Goal: Information Seeking & Learning: Learn about a topic

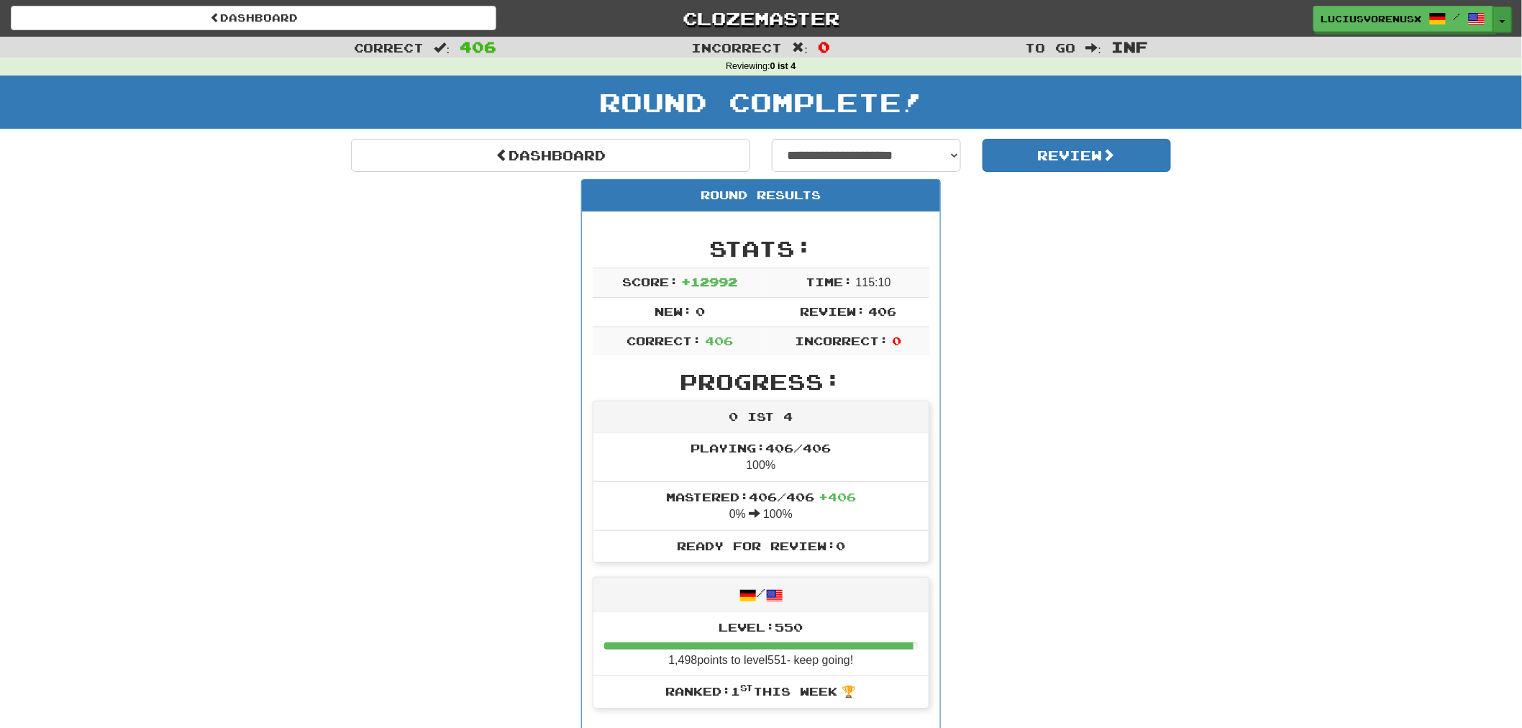
click at [1504, 20] on span "button" at bounding box center [1503, 21] width 6 height 3
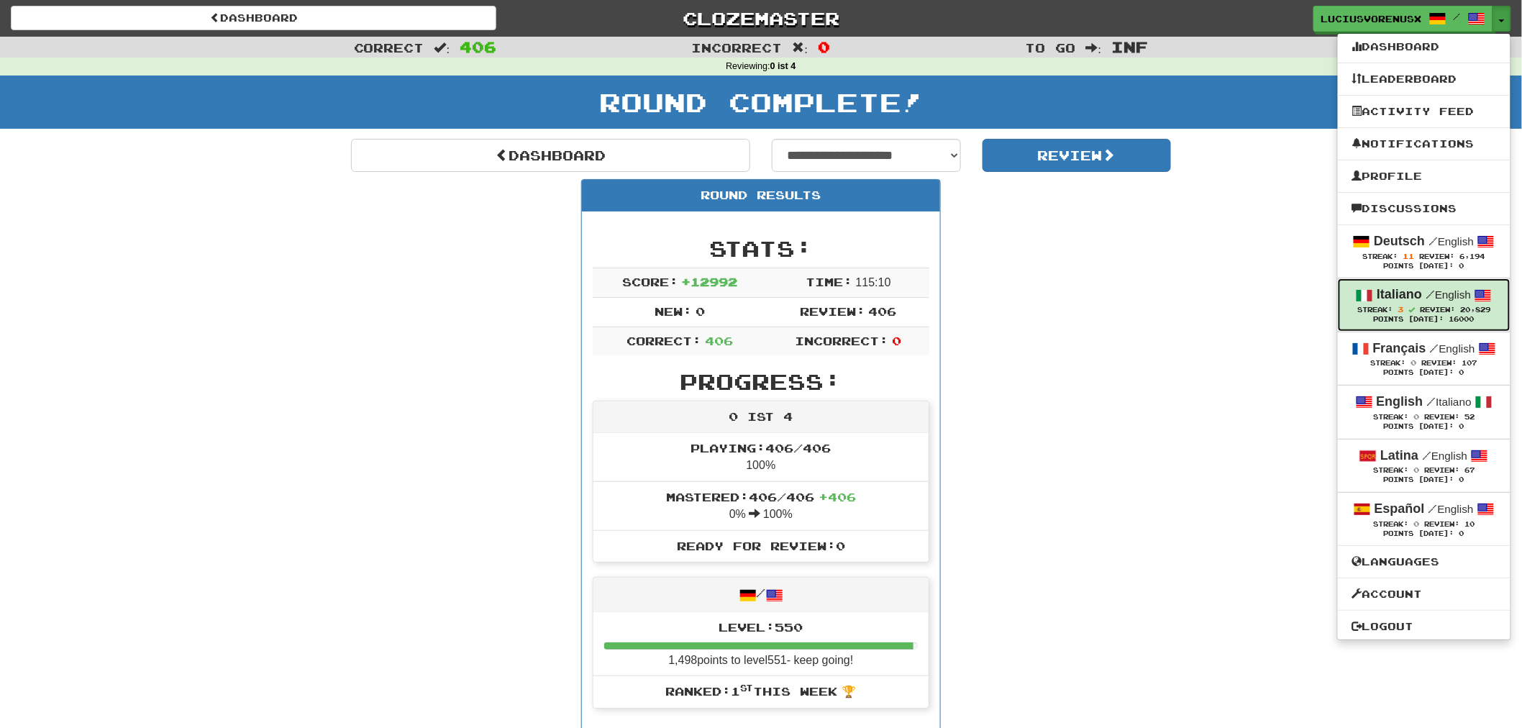
click at [1408, 281] on link "Italiano / English Streak: 3 Review: 20,829 Points Today: 16000" at bounding box center [1424, 304] width 173 height 53
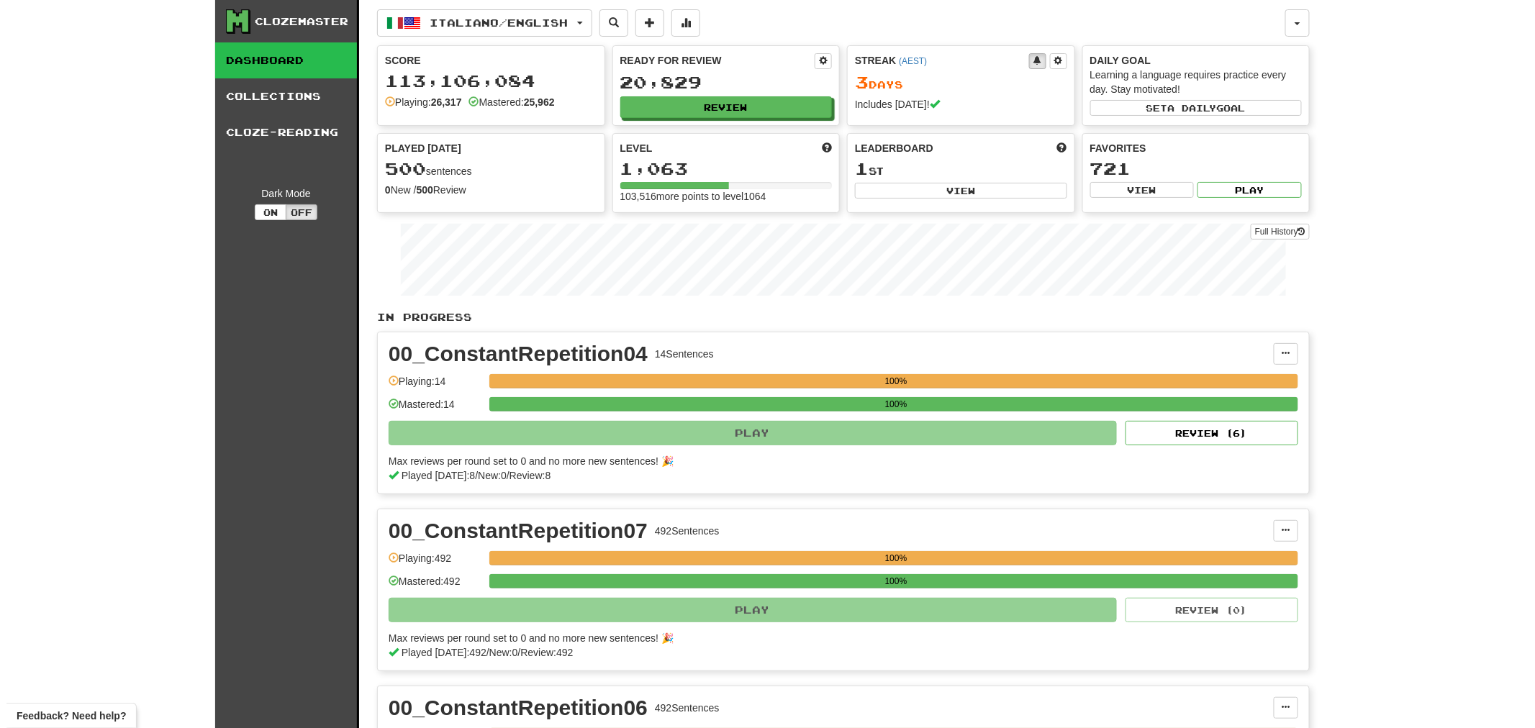
scroll to position [637, 0]
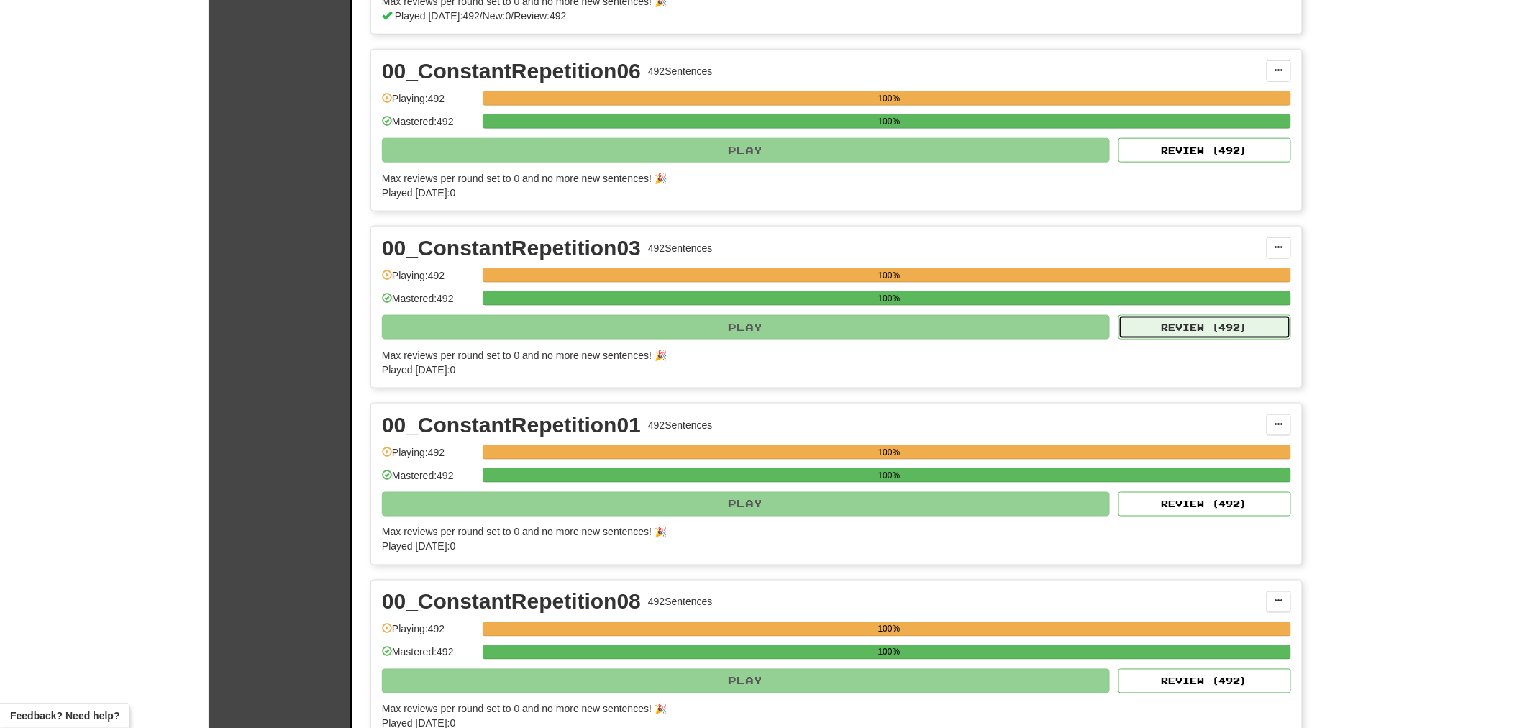
click at [1202, 329] on button "Review ( 492 )" at bounding box center [1205, 327] width 173 height 24
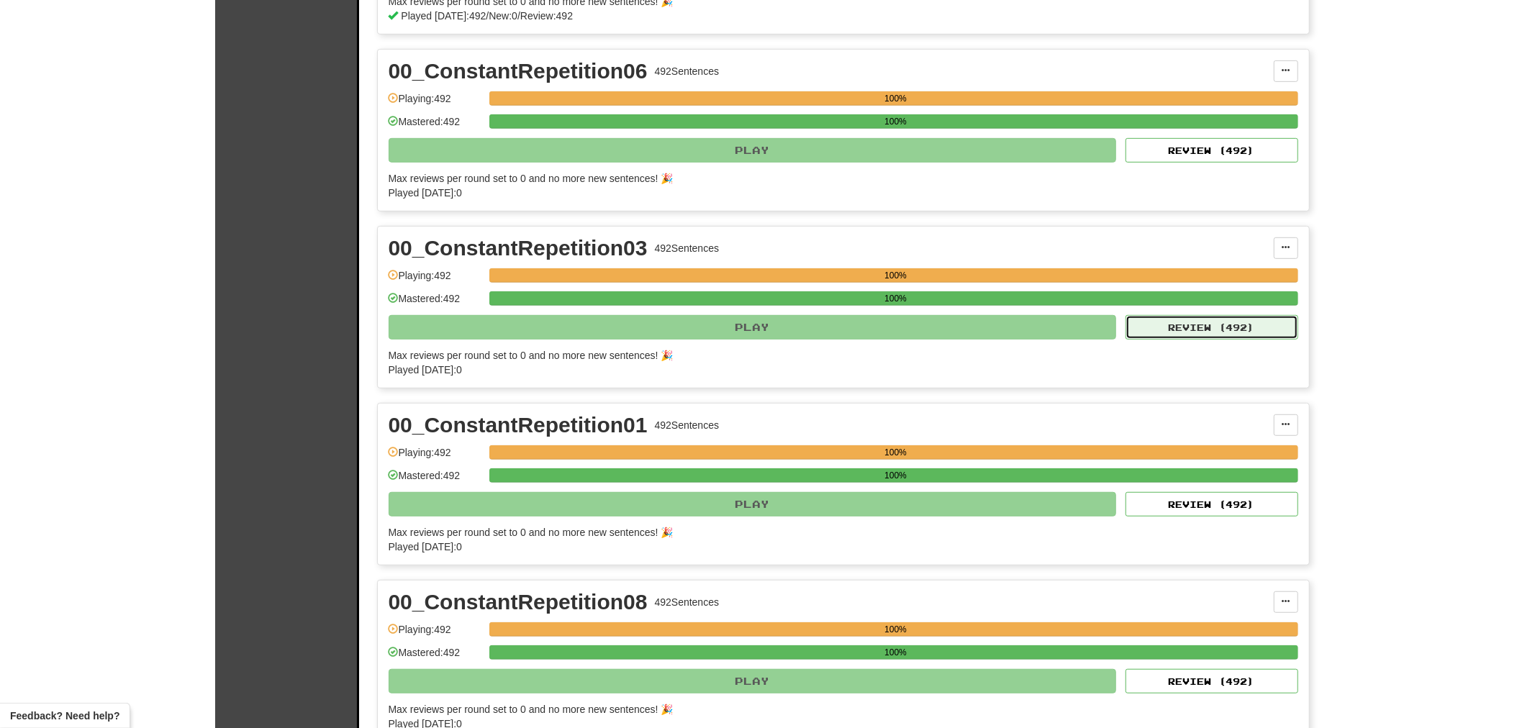
select select "********"
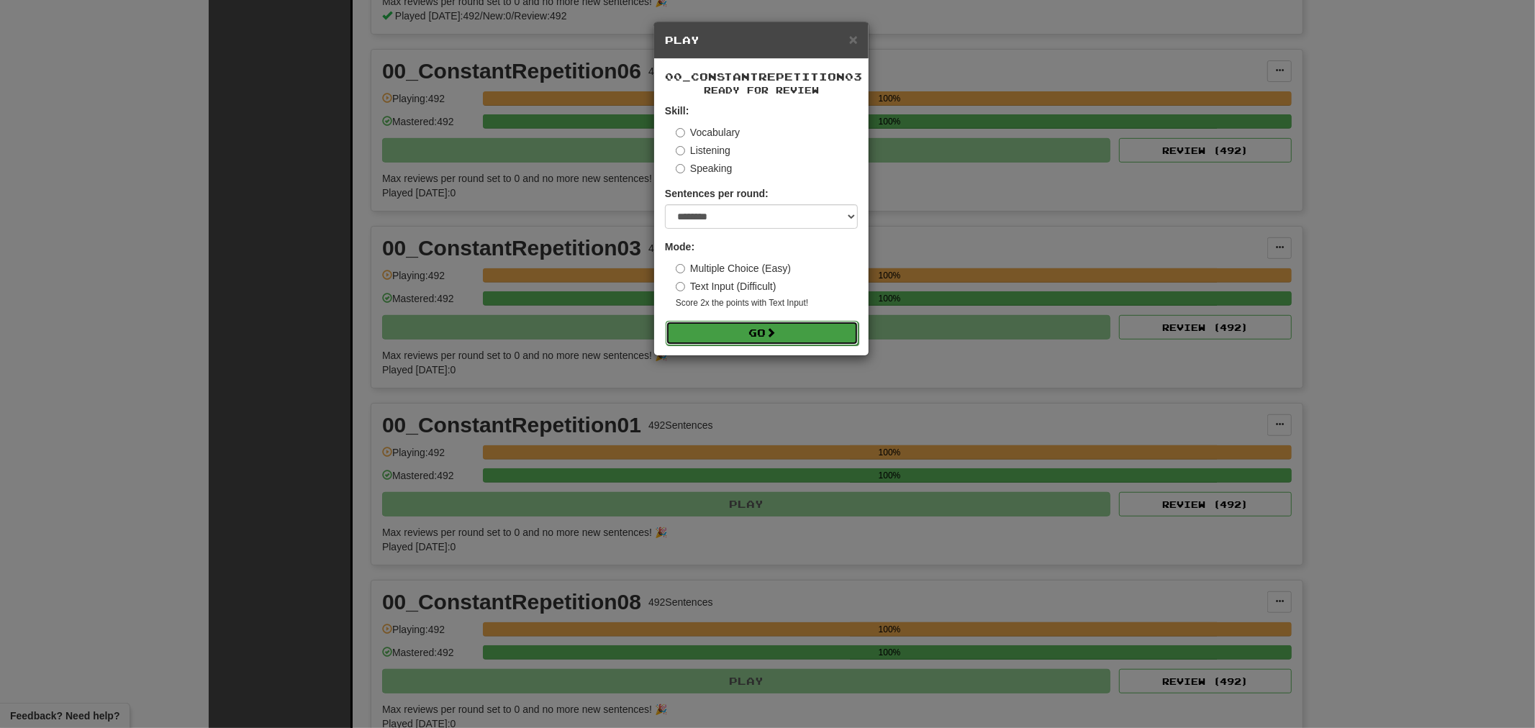
click at [783, 324] on button "Go" at bounding box center [762, 333] width 193 height 24
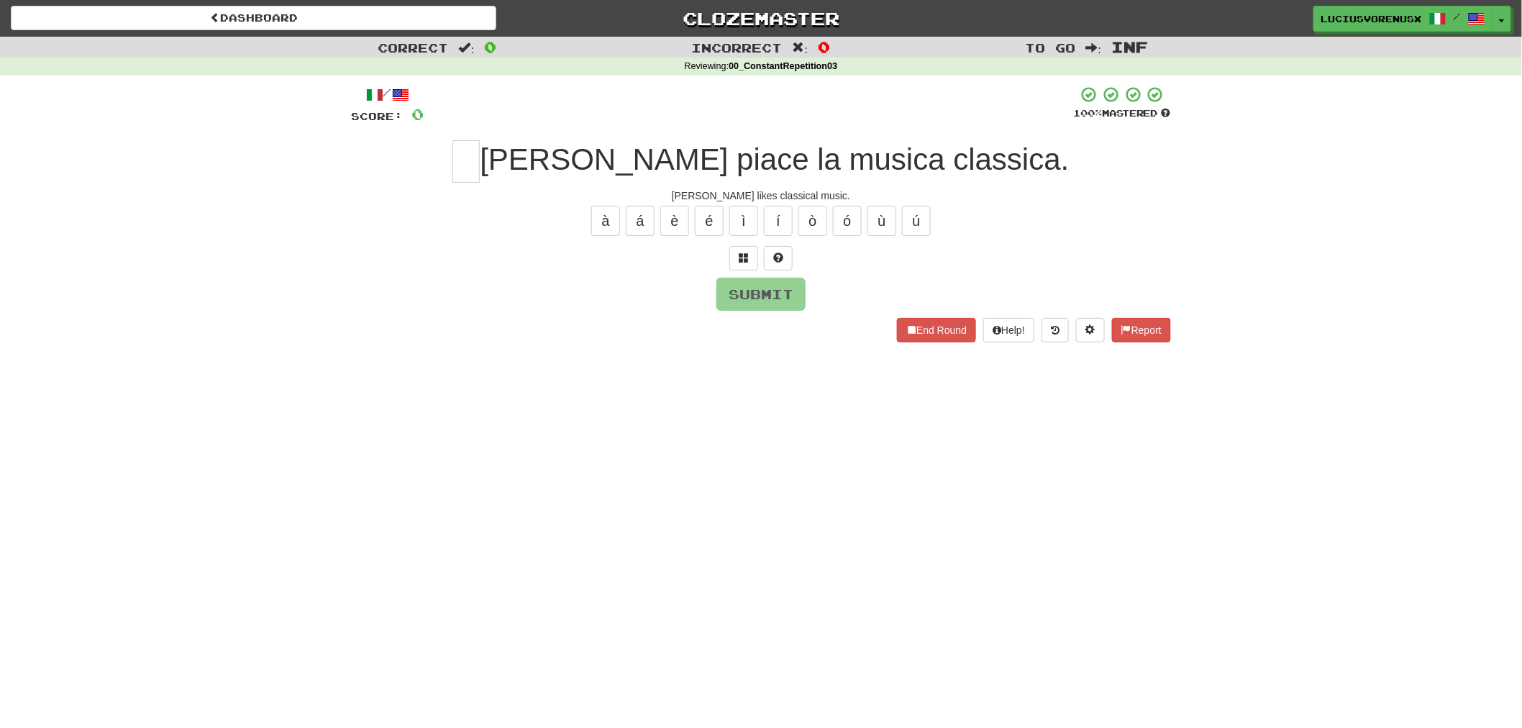
click at [119, 374] on div "Dashboard Clozemaster [PERSON_NAME] / Toggle Dropdown Dashboard Leaderboard Act…" at bounding box center [761, 364] width 1522 height 728
click at [480, 173] on input "text" at bounding box center [466, 161] width 27 height 42
type input "*"
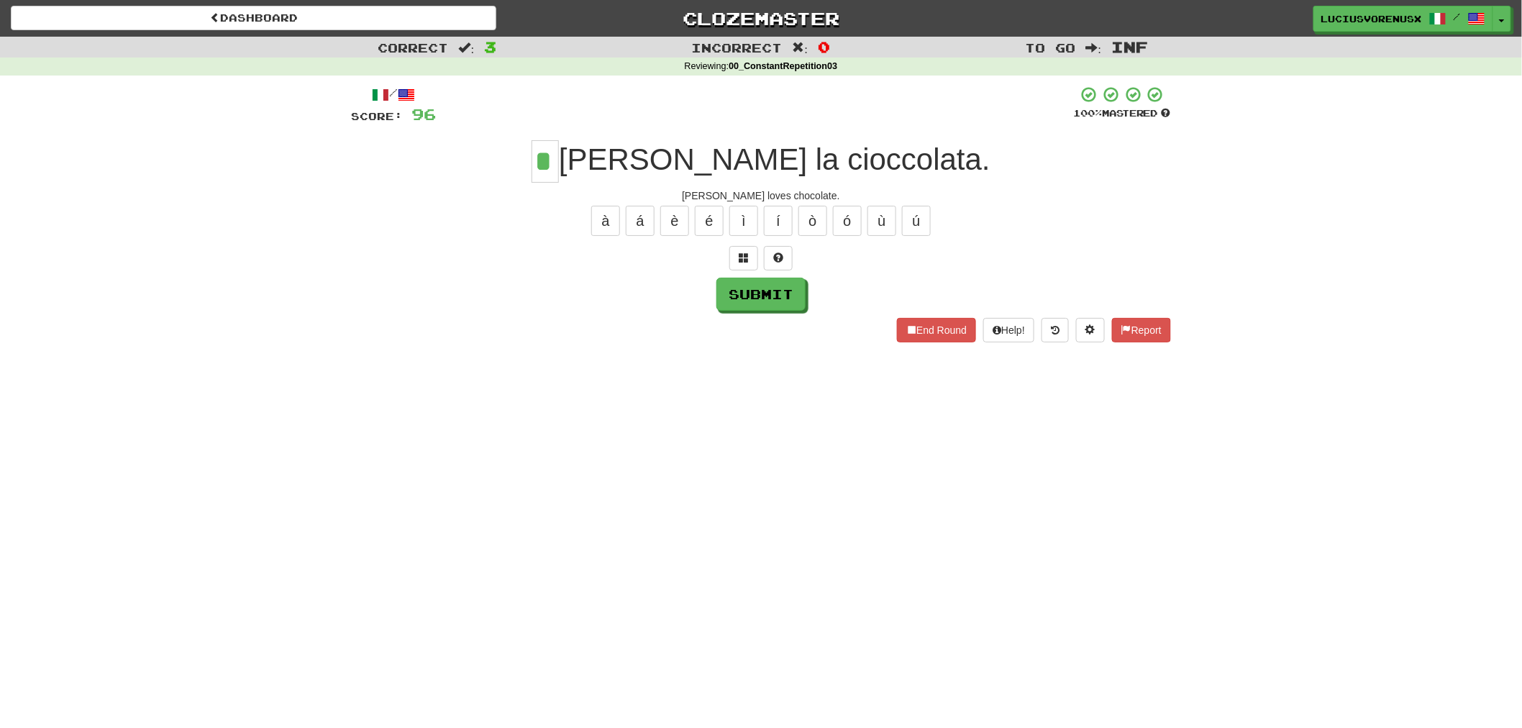
type input "*"
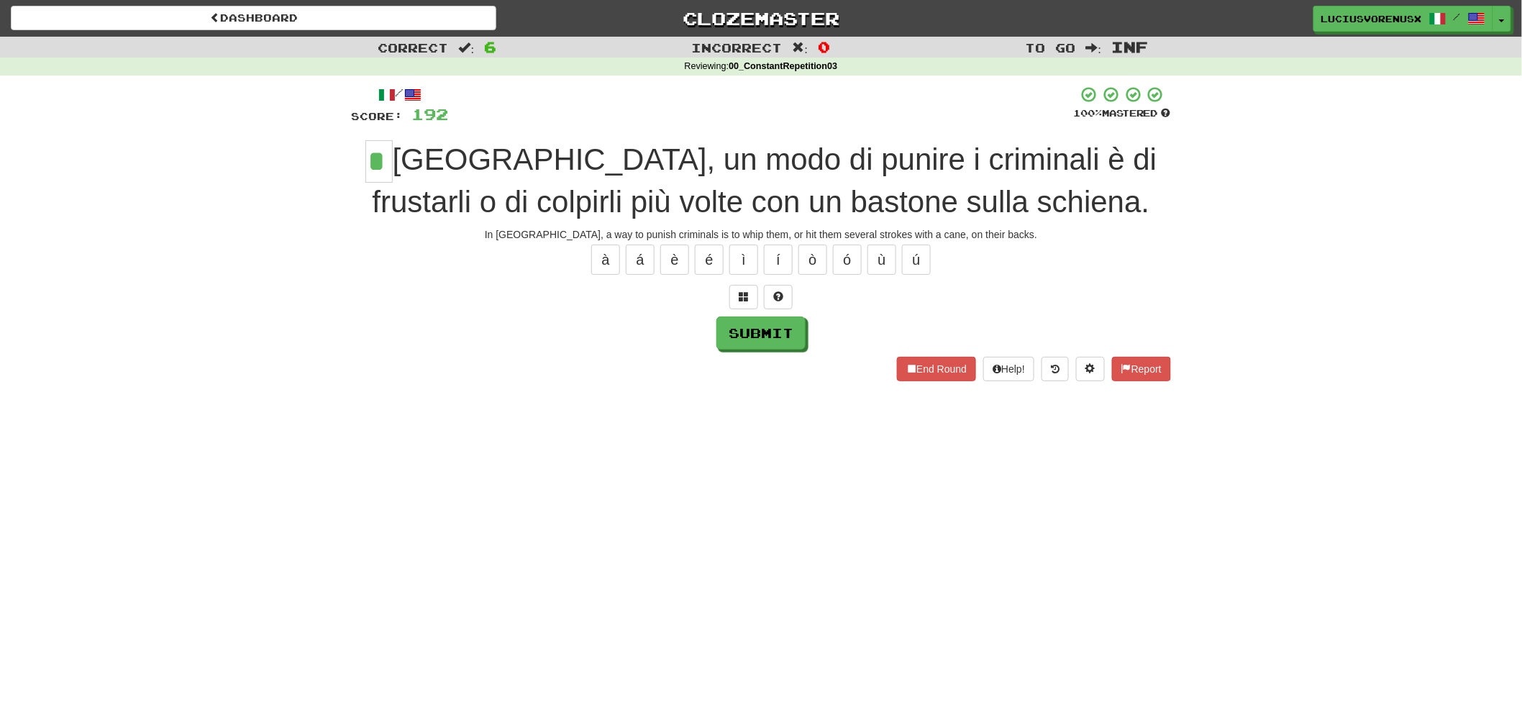
type input "*"
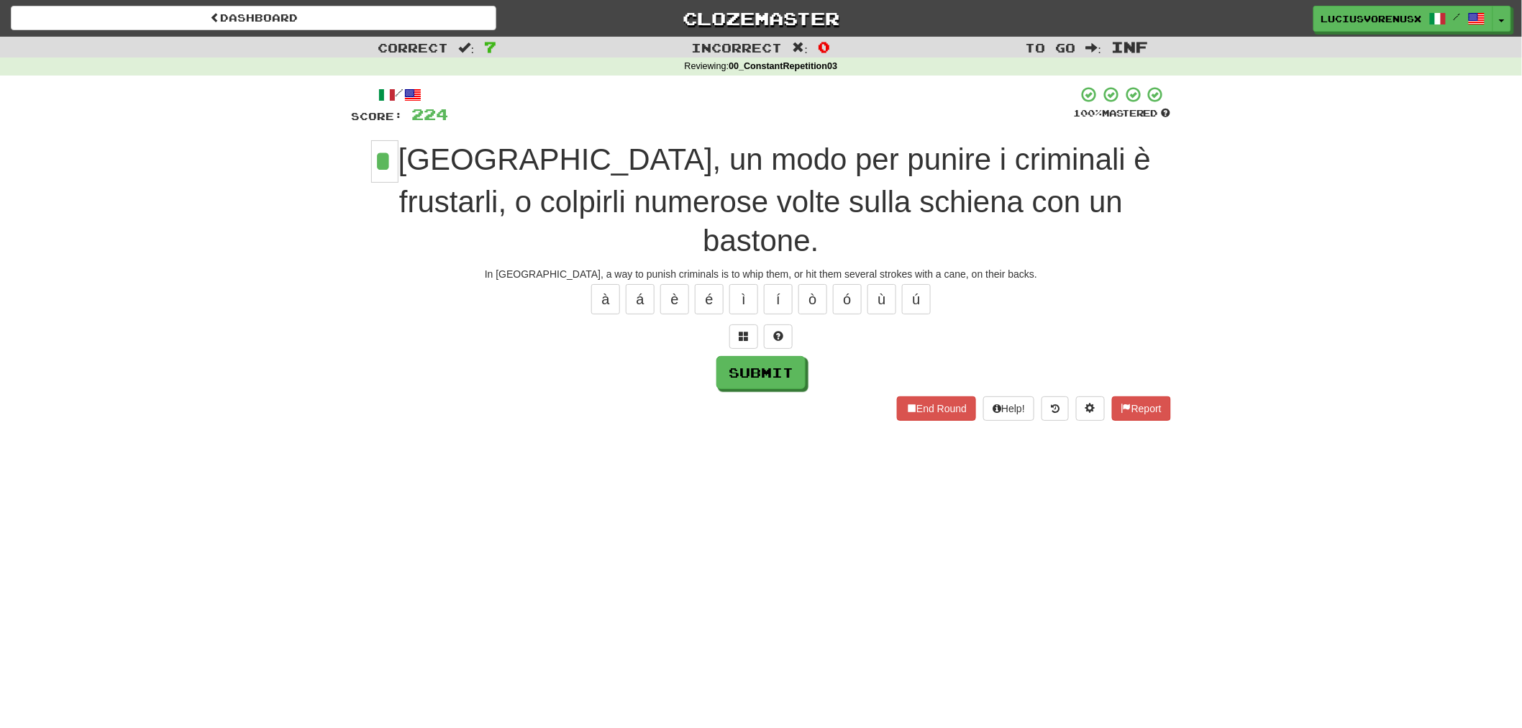
type input "*"
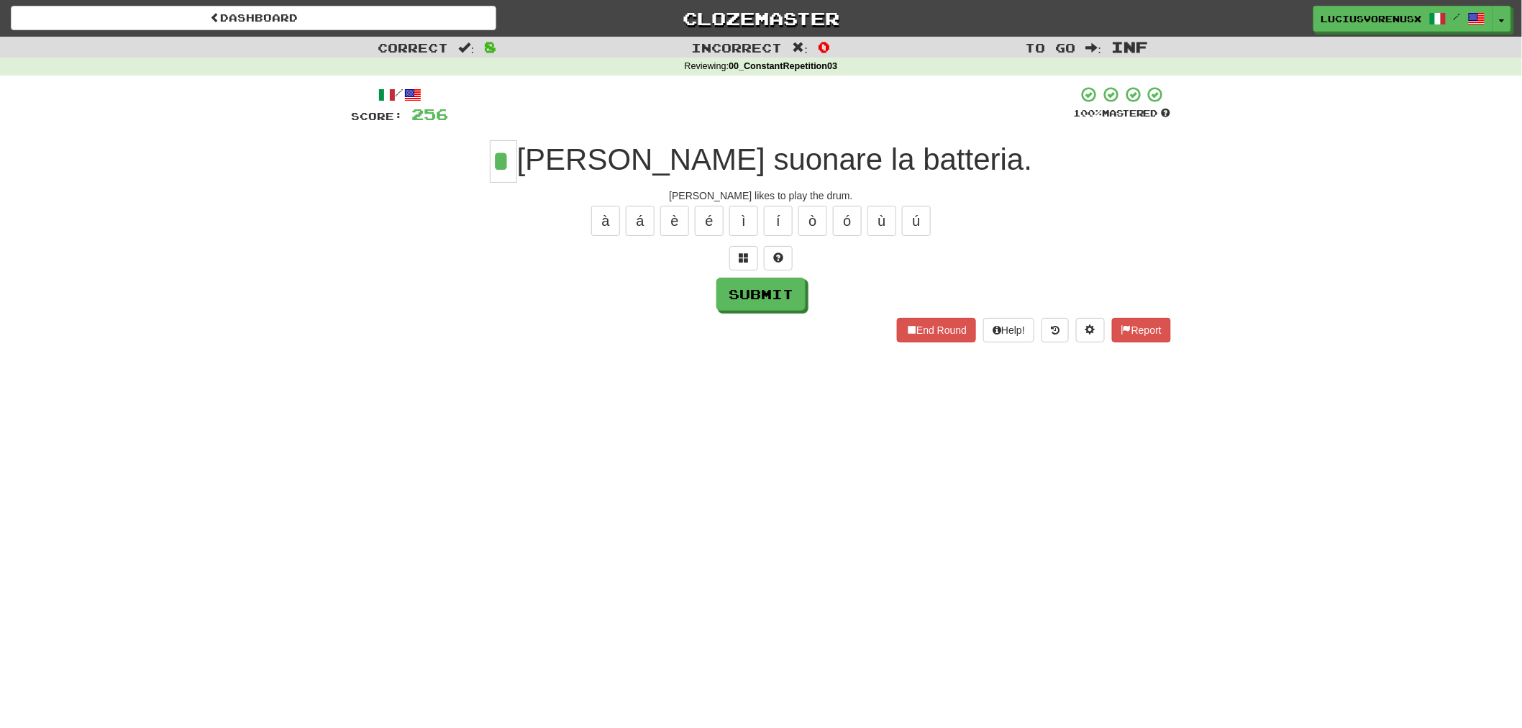
type input "*"
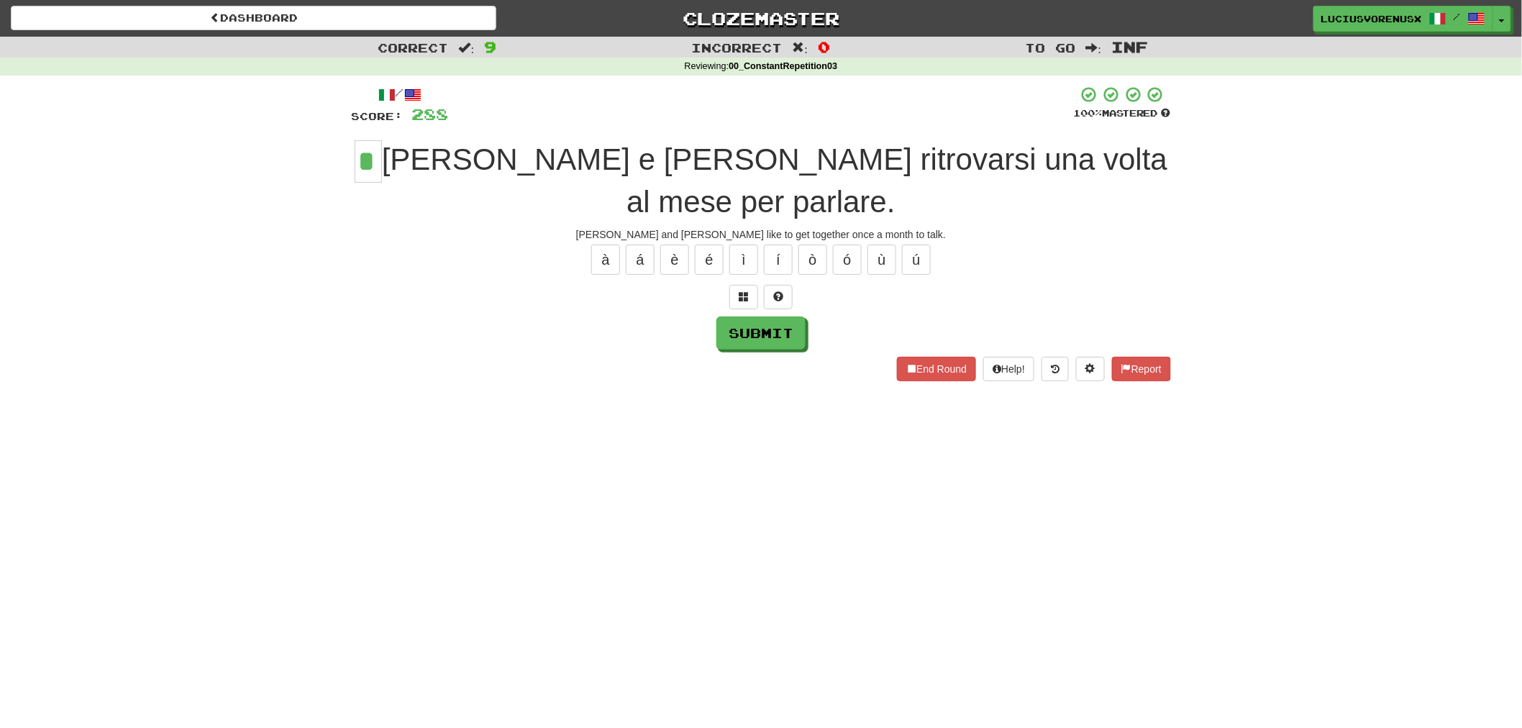
type input "*"
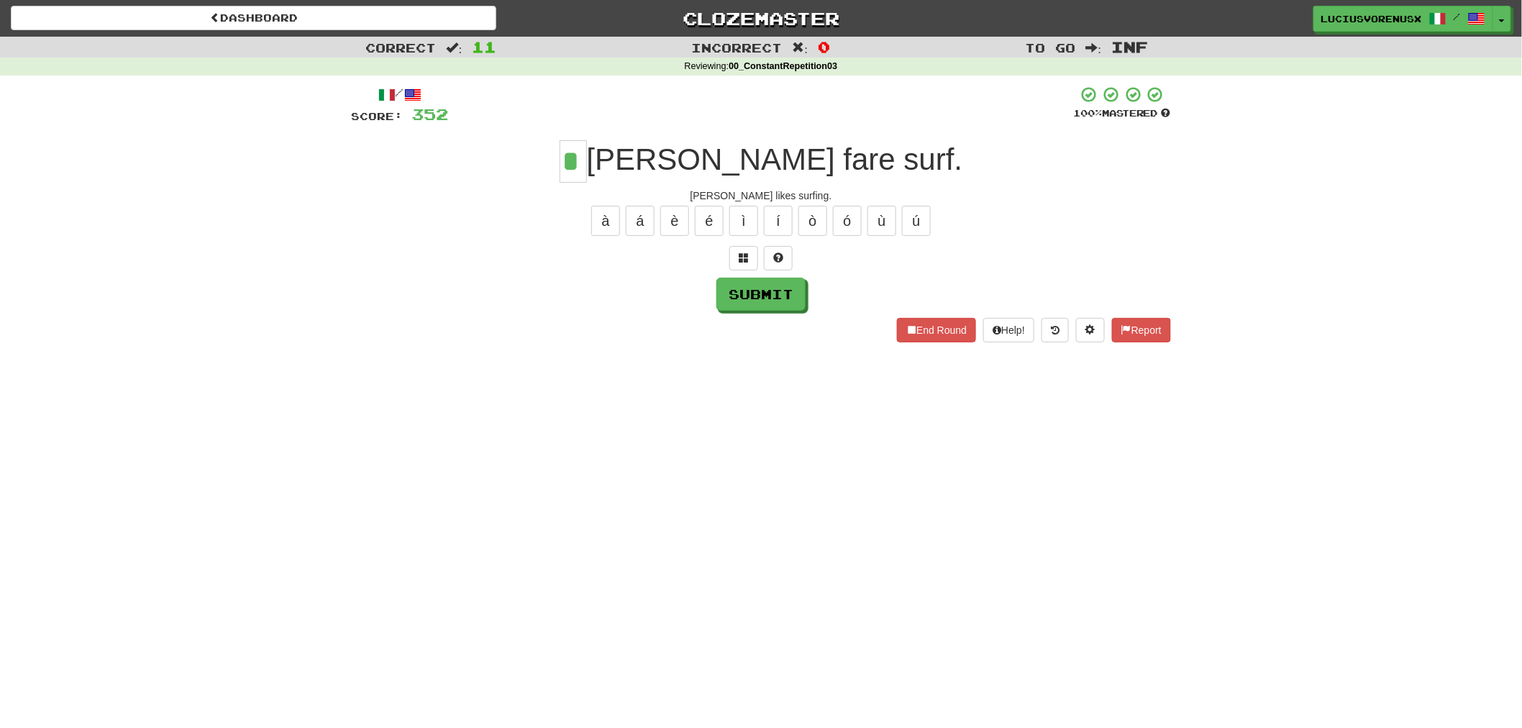
type input "*"
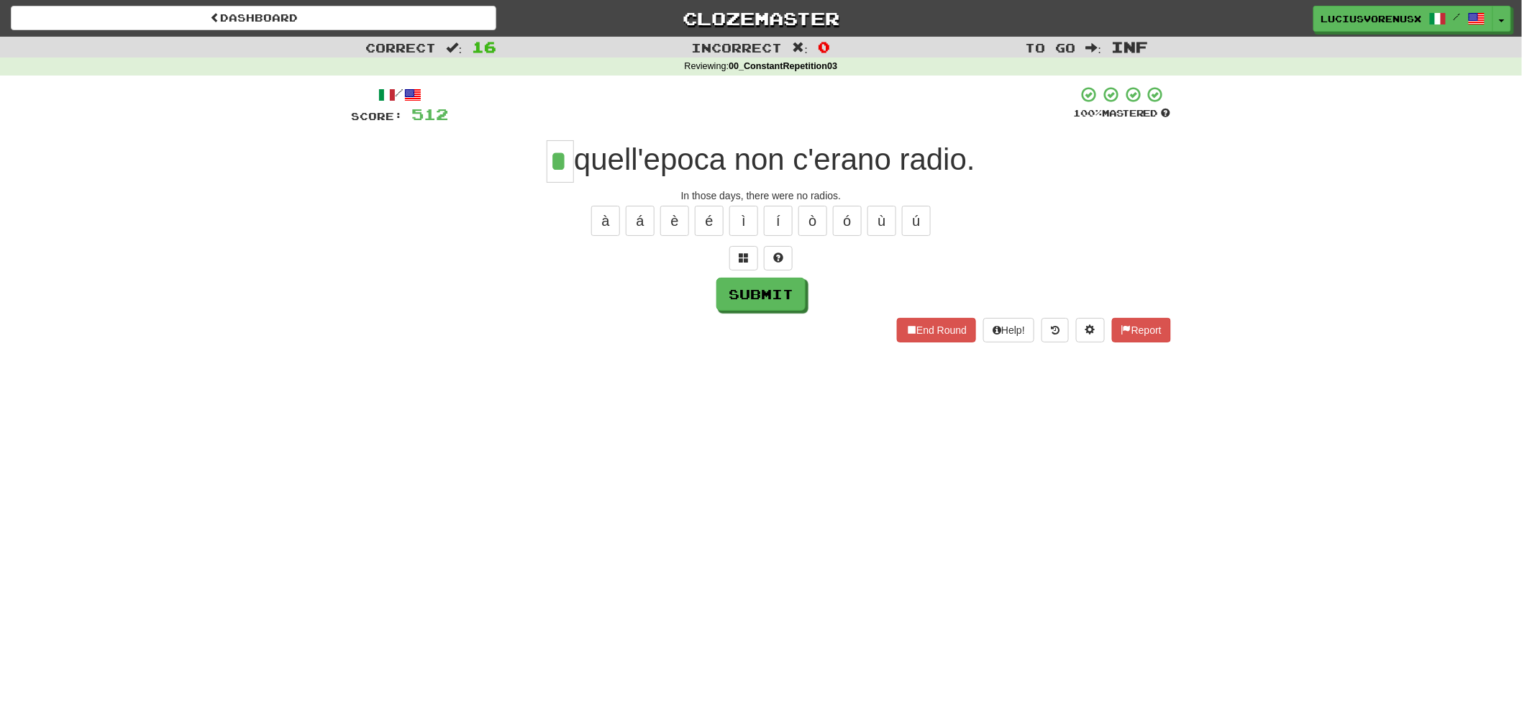
type input "*"
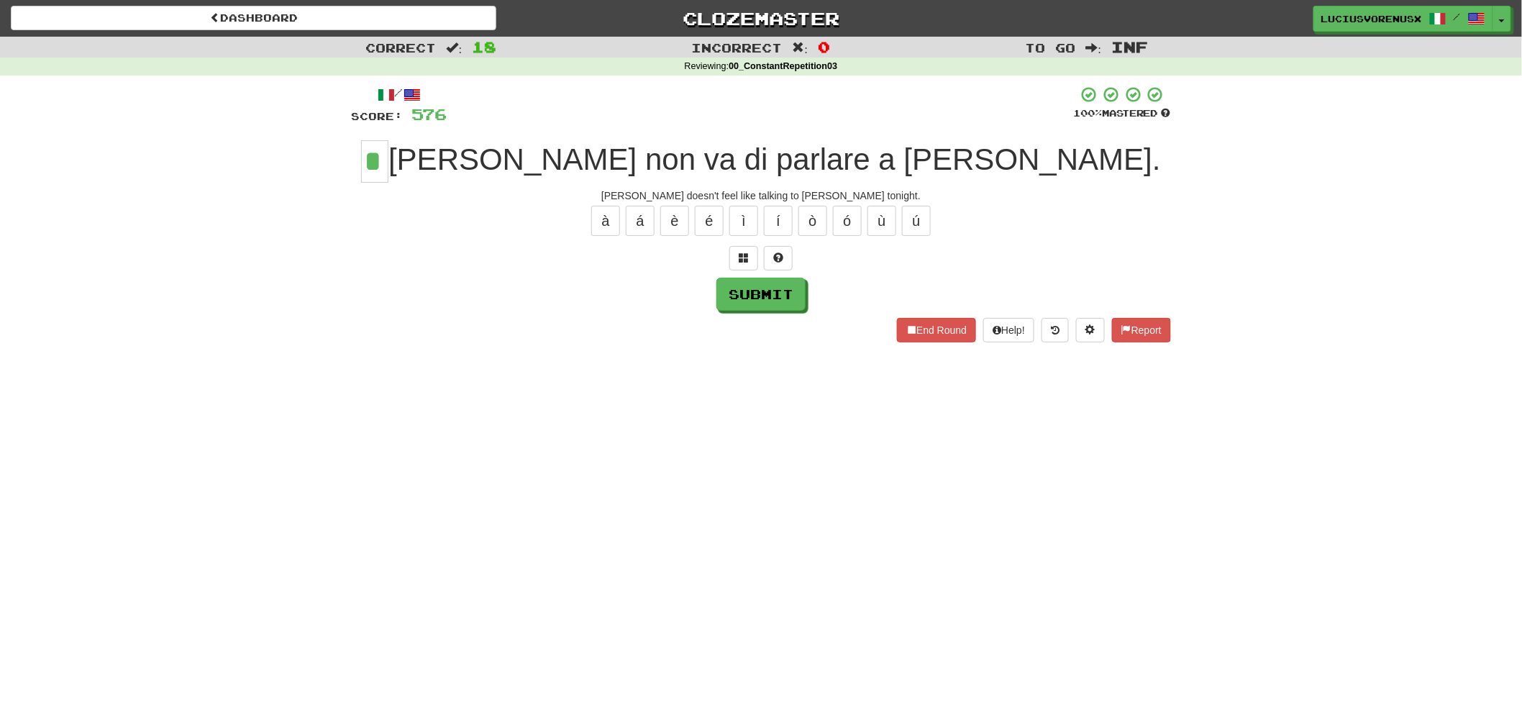
type input "*"
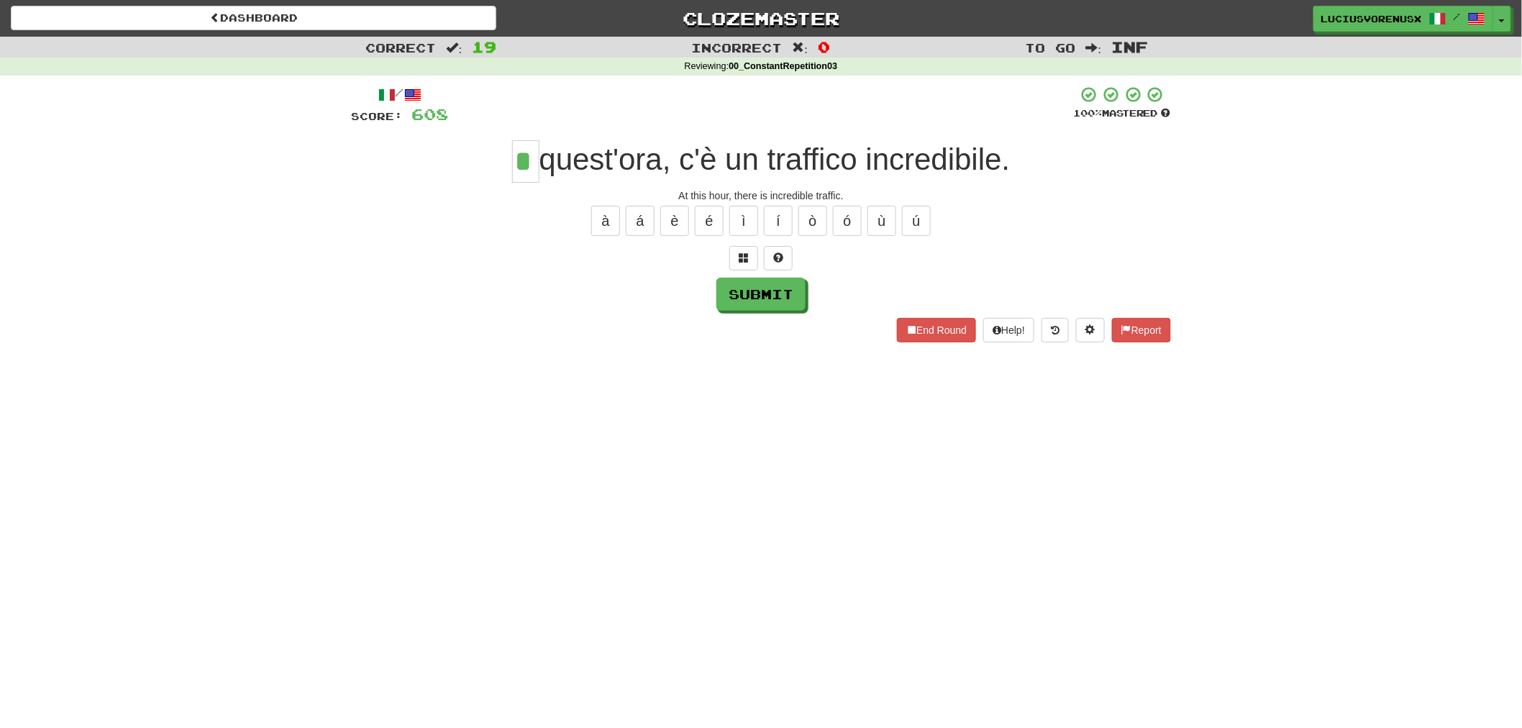
type input "*"
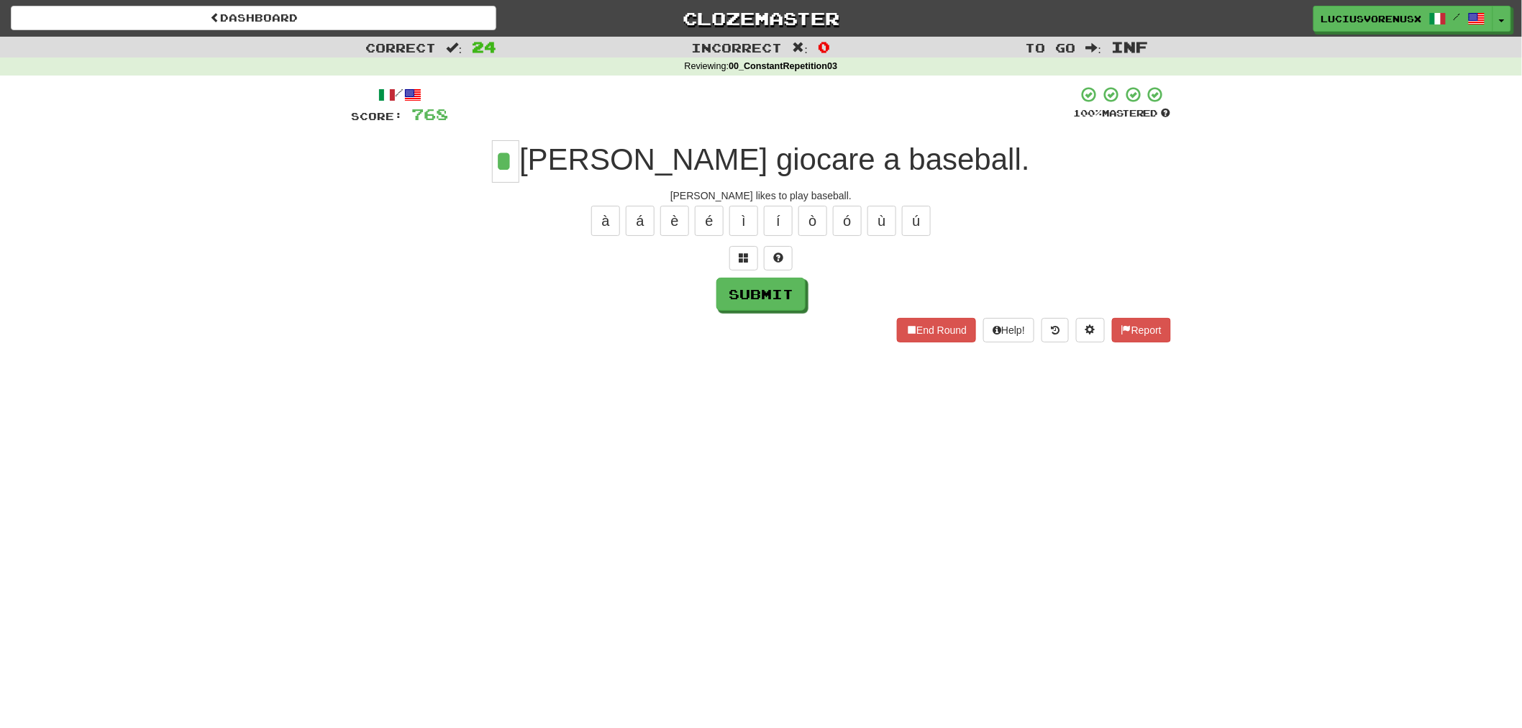
type input "*"
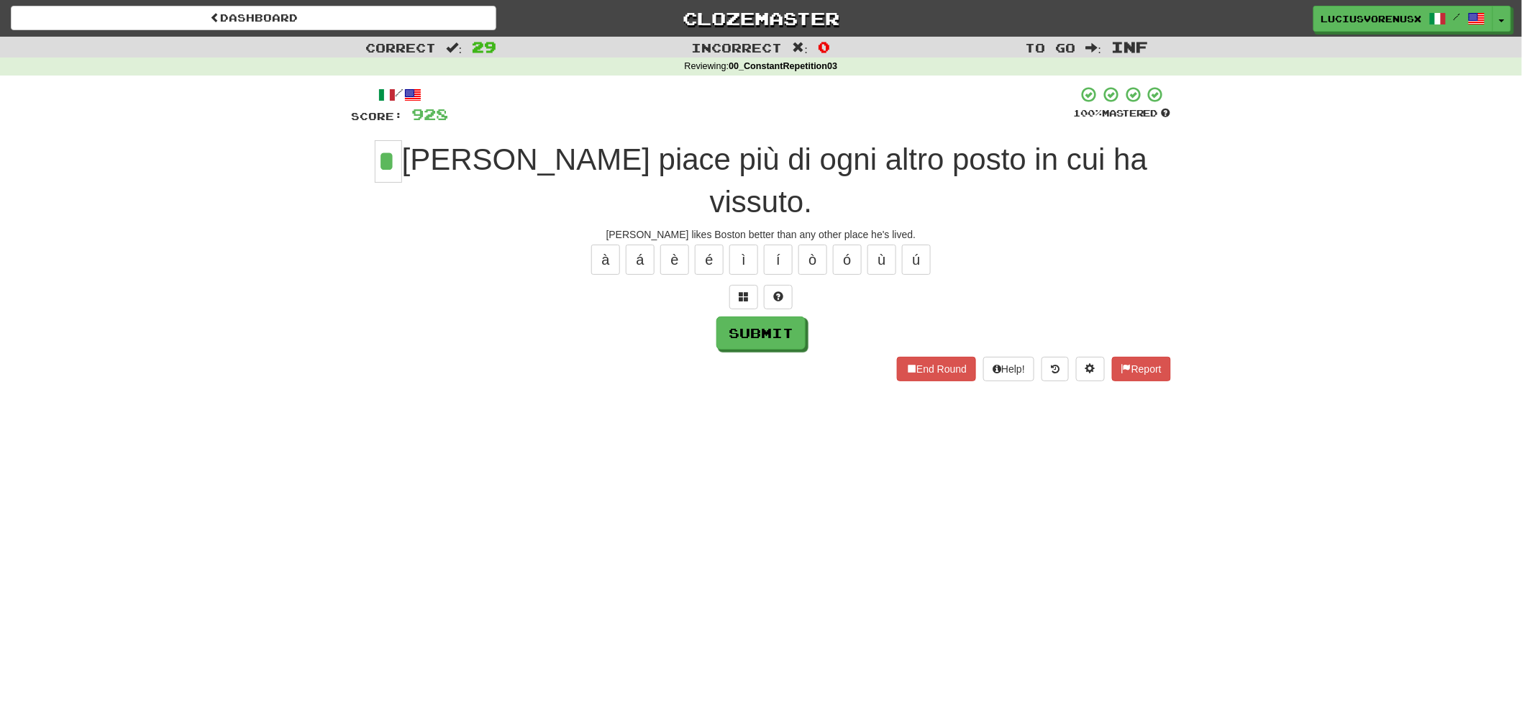
type input "*"
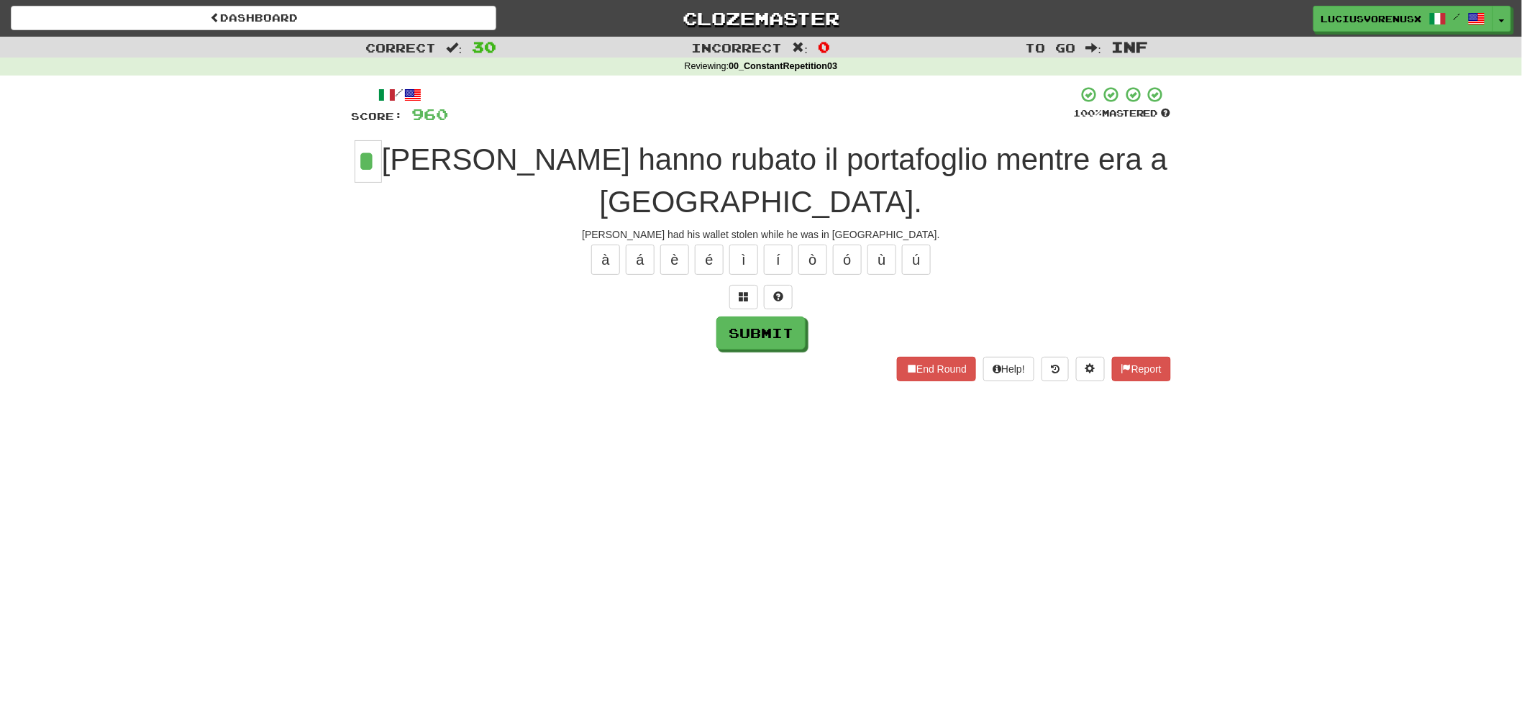
type input "*"
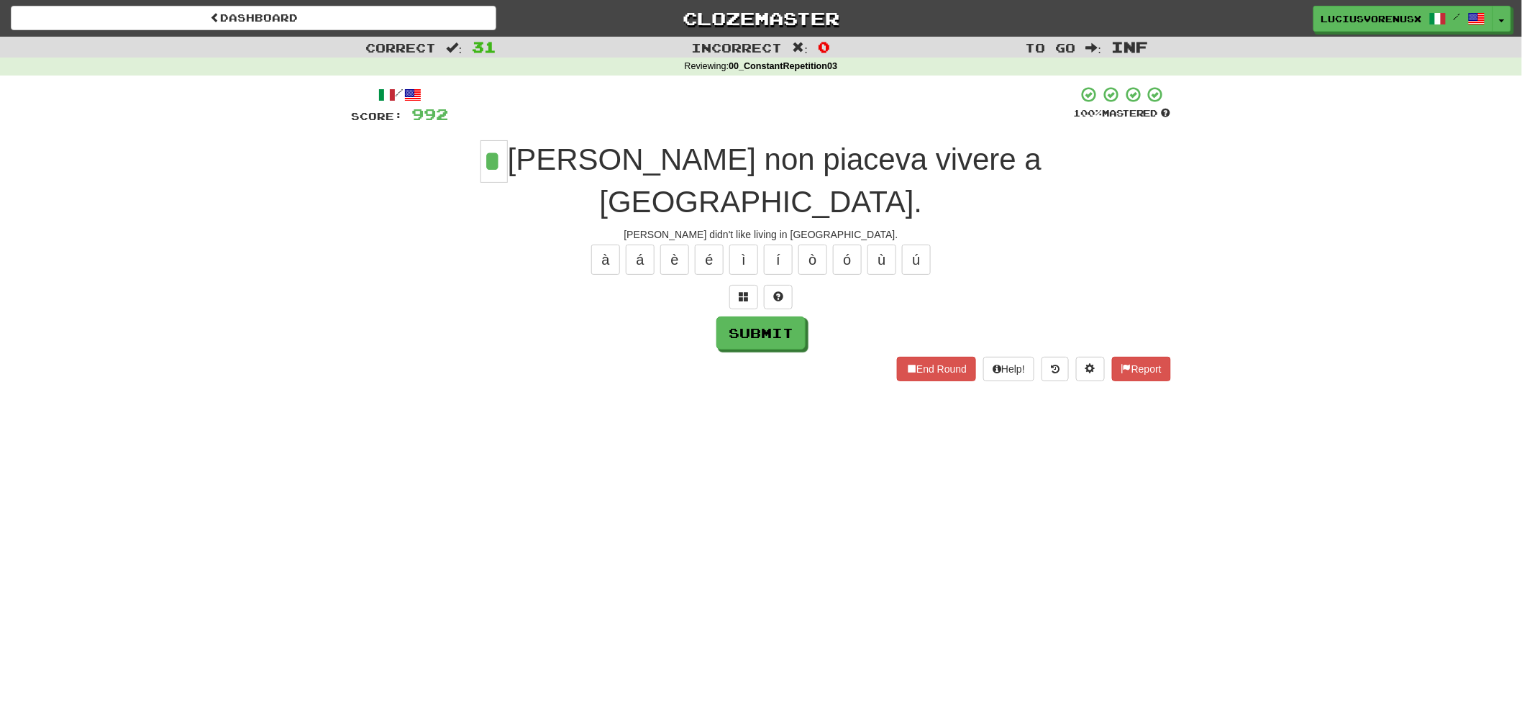
type input "*"
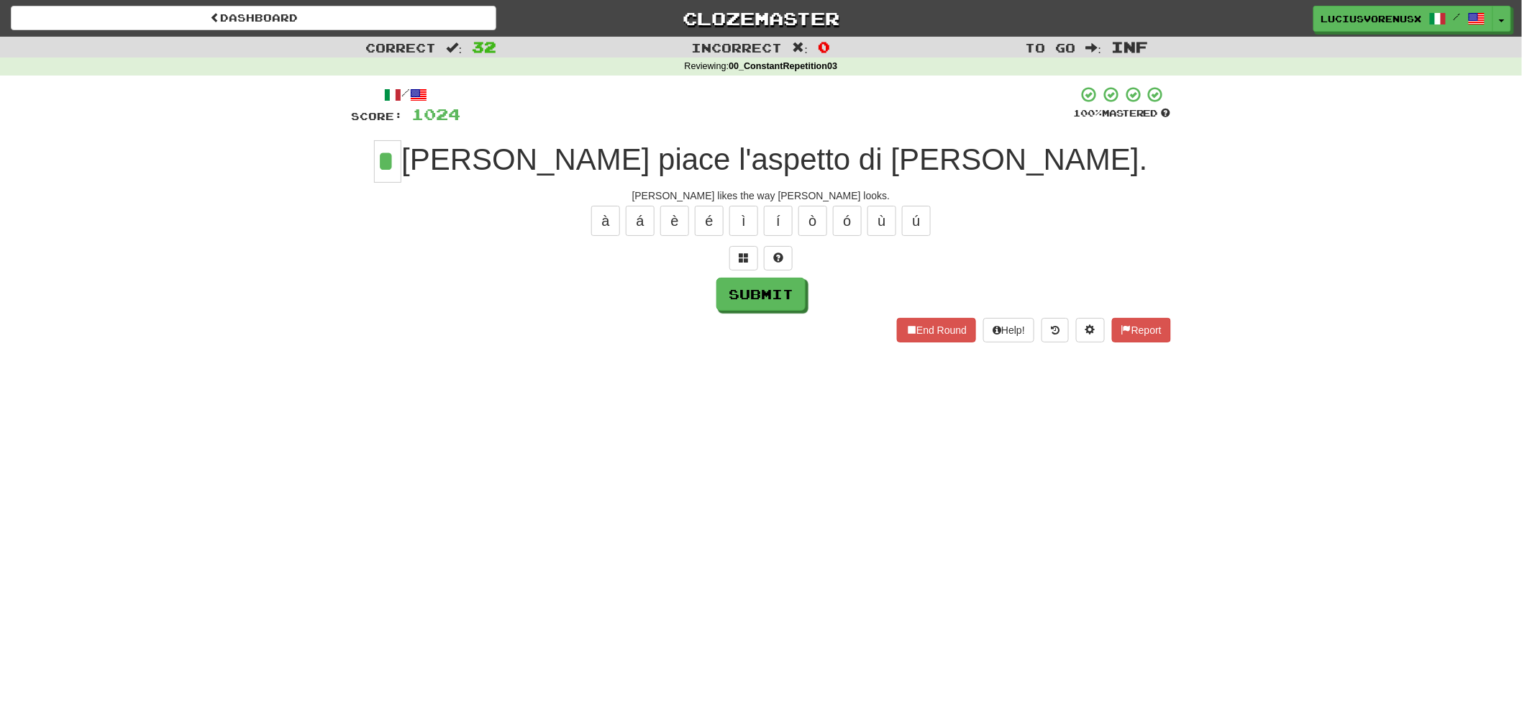
type input "*"
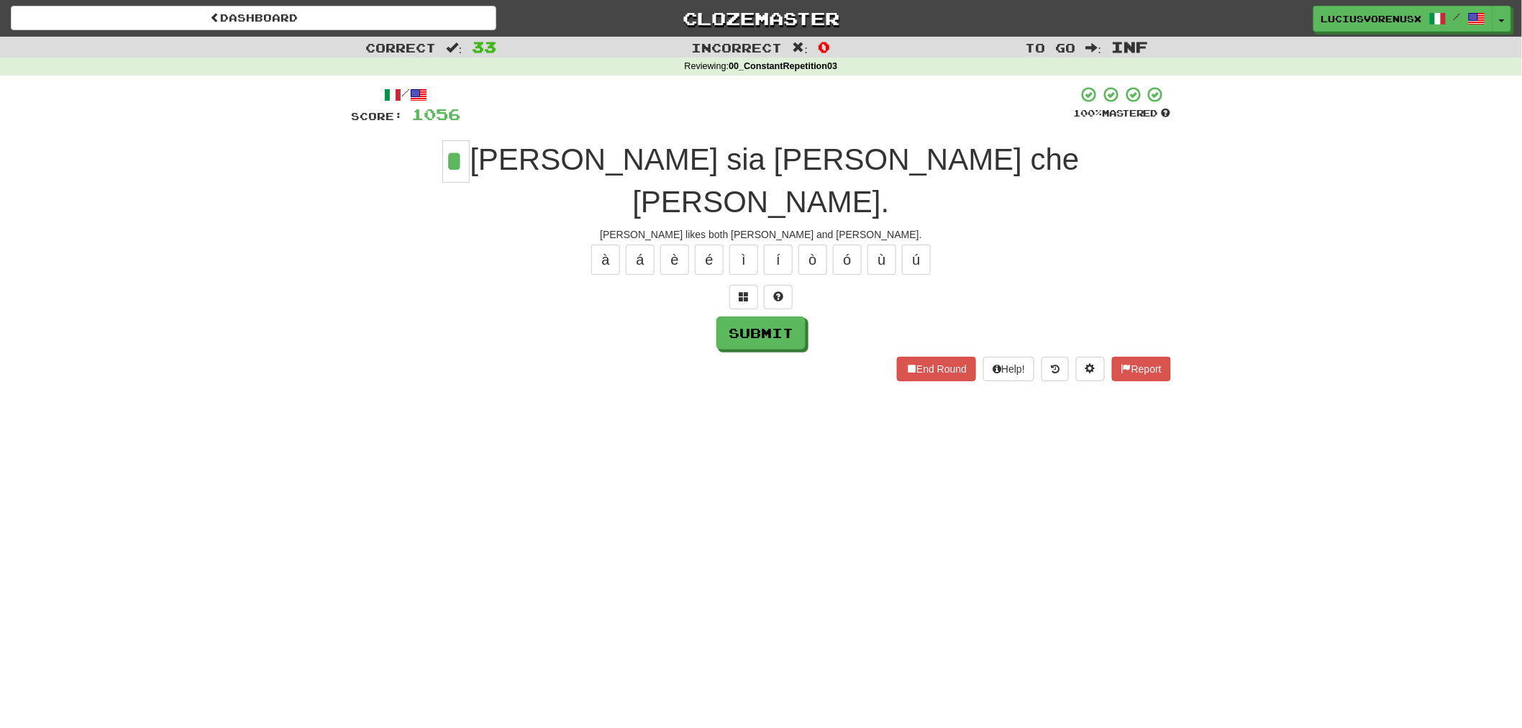
type input "*"
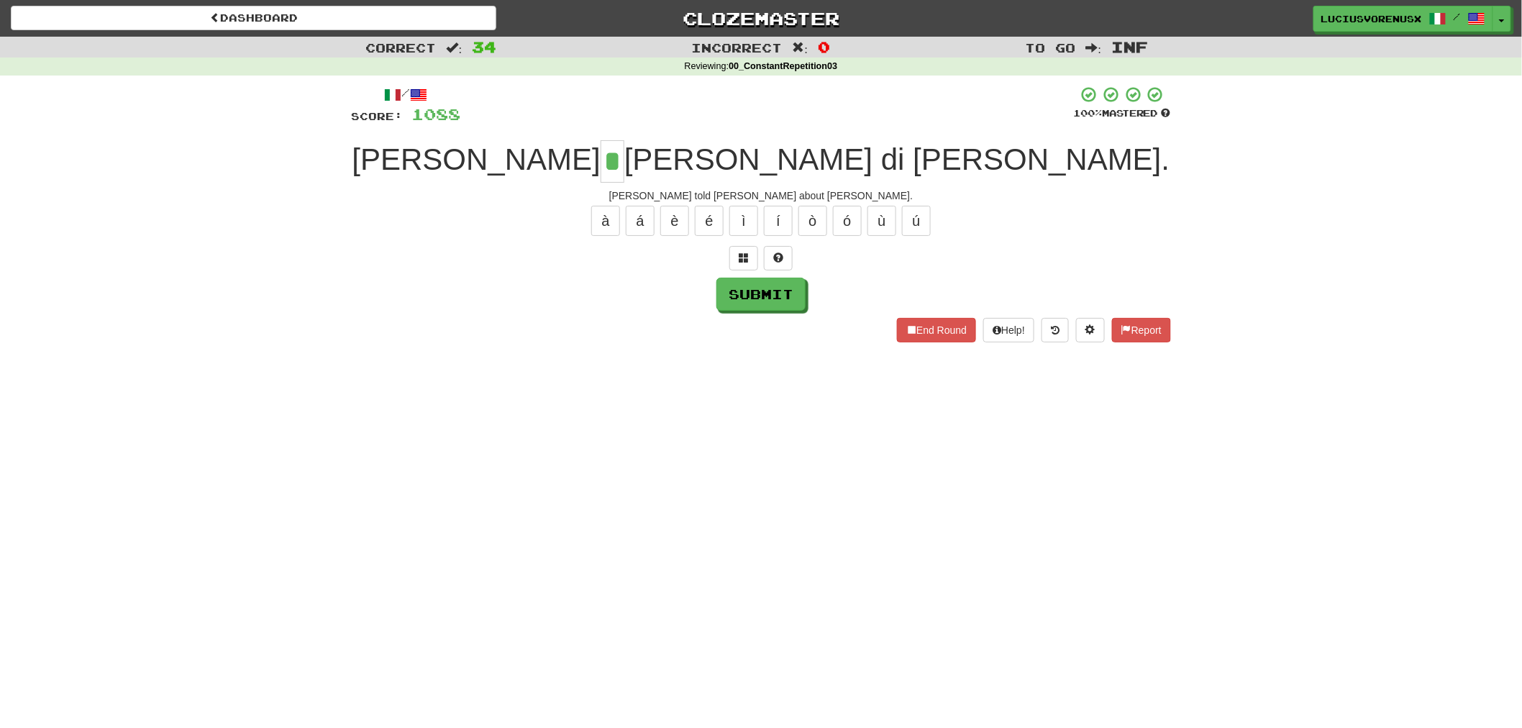
type input "*"
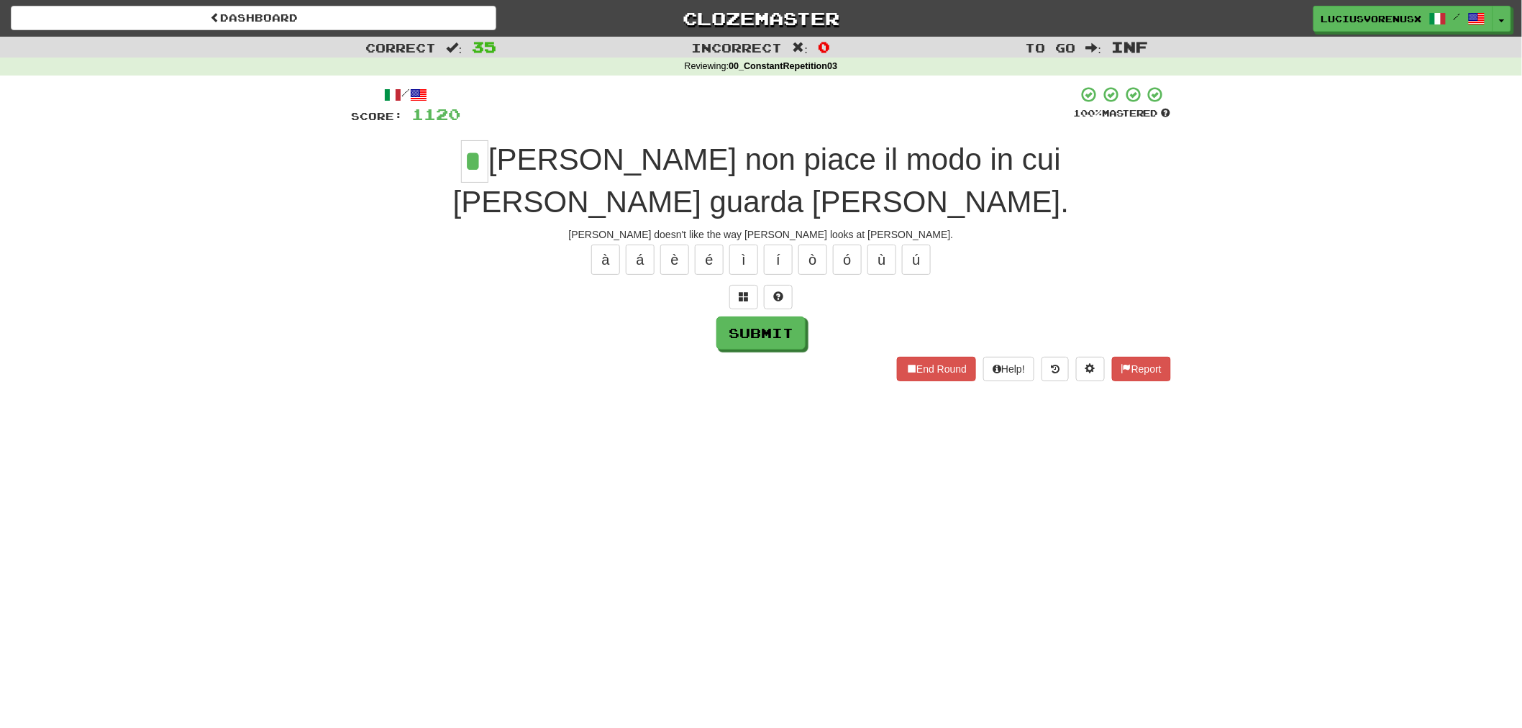
type input "*"
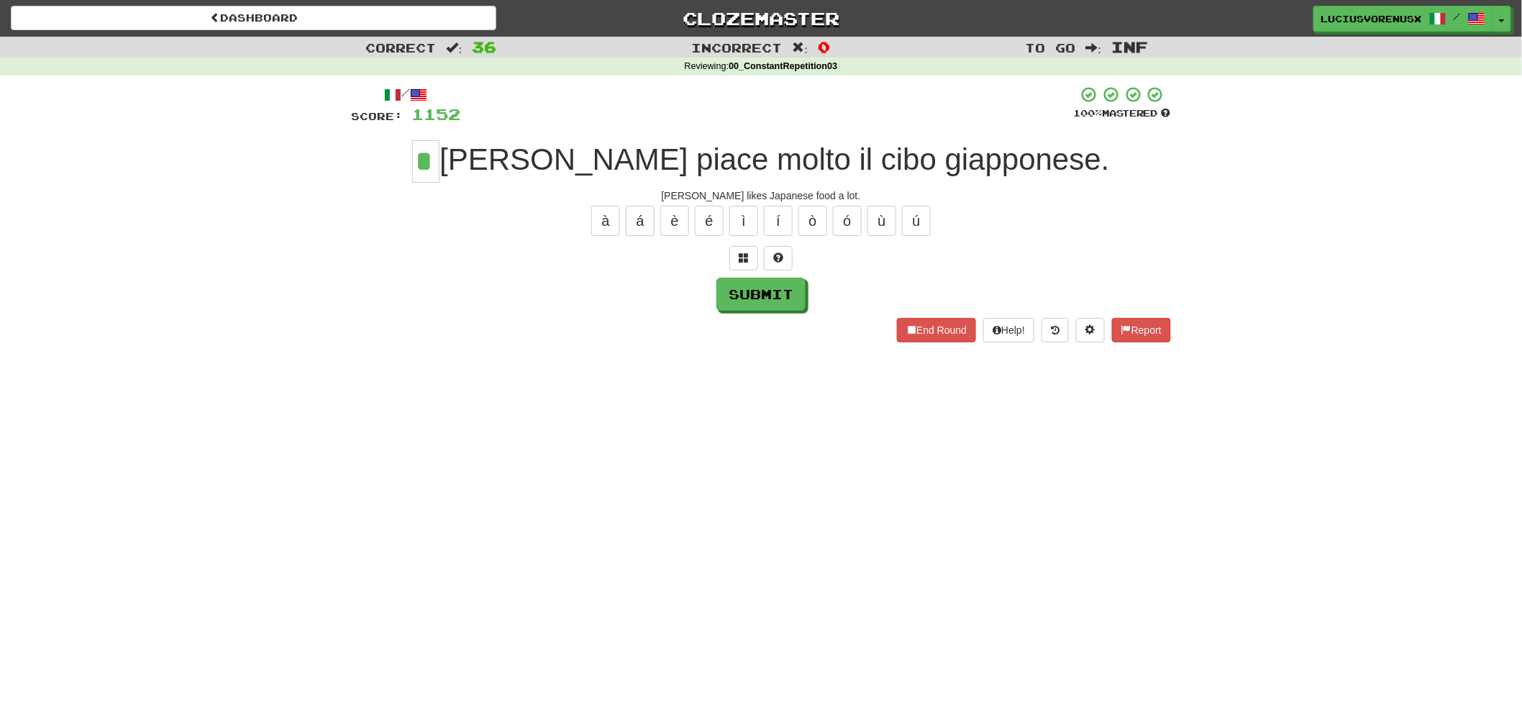
type input "*"
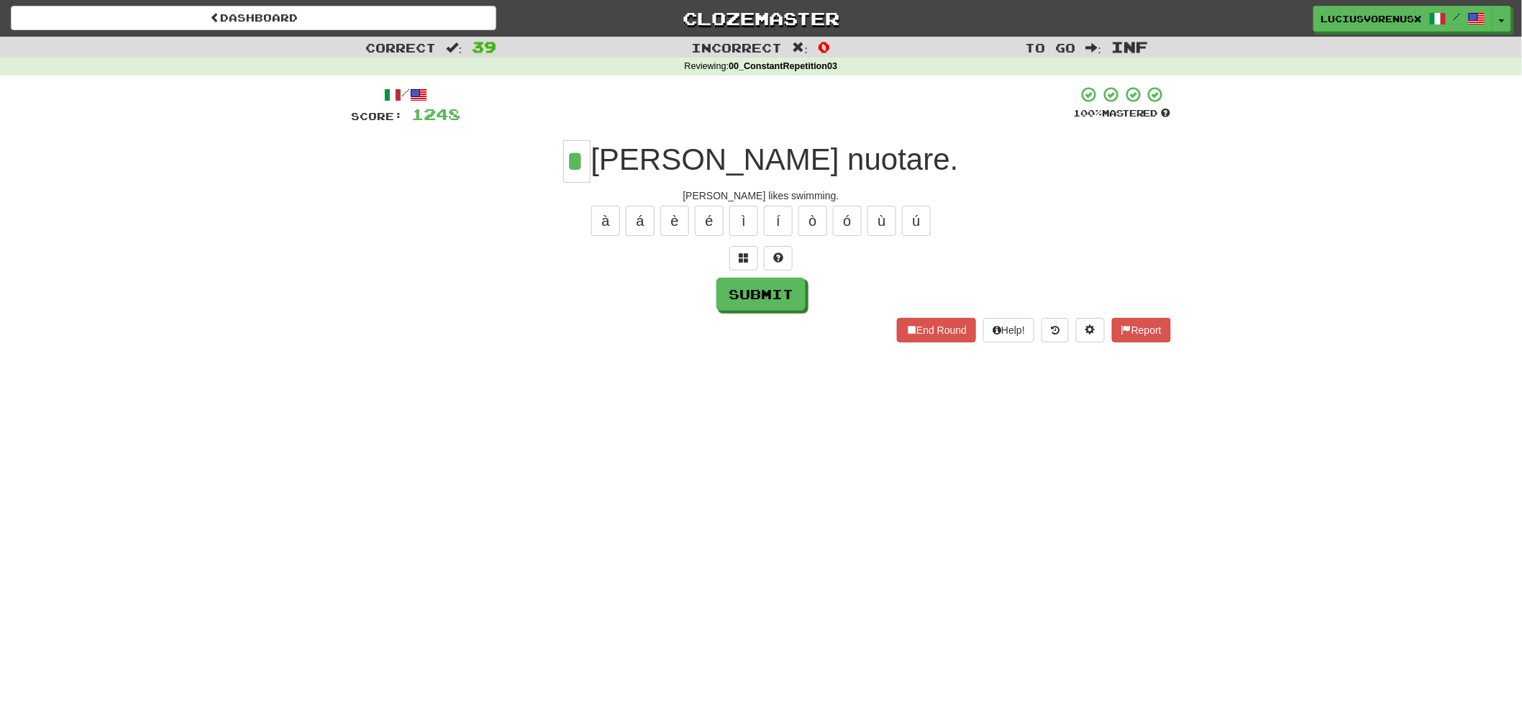
type input "*"
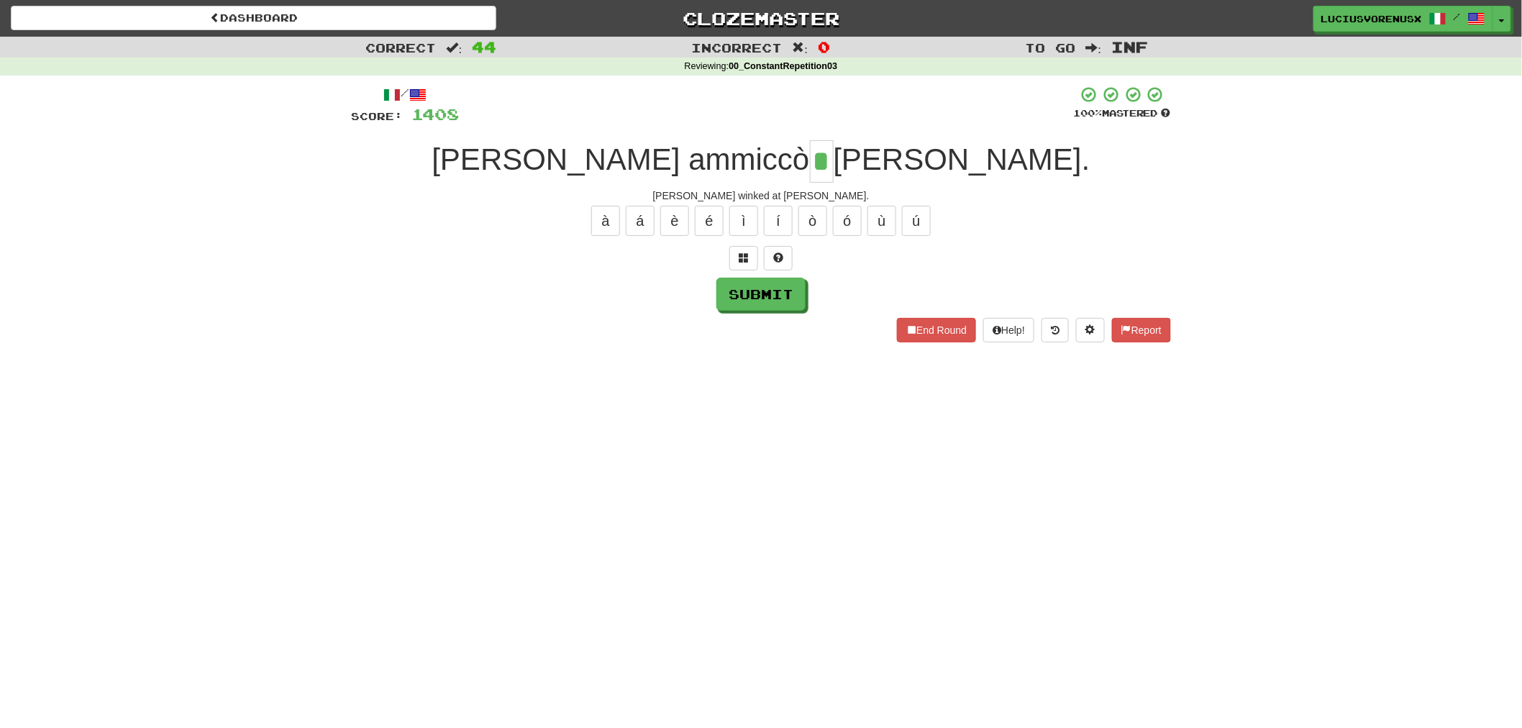
type input "*"
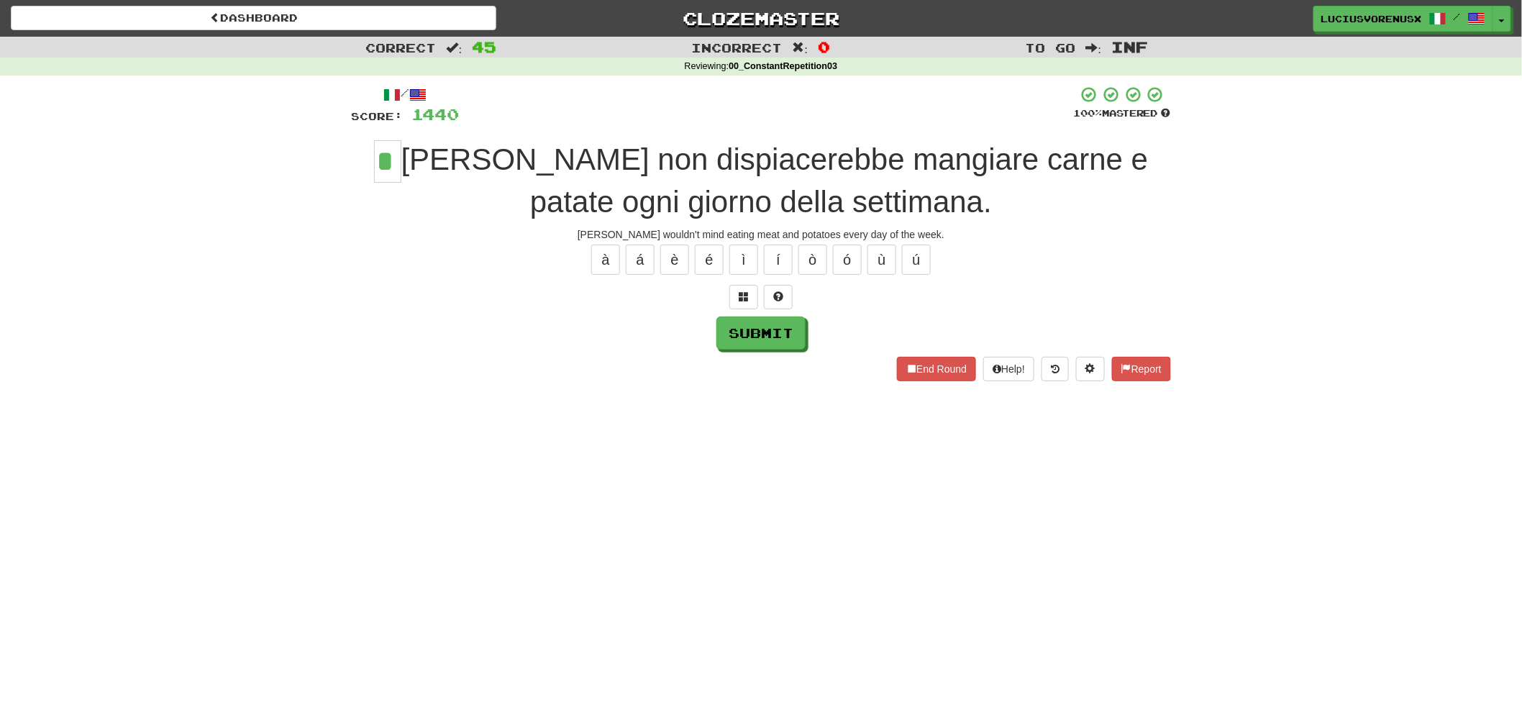
type input "*"
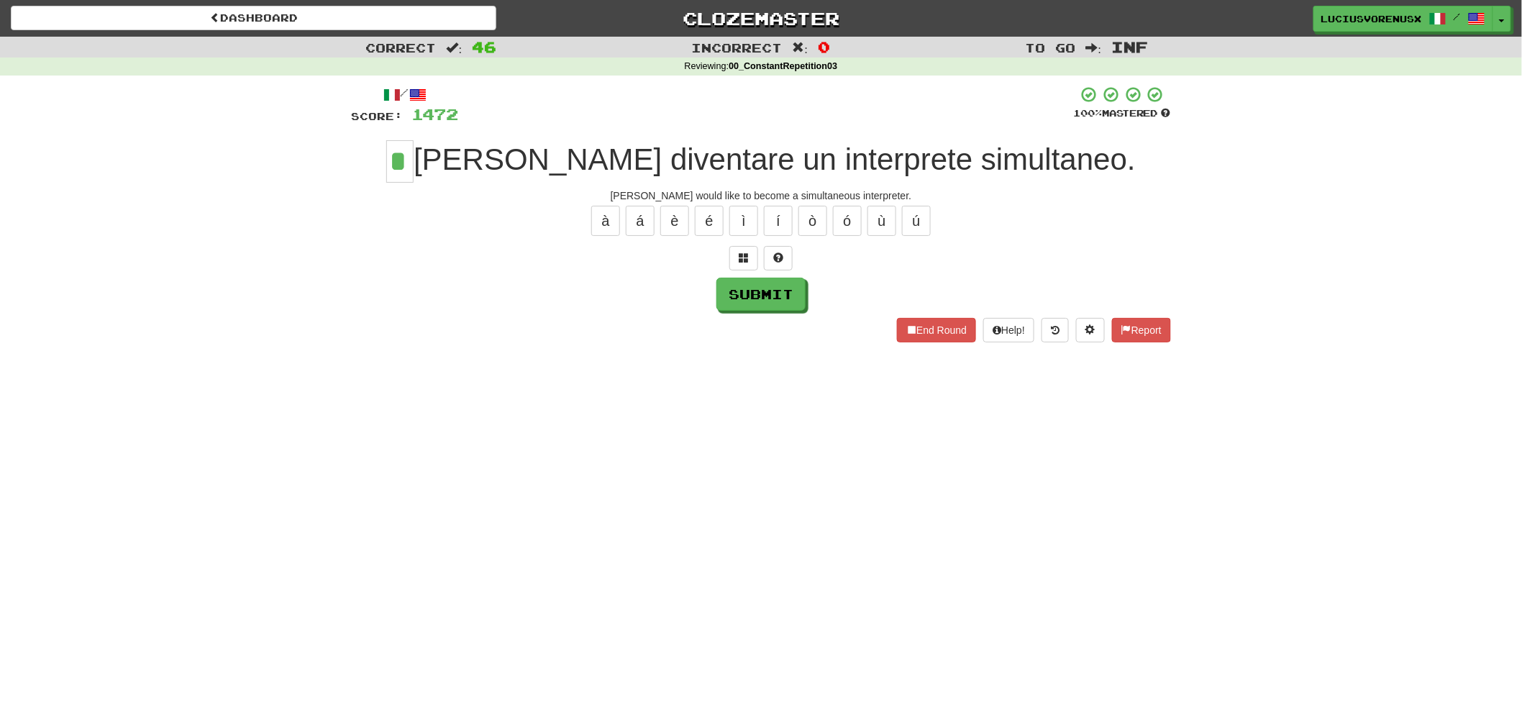
type input "*"
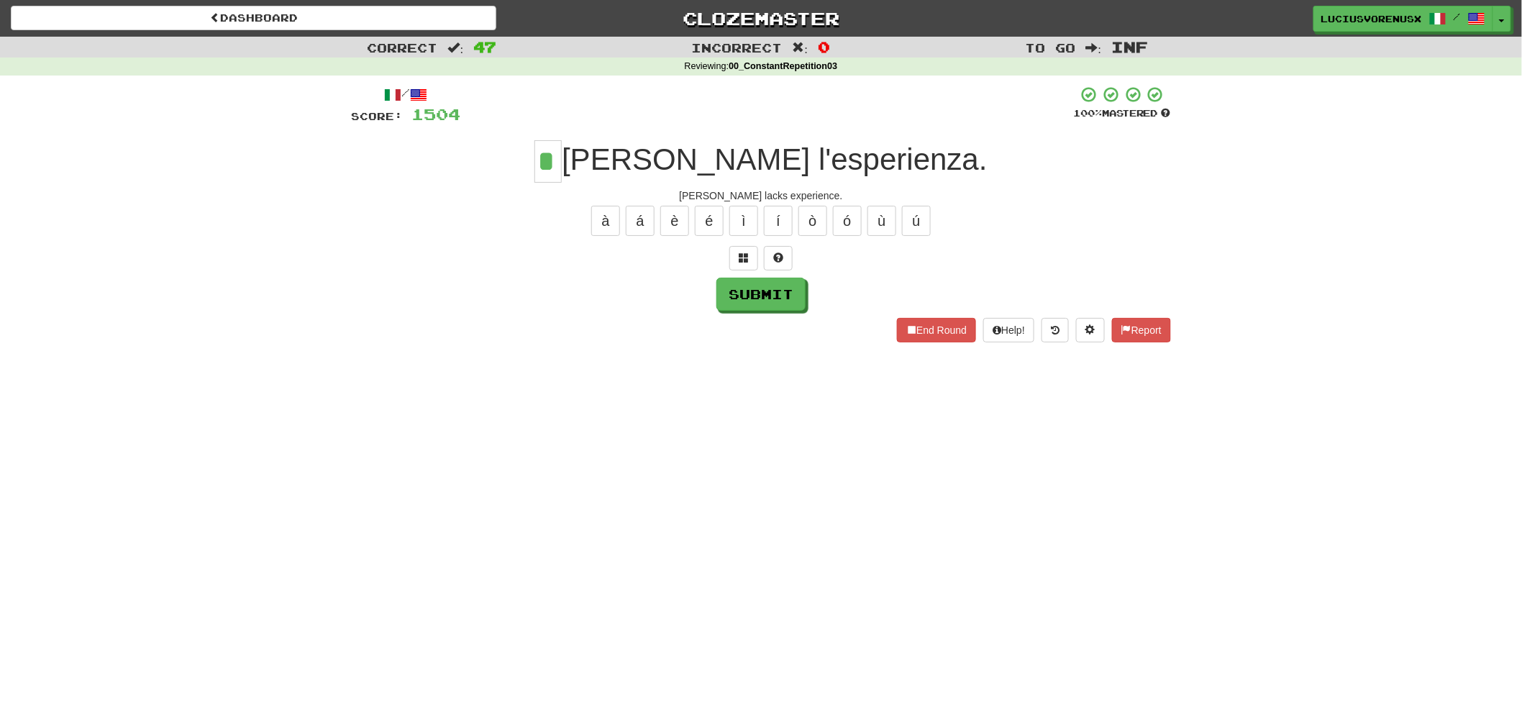
type input "*"
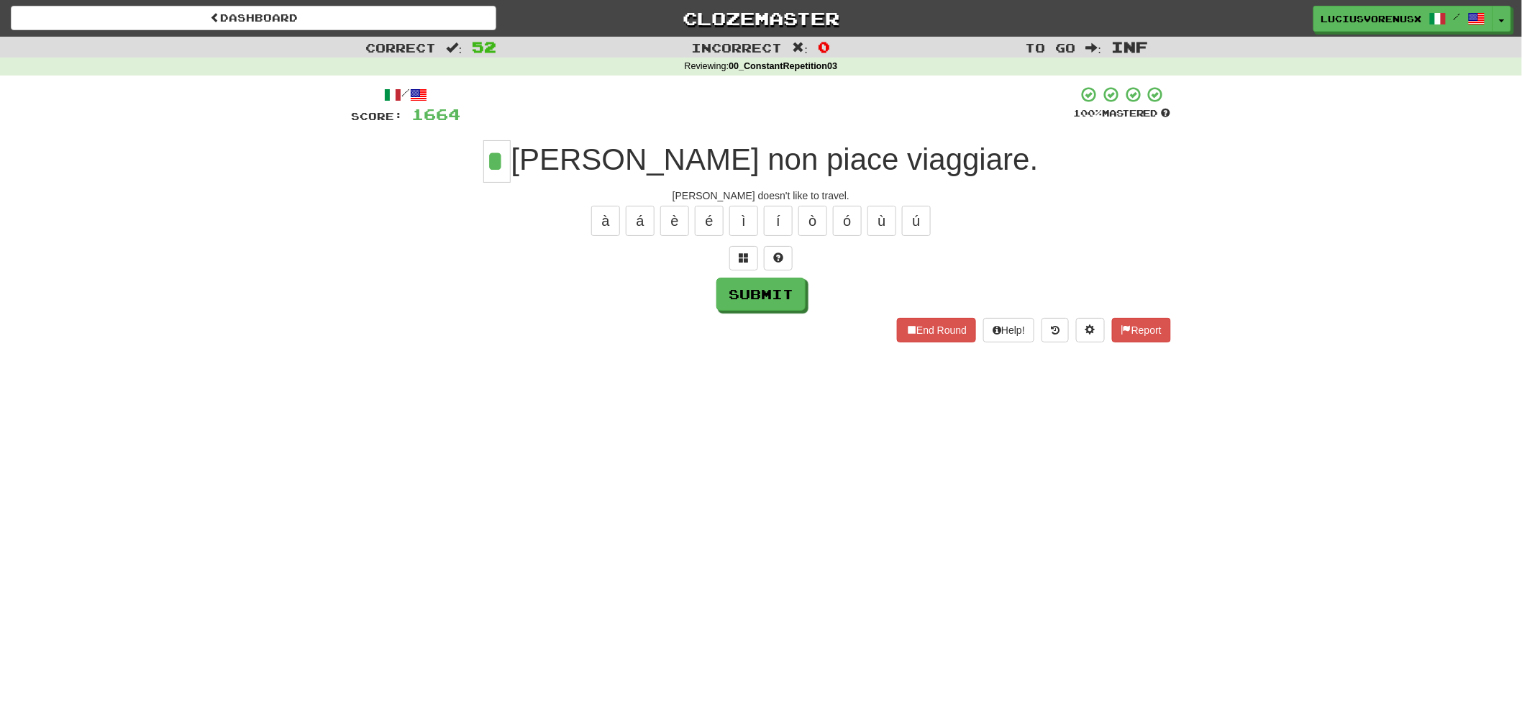
type input "*"
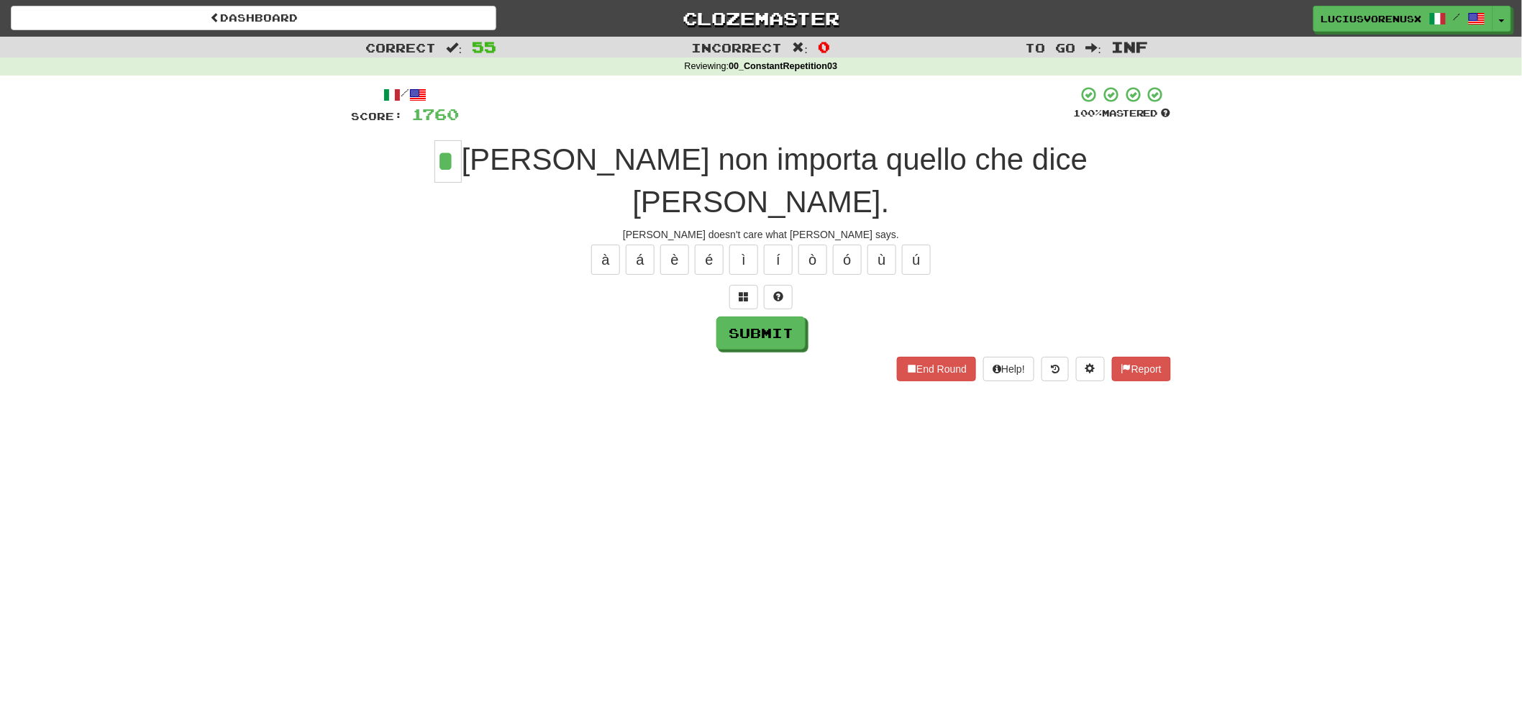
type input "*"
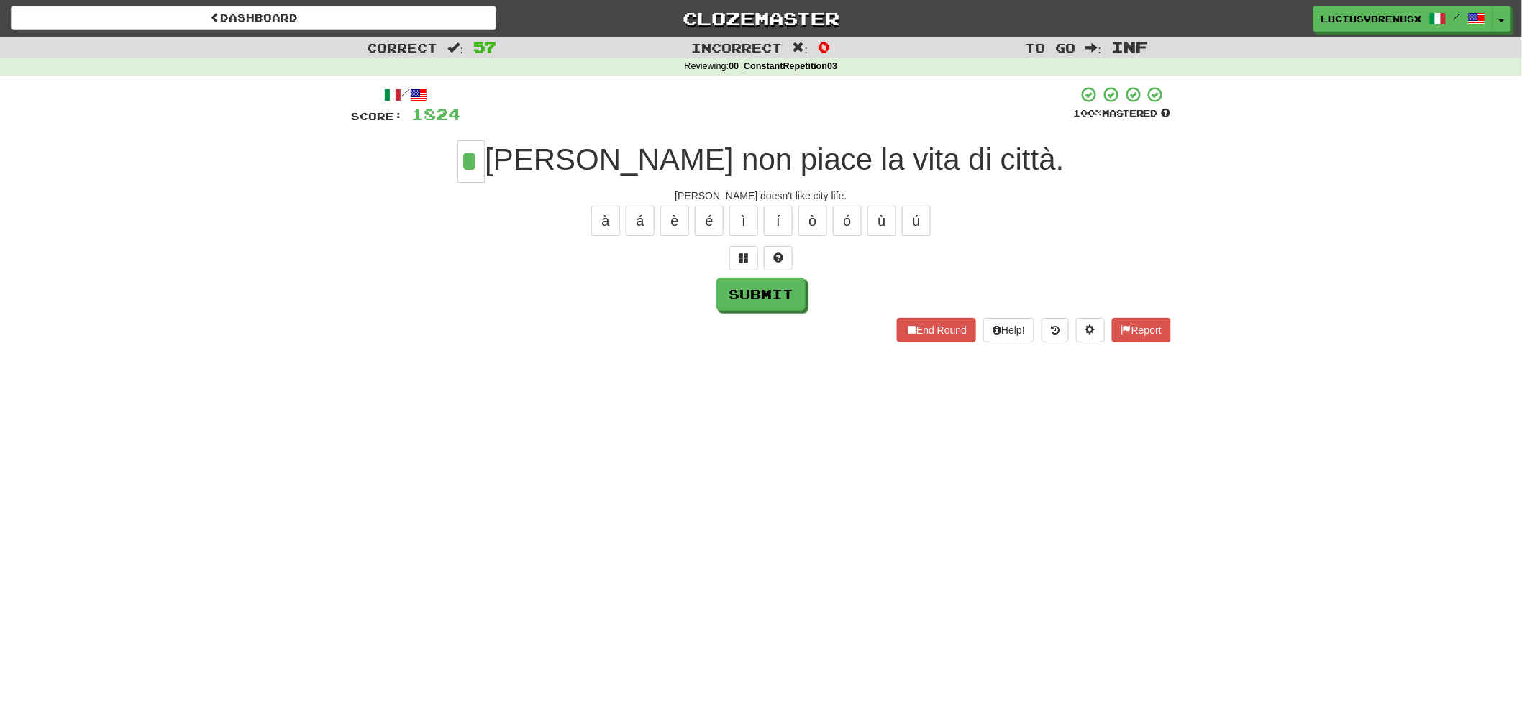
type input "*"
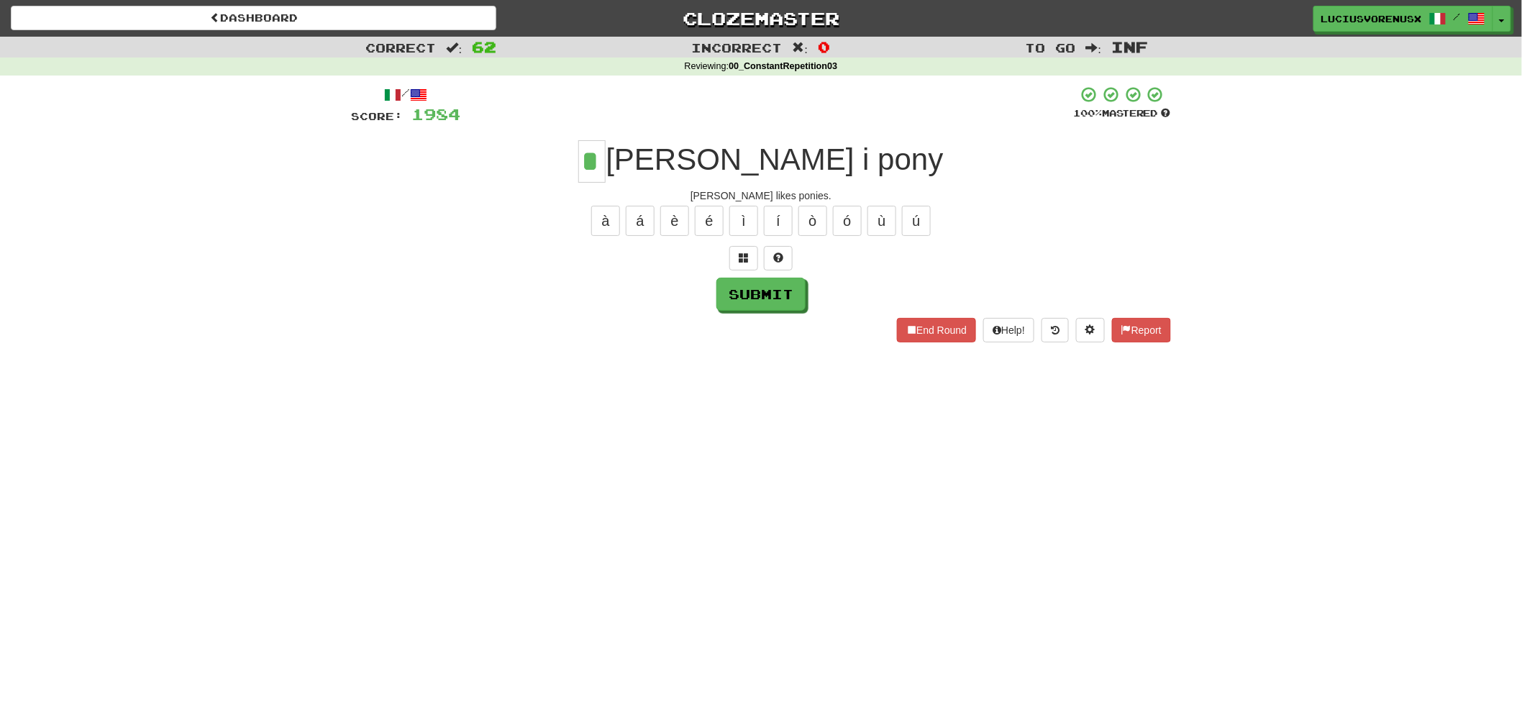
type input "*"
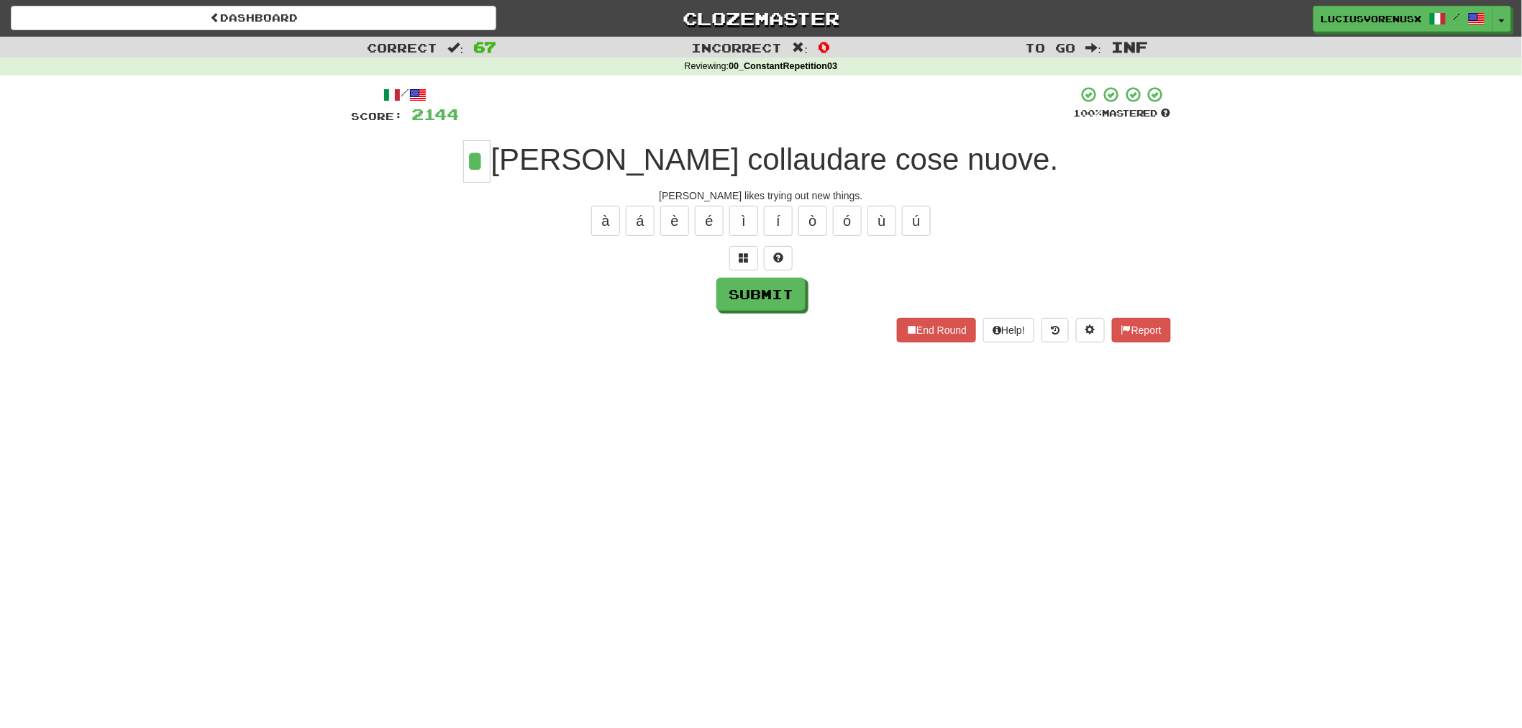
type input "*"
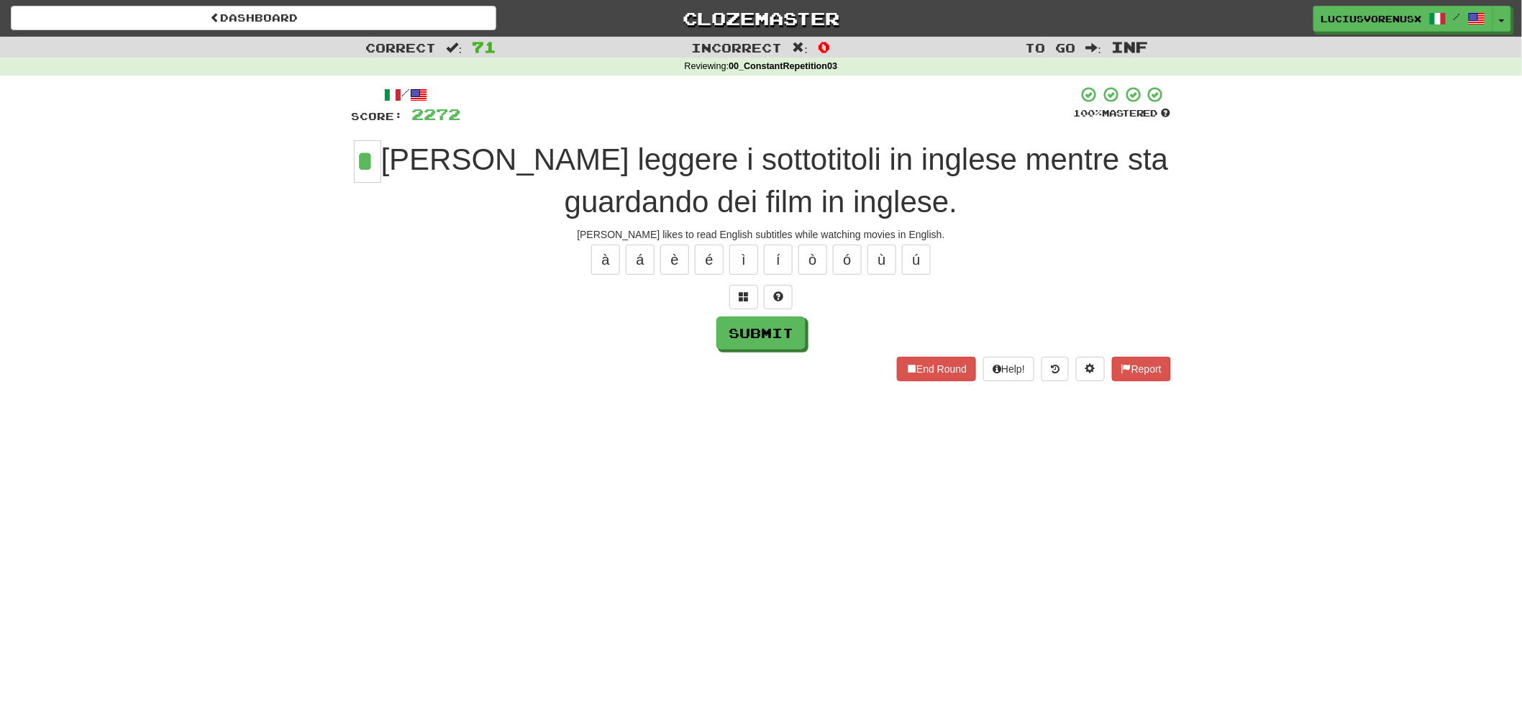
type input "*"
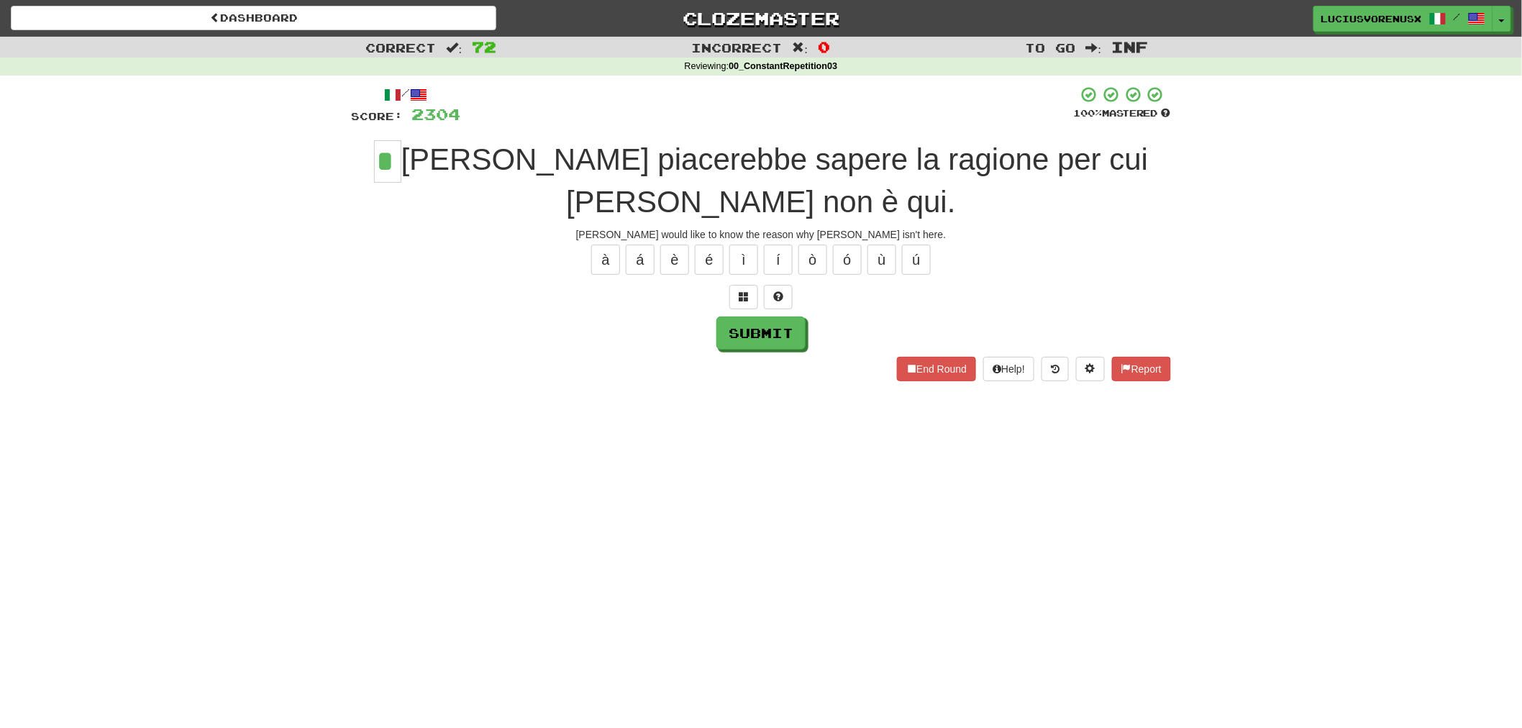
type input "*"
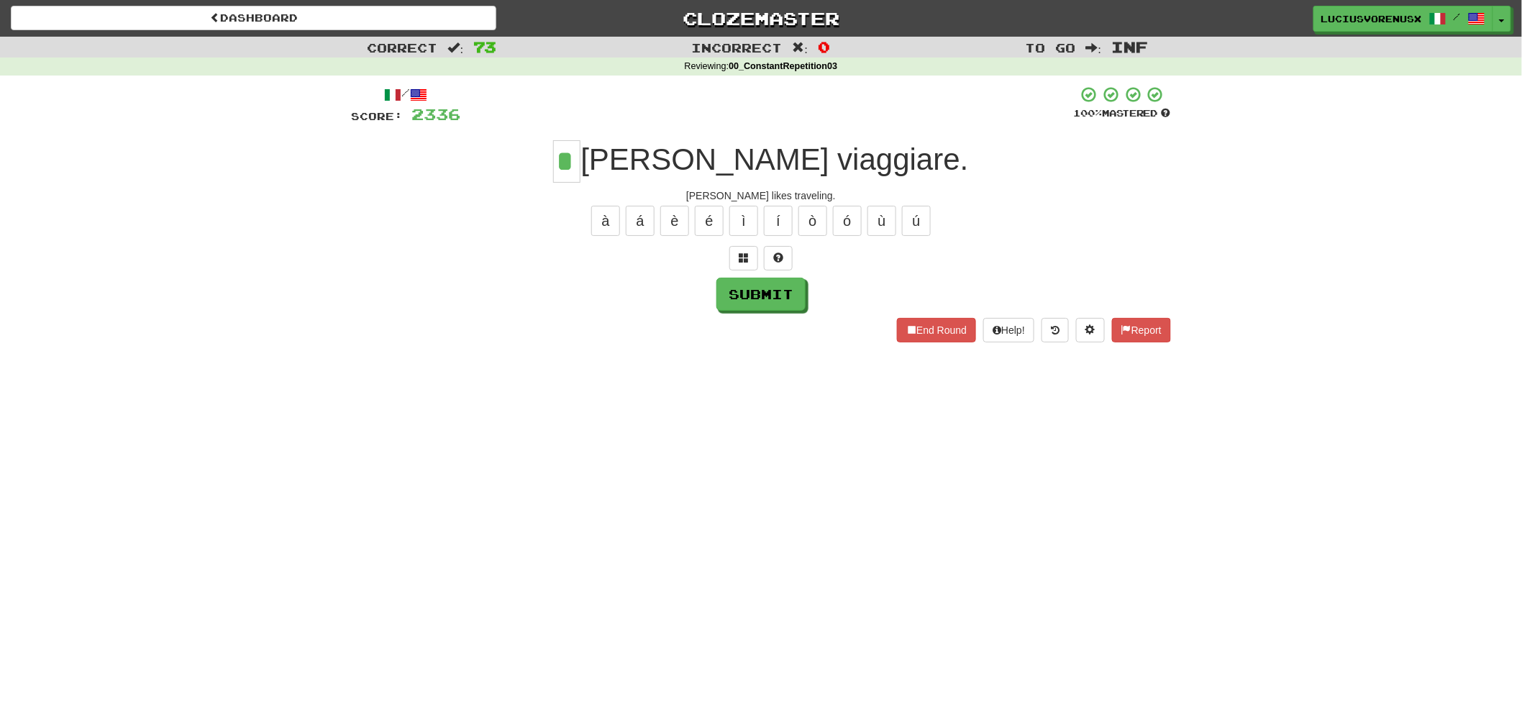
type input "*"
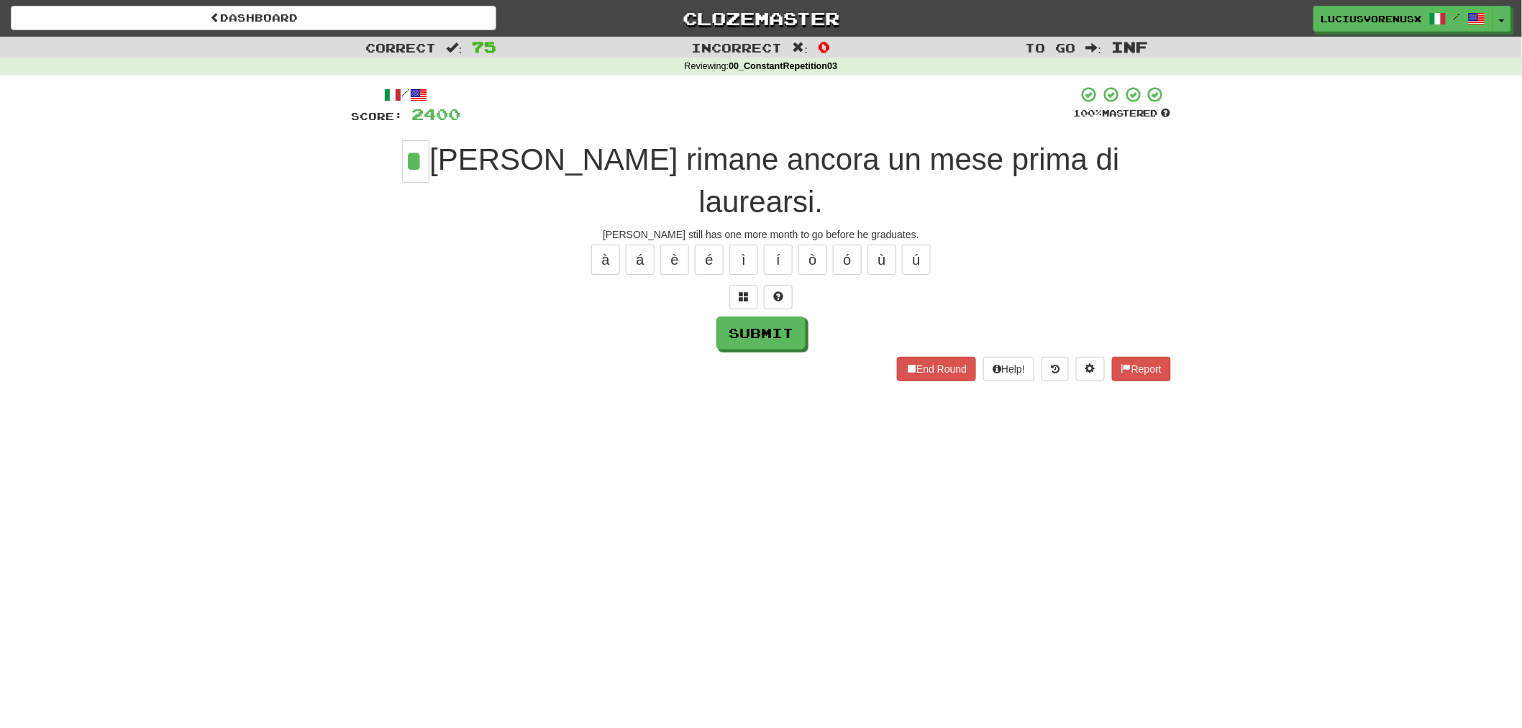
type input "*"
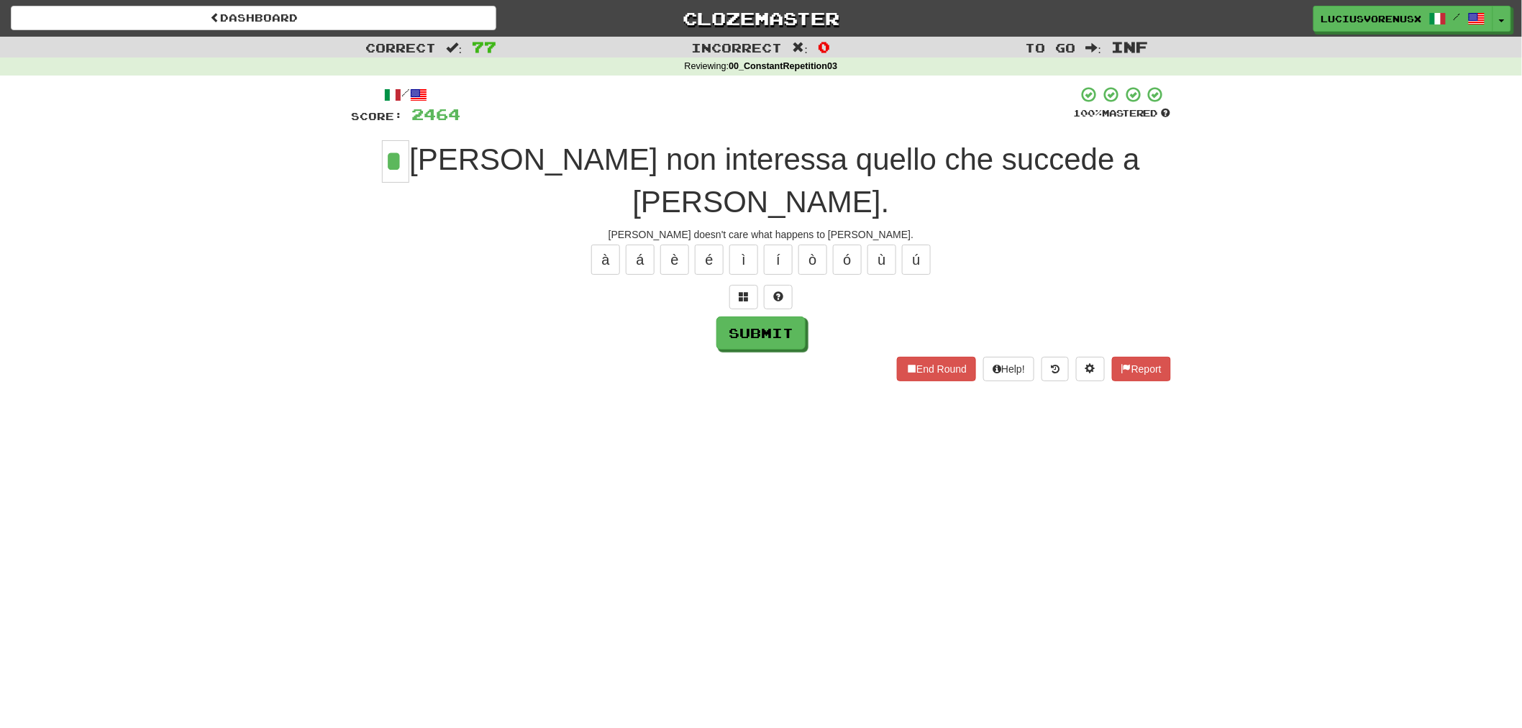
type input "*"
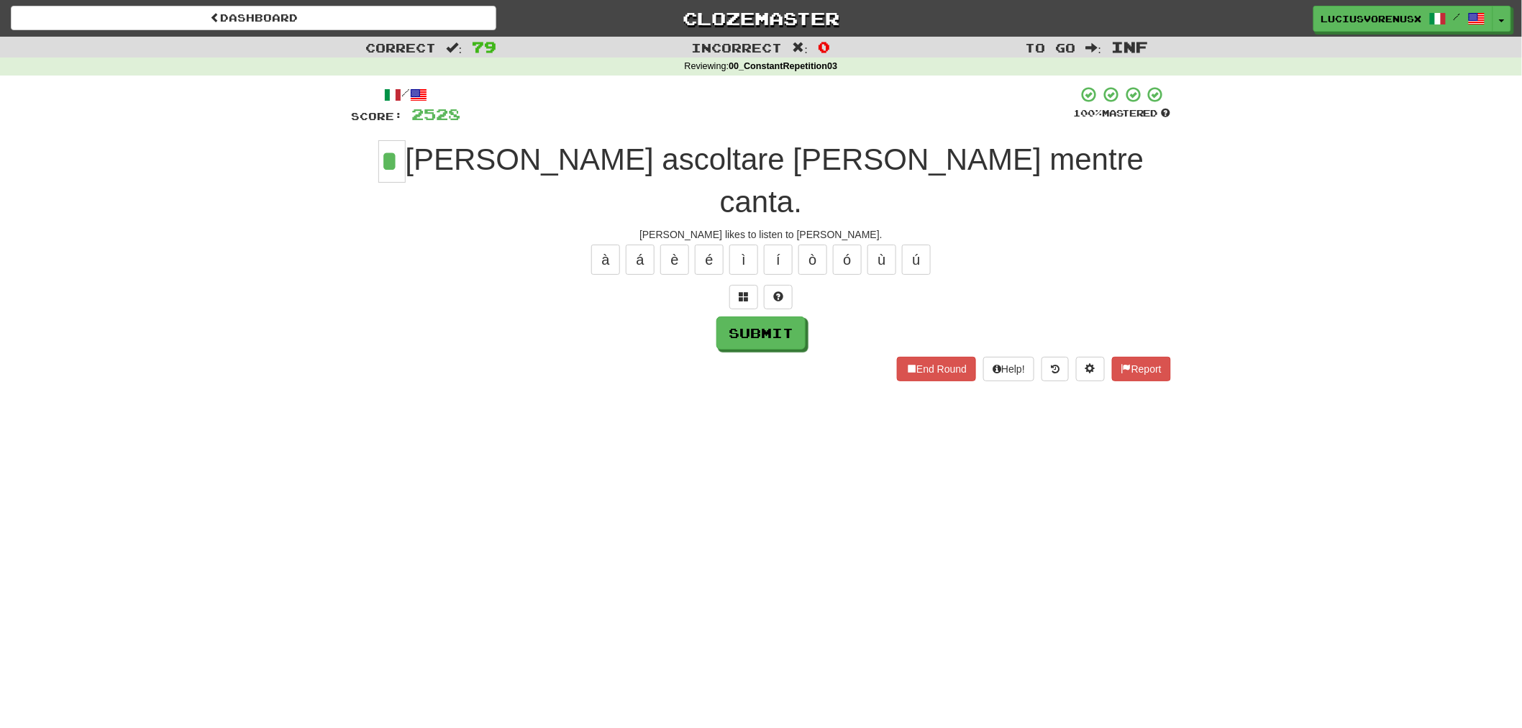
type input "*"
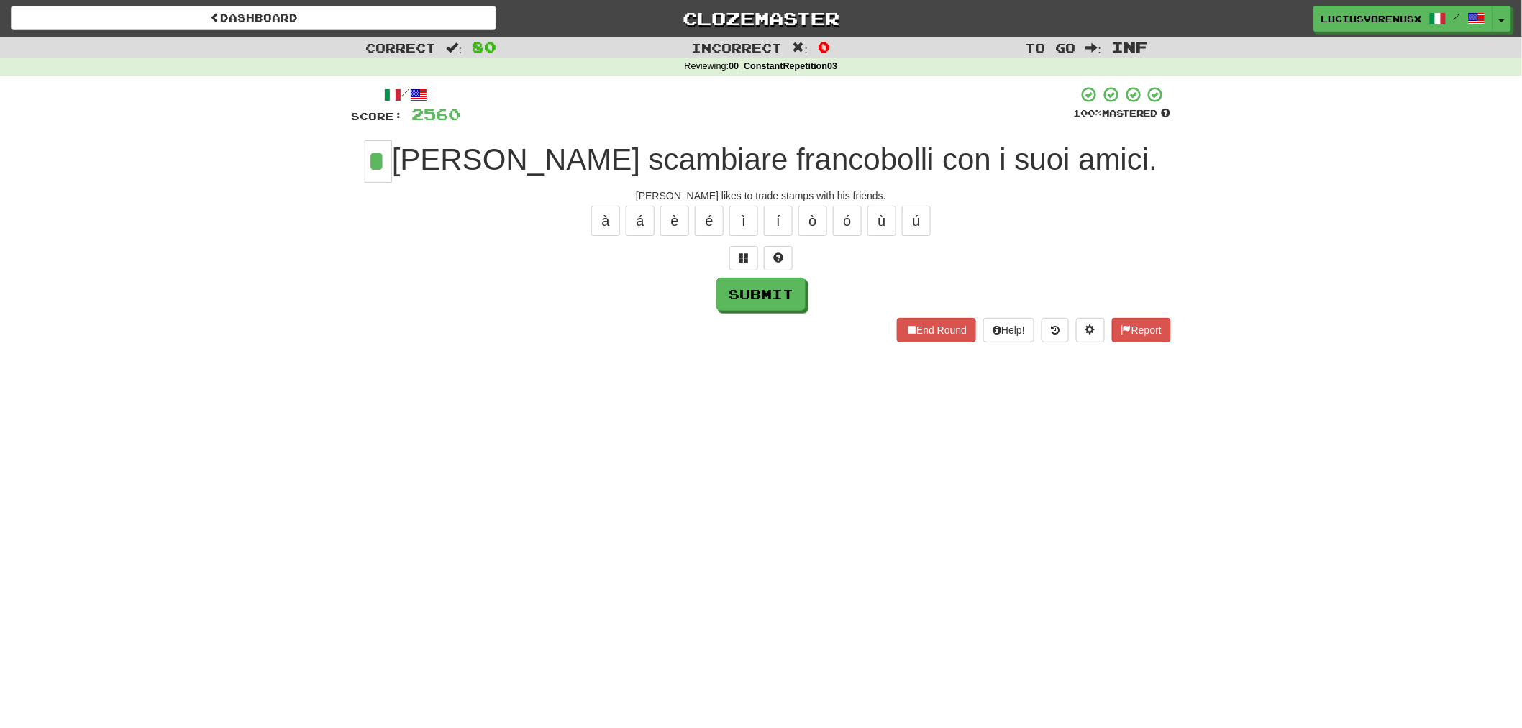
type input "*"
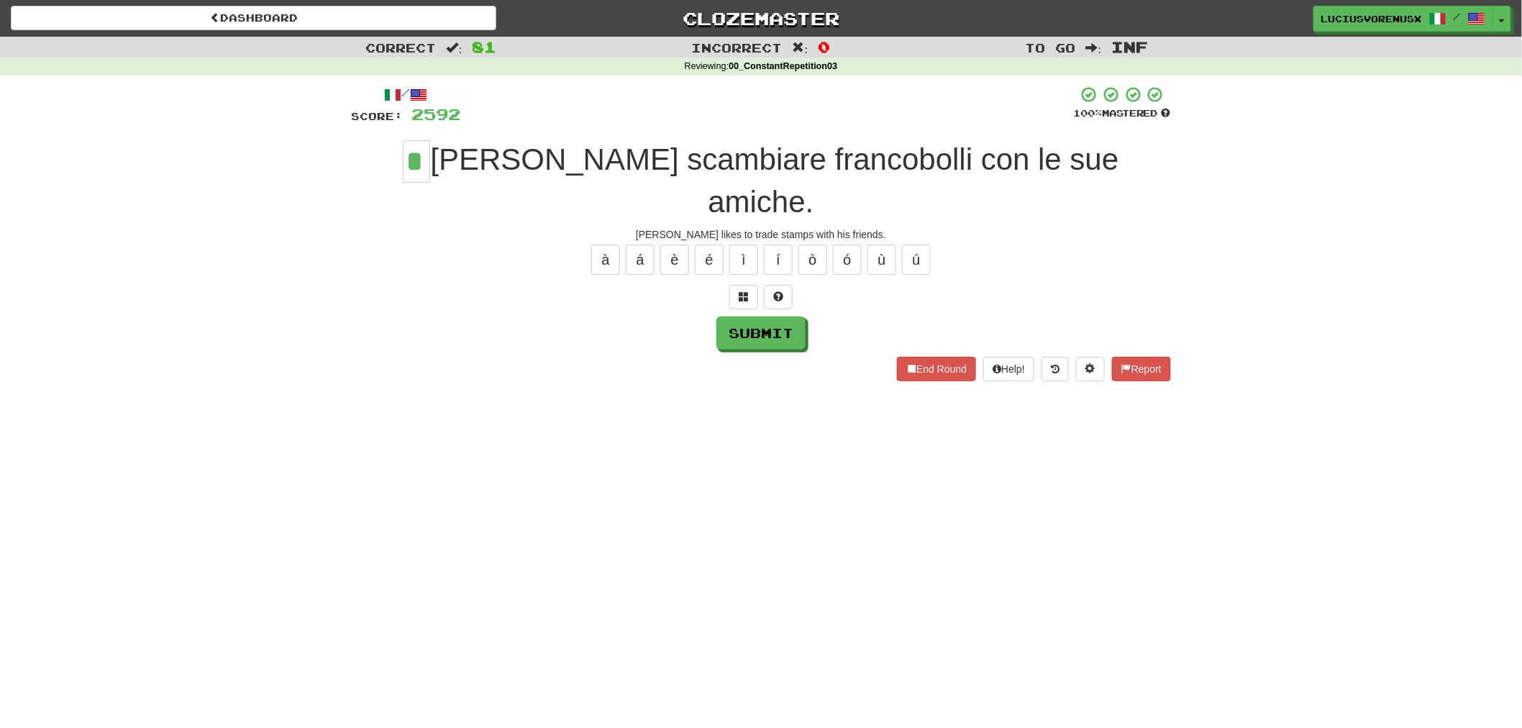
type input "*"
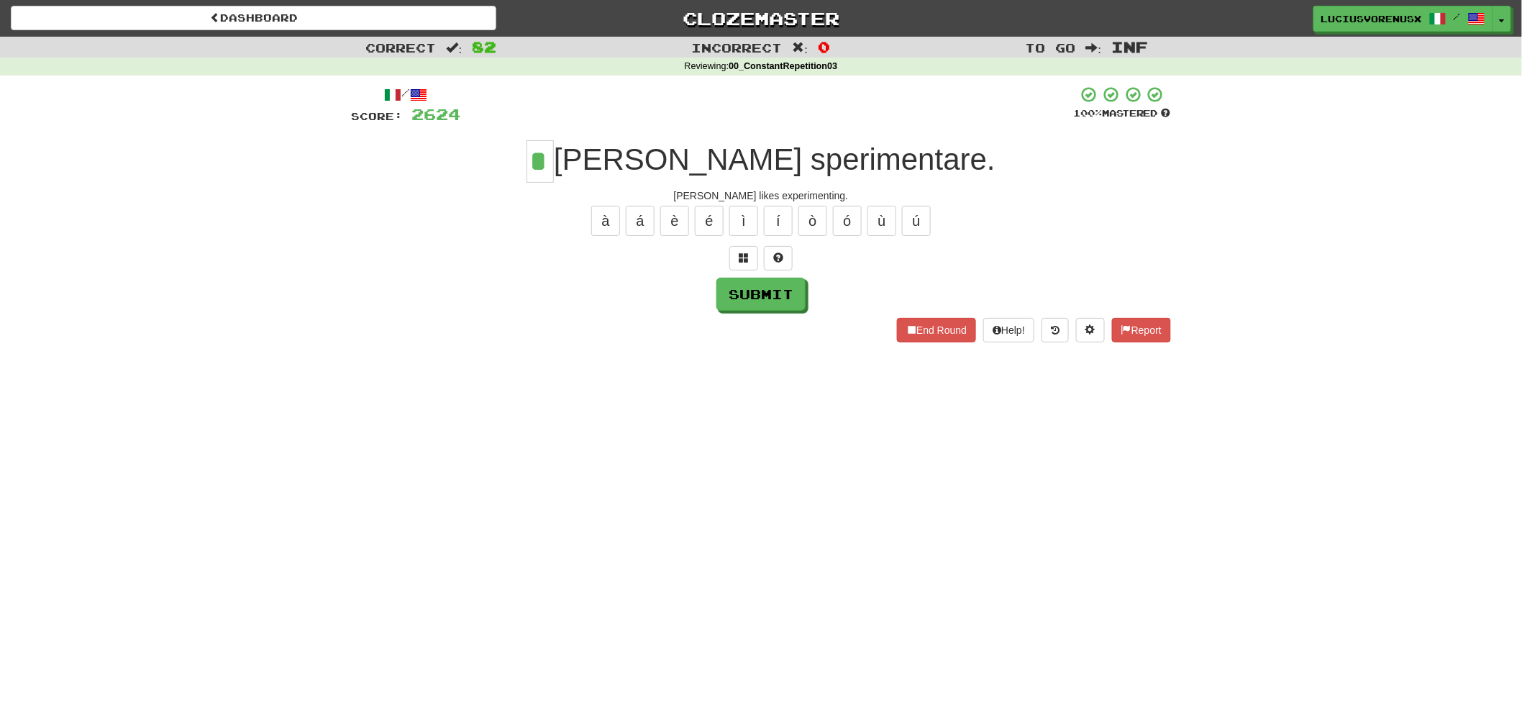
type input "*"
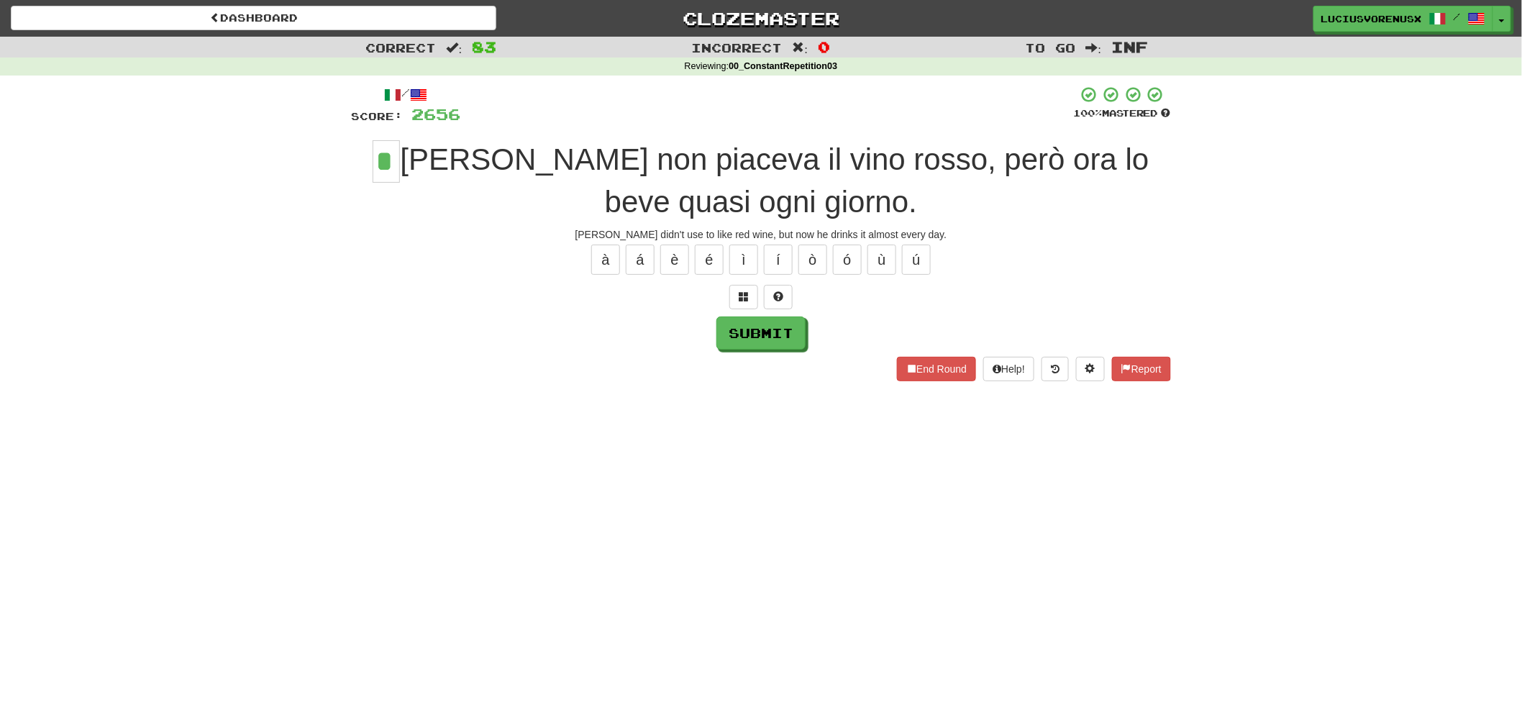
type input "*"
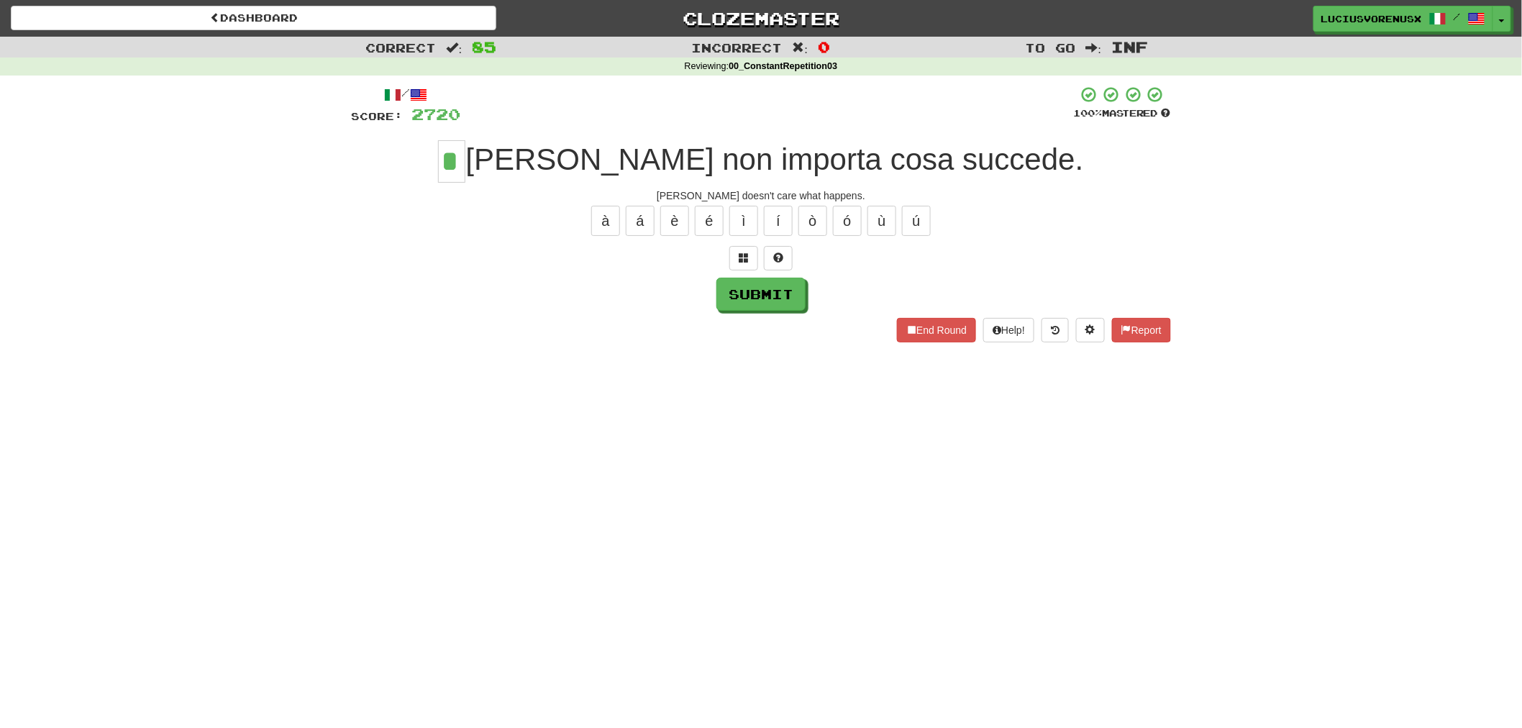
type input "*"
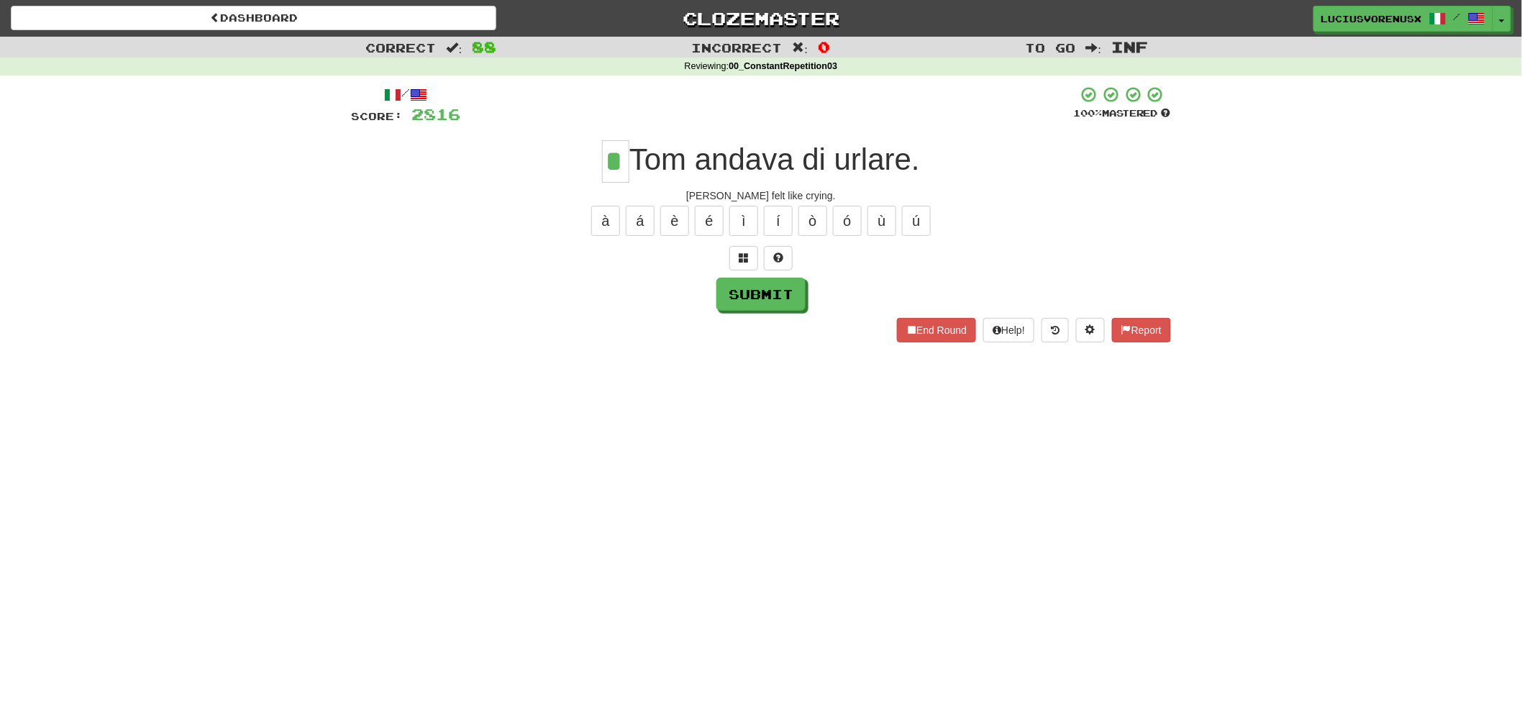
type input "*"
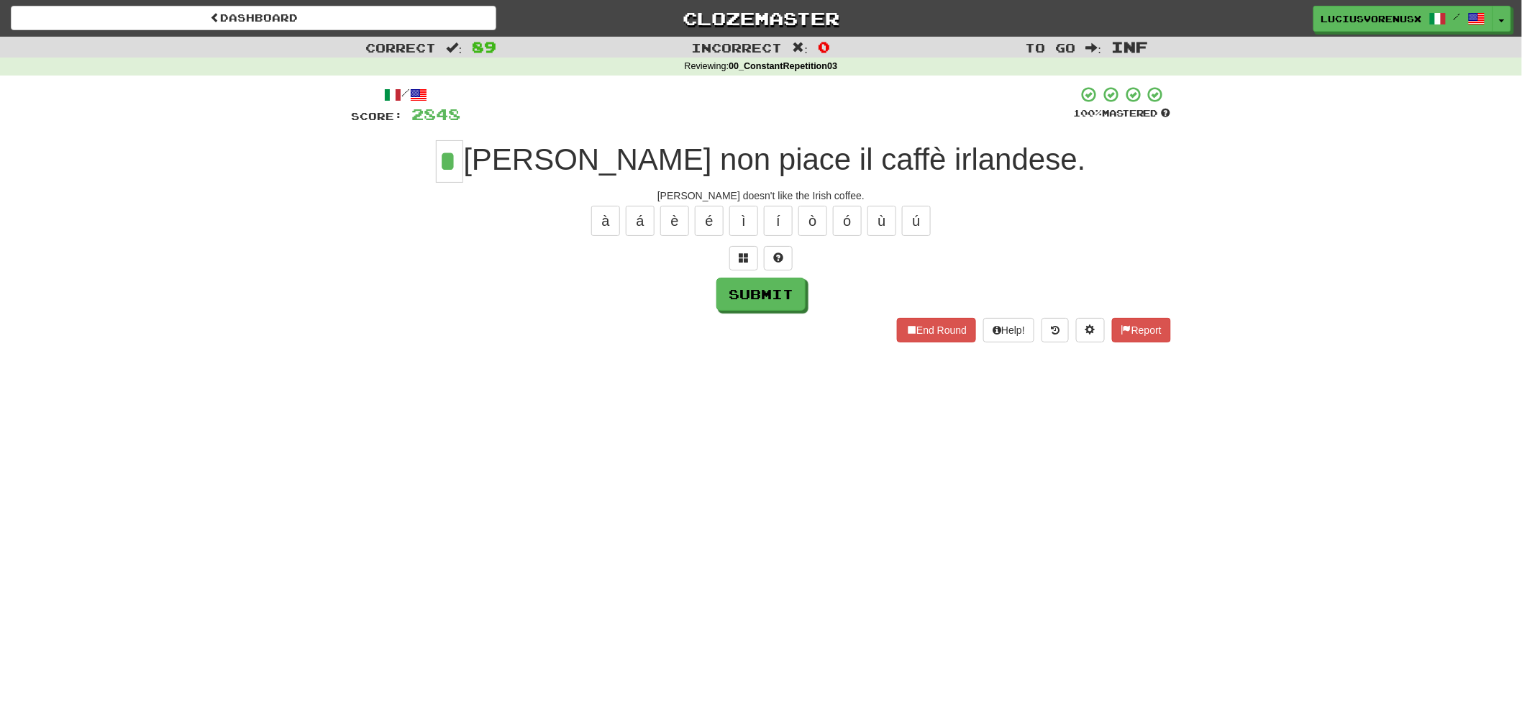
type input "*"
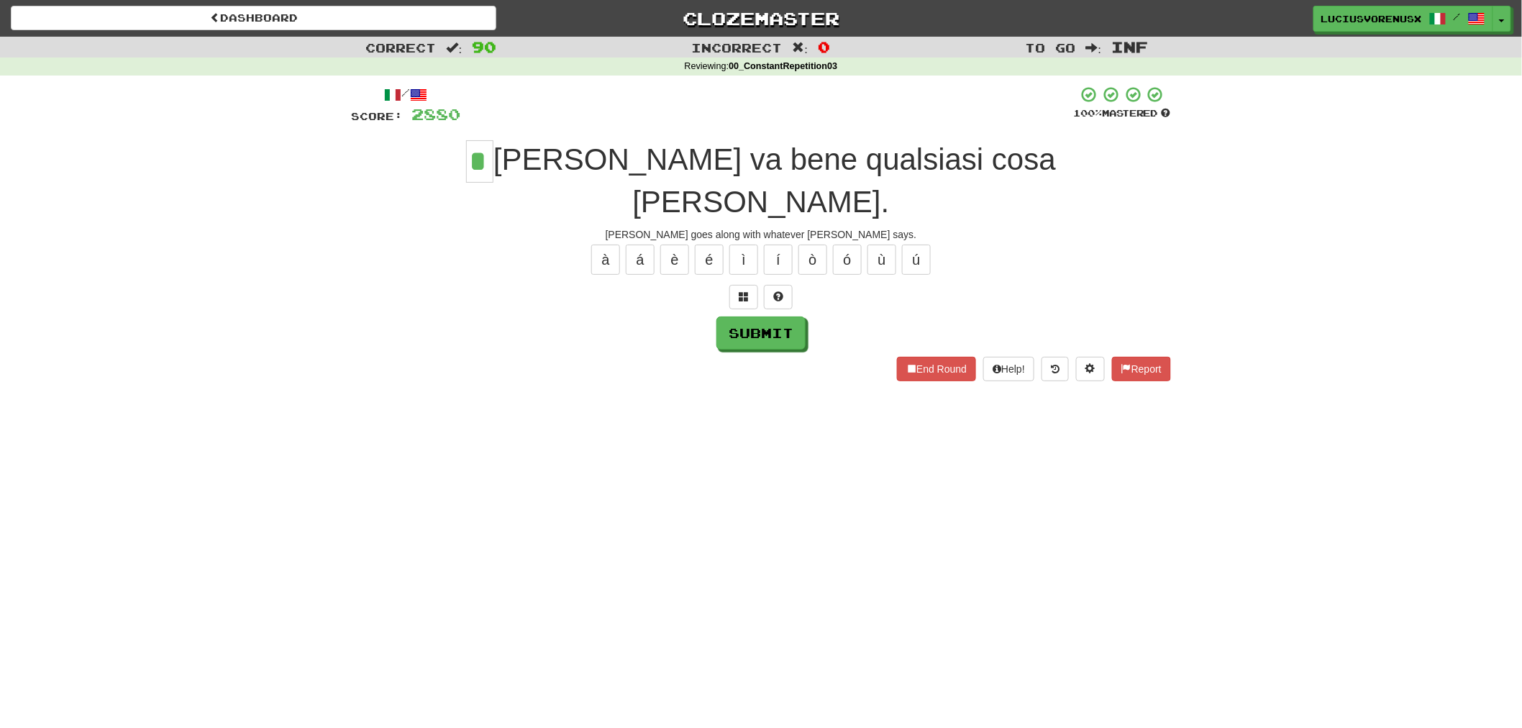
type input "*"
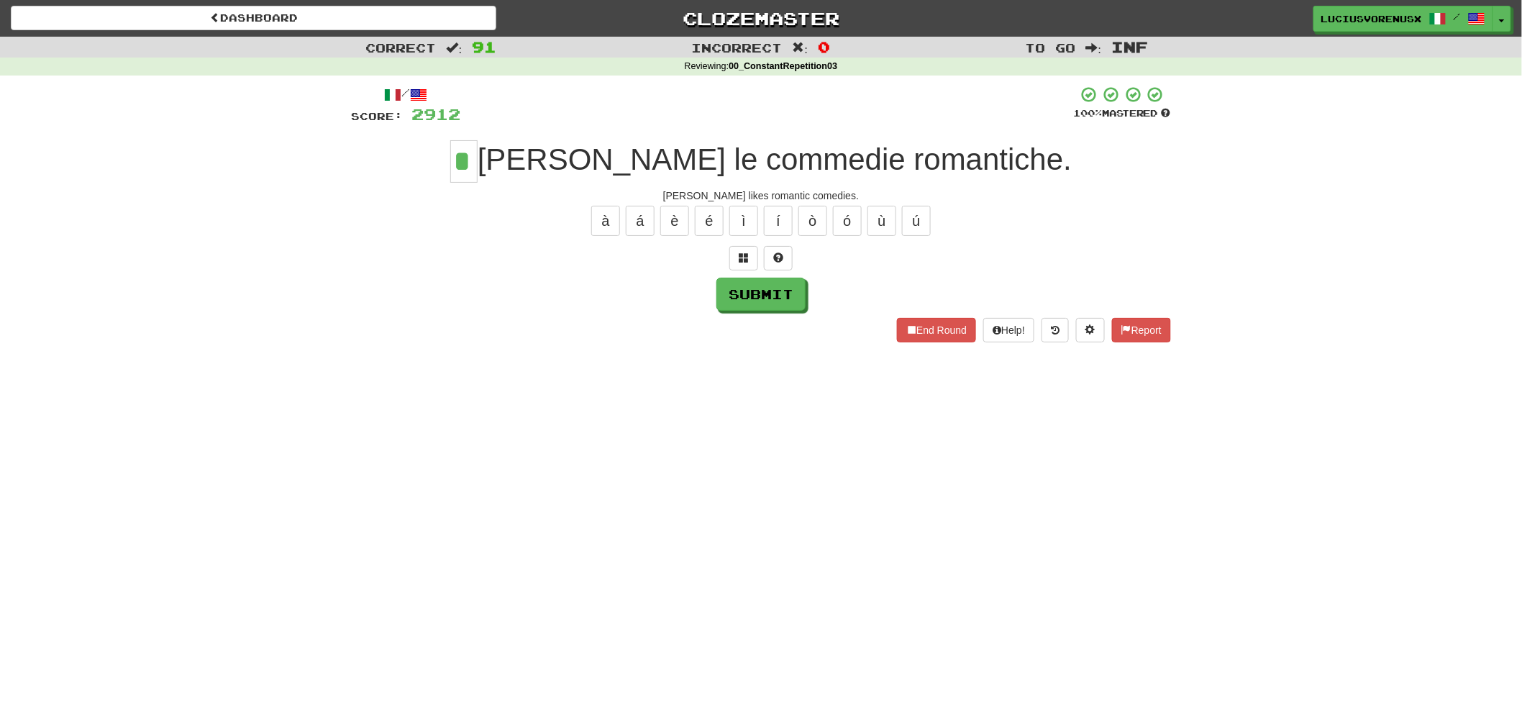
type input "*"
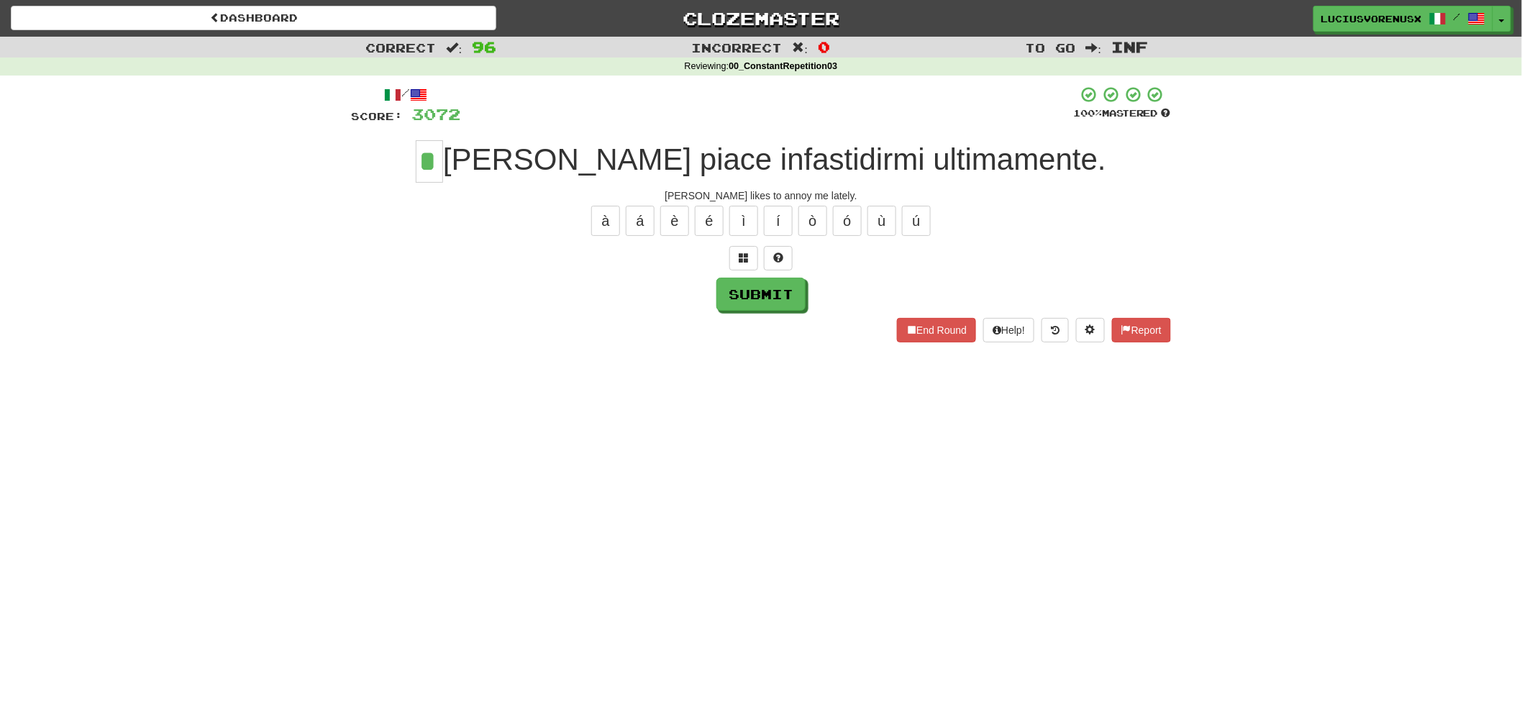
type input "*"
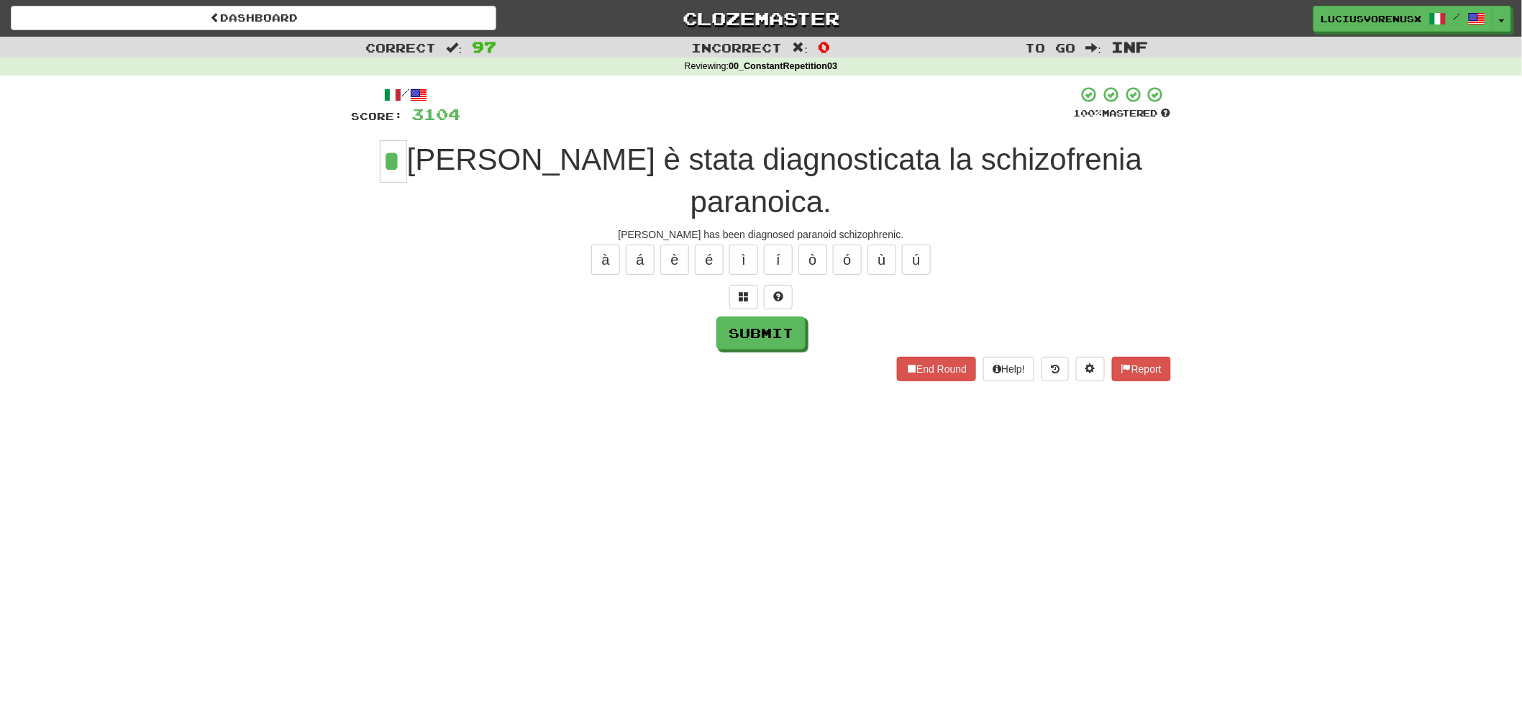
type input "*"
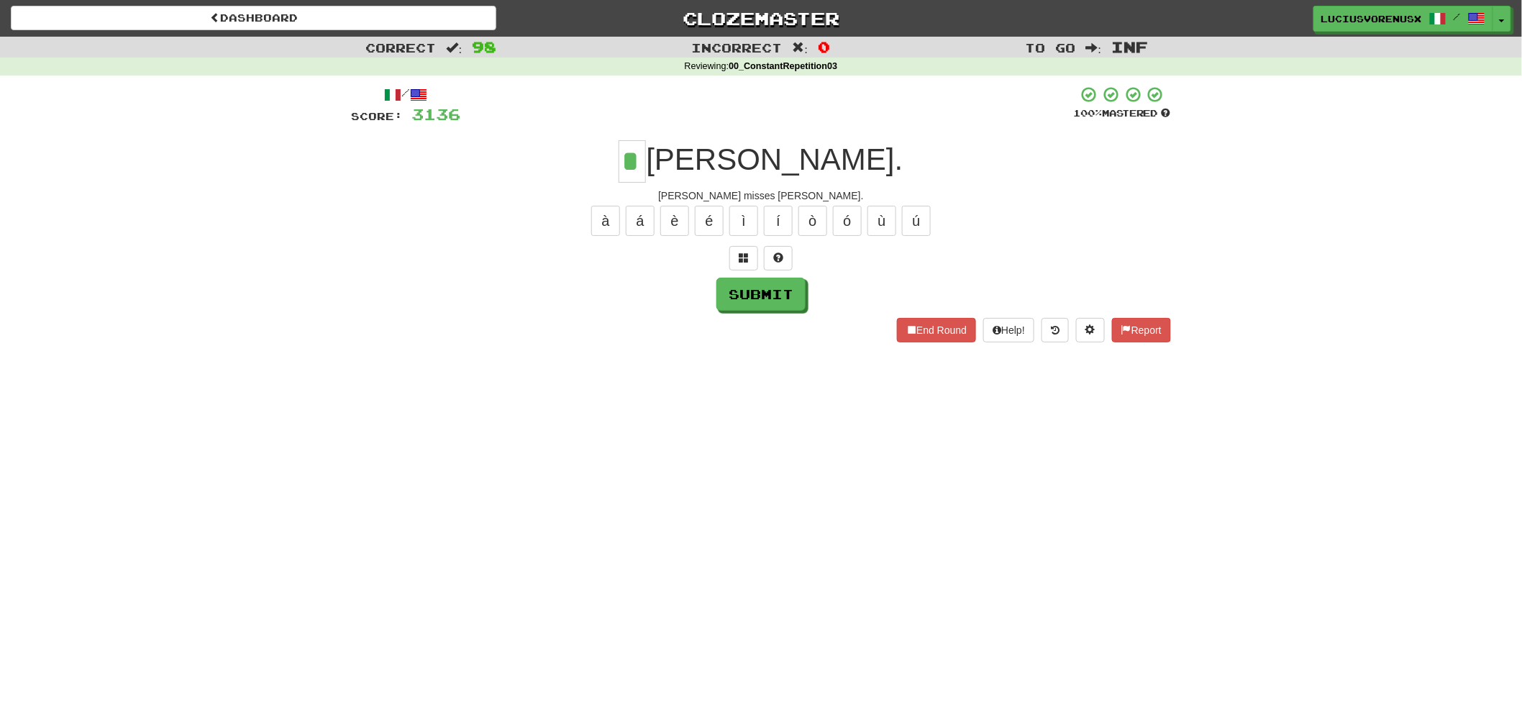
type input "*"
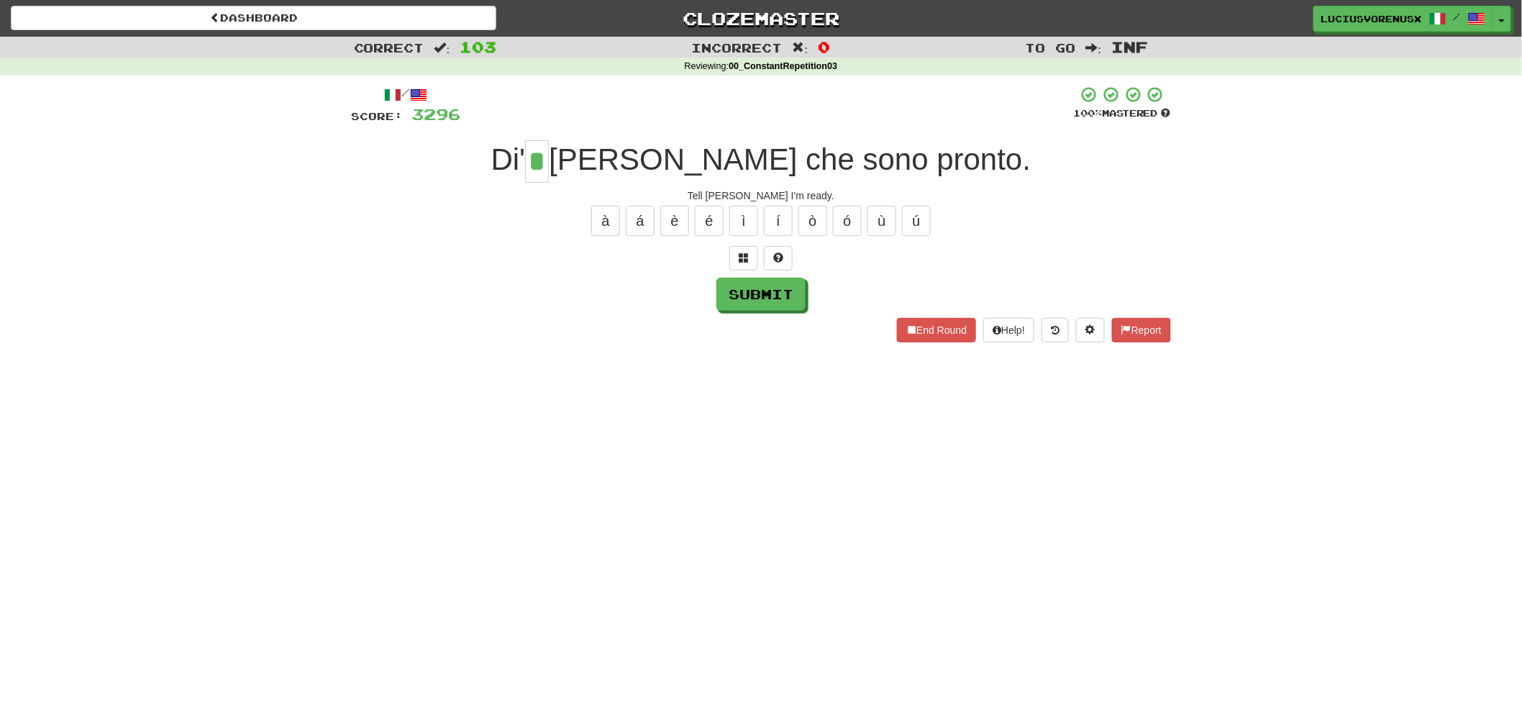
type input "*"
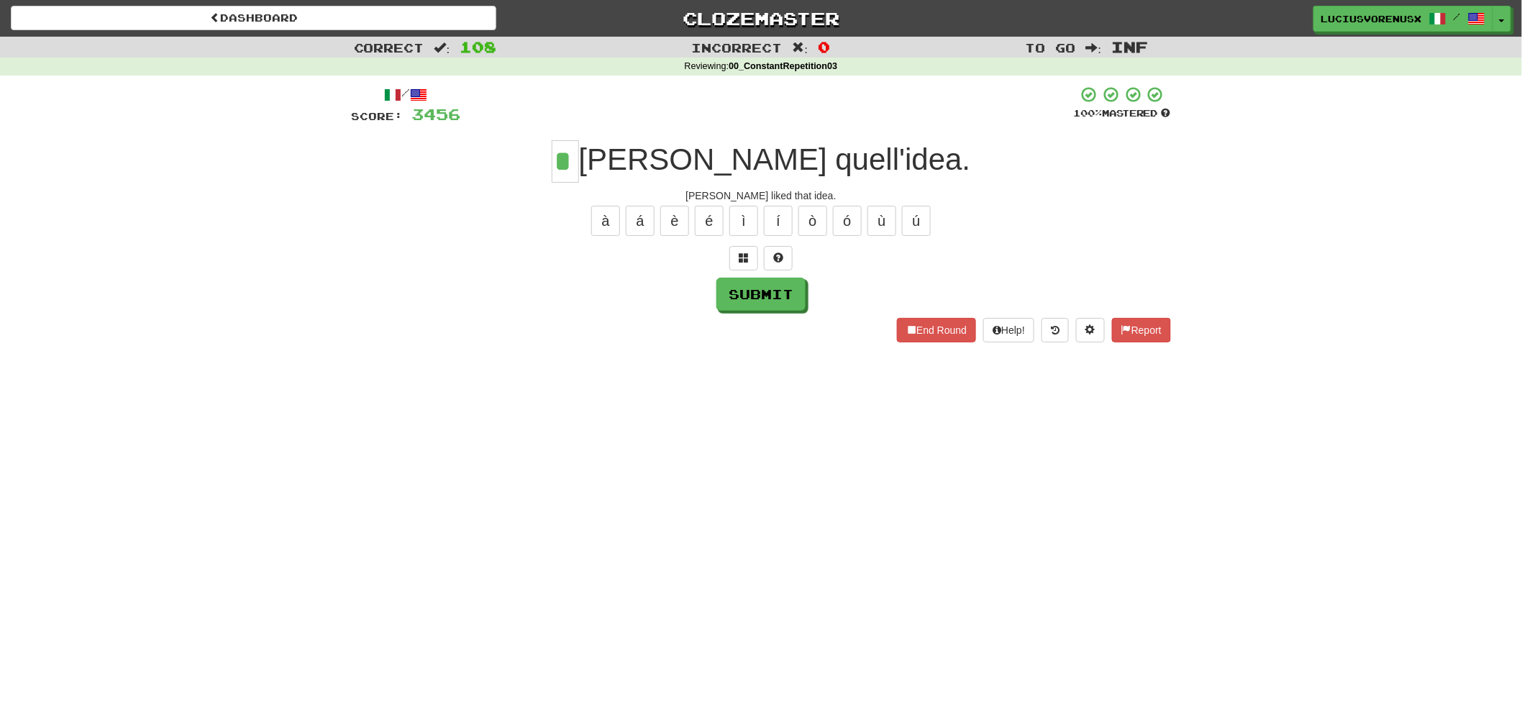
type input "*"
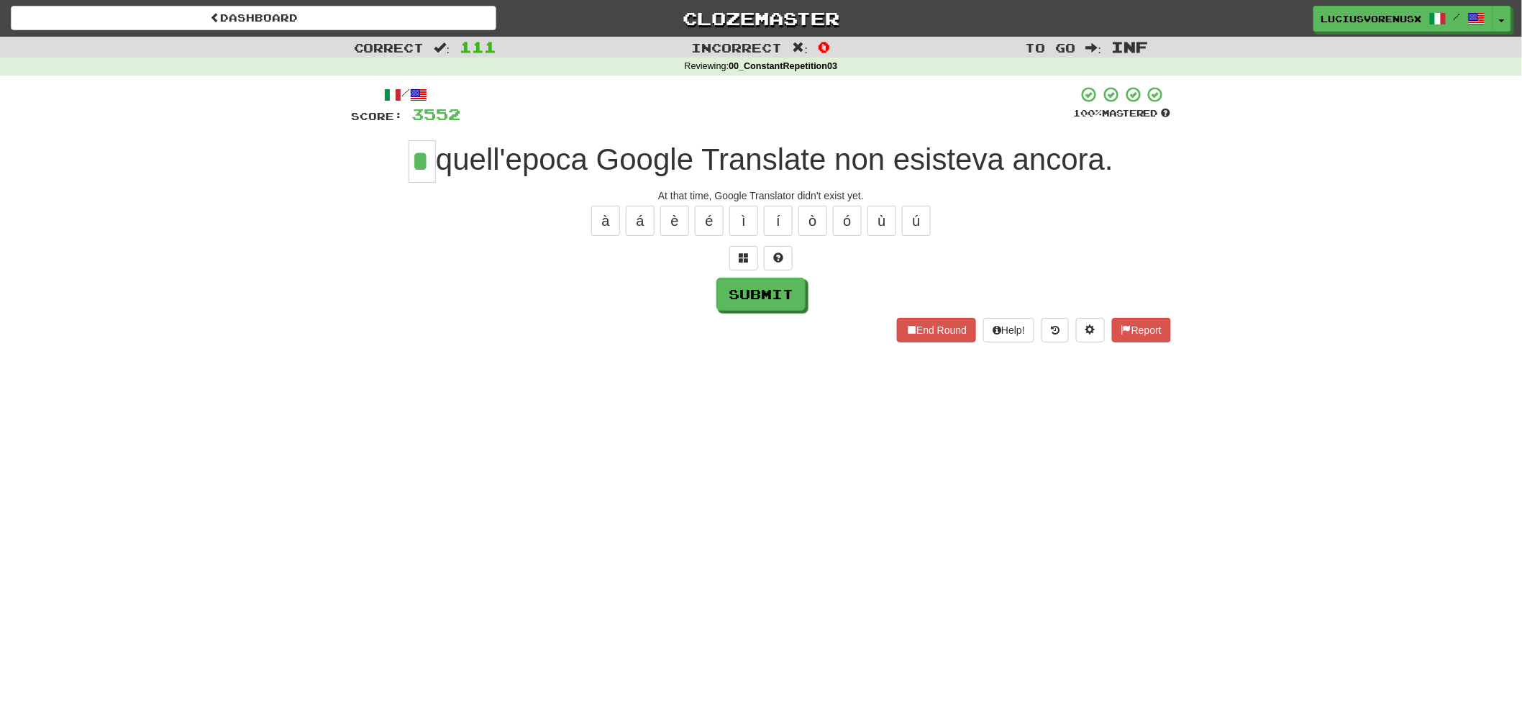
type input "*"
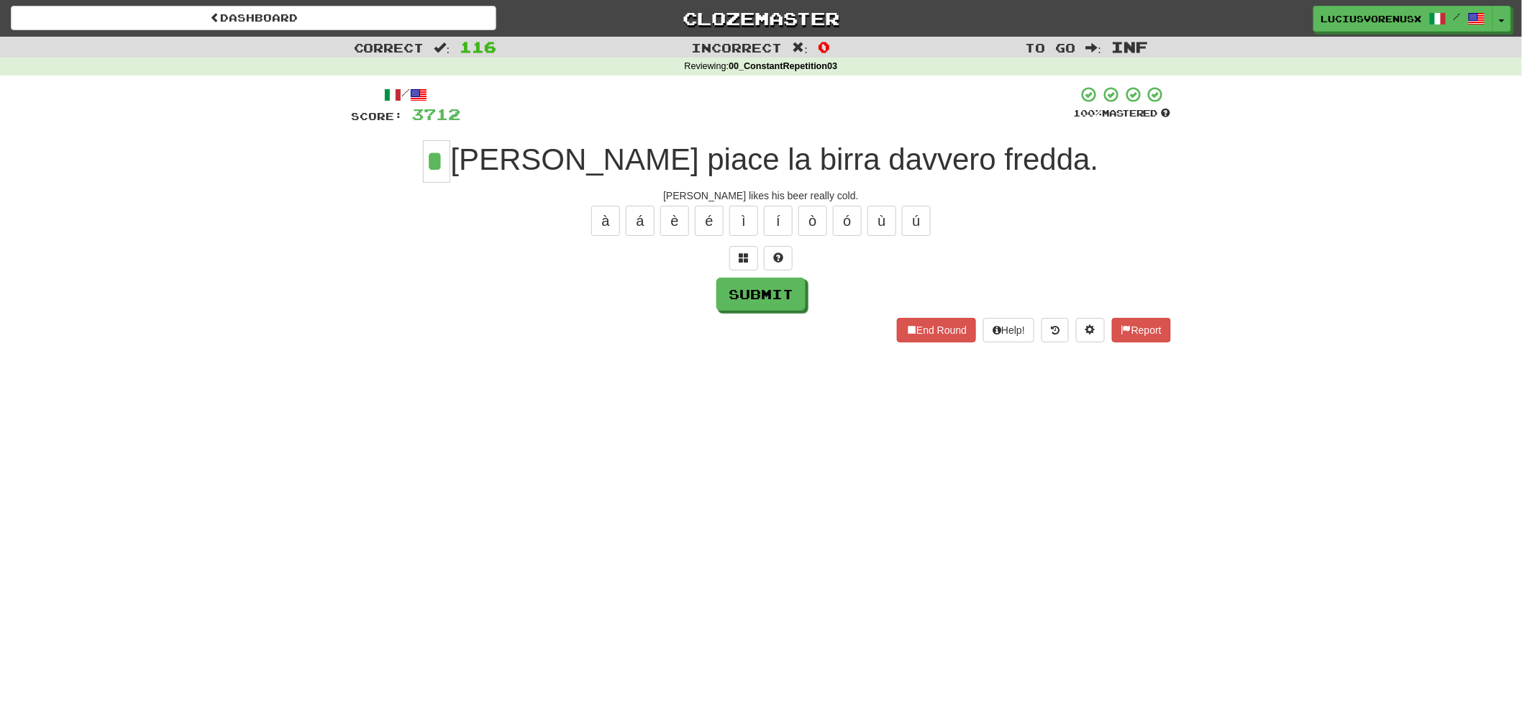
type input "*"
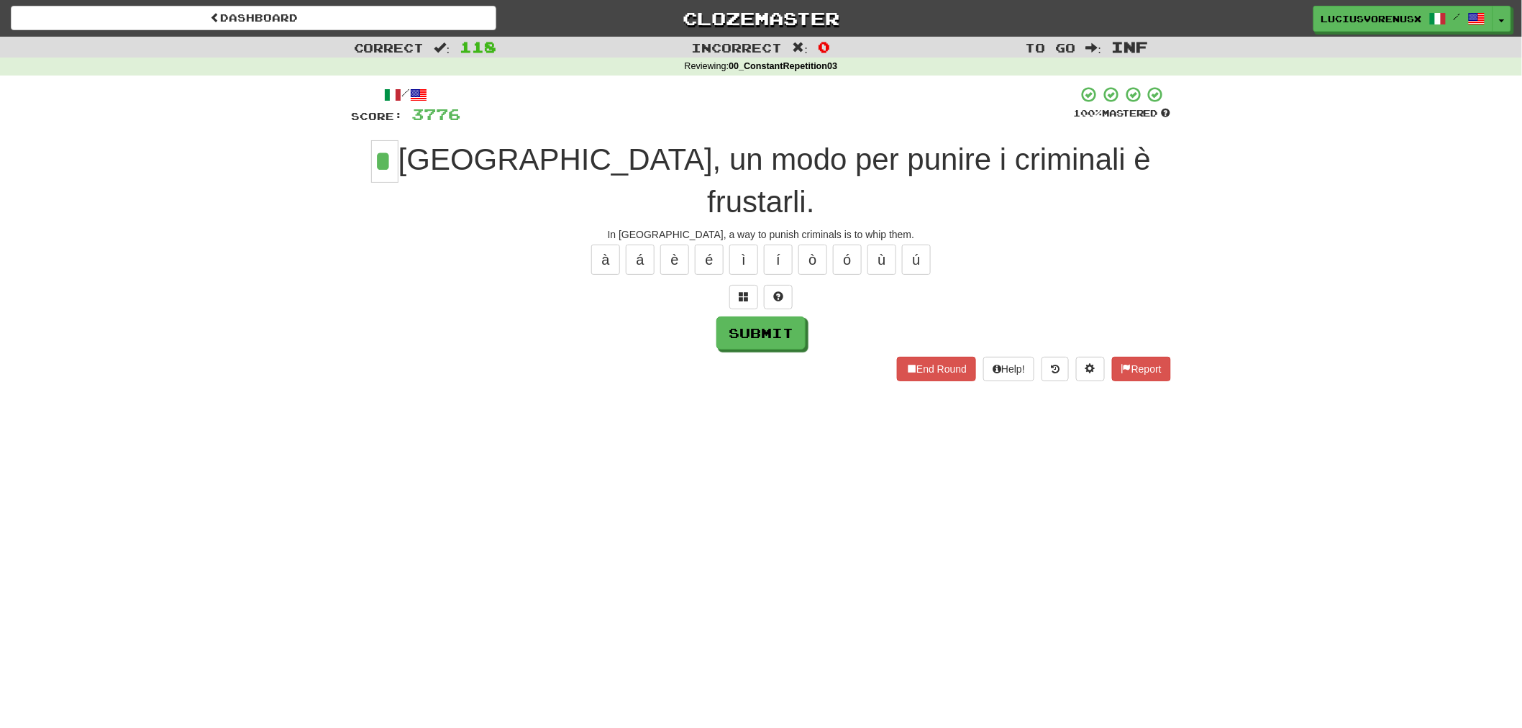
type input "*"
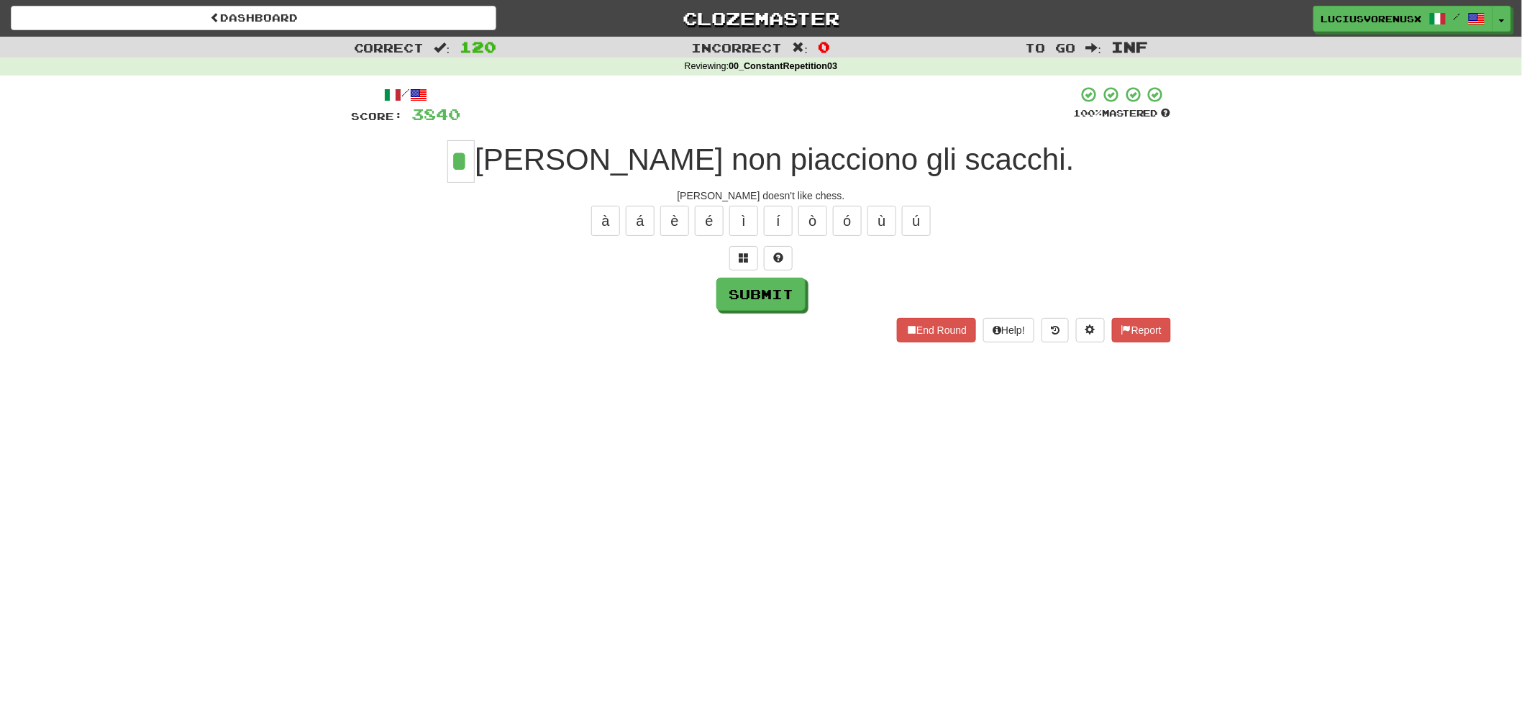
type input "*"
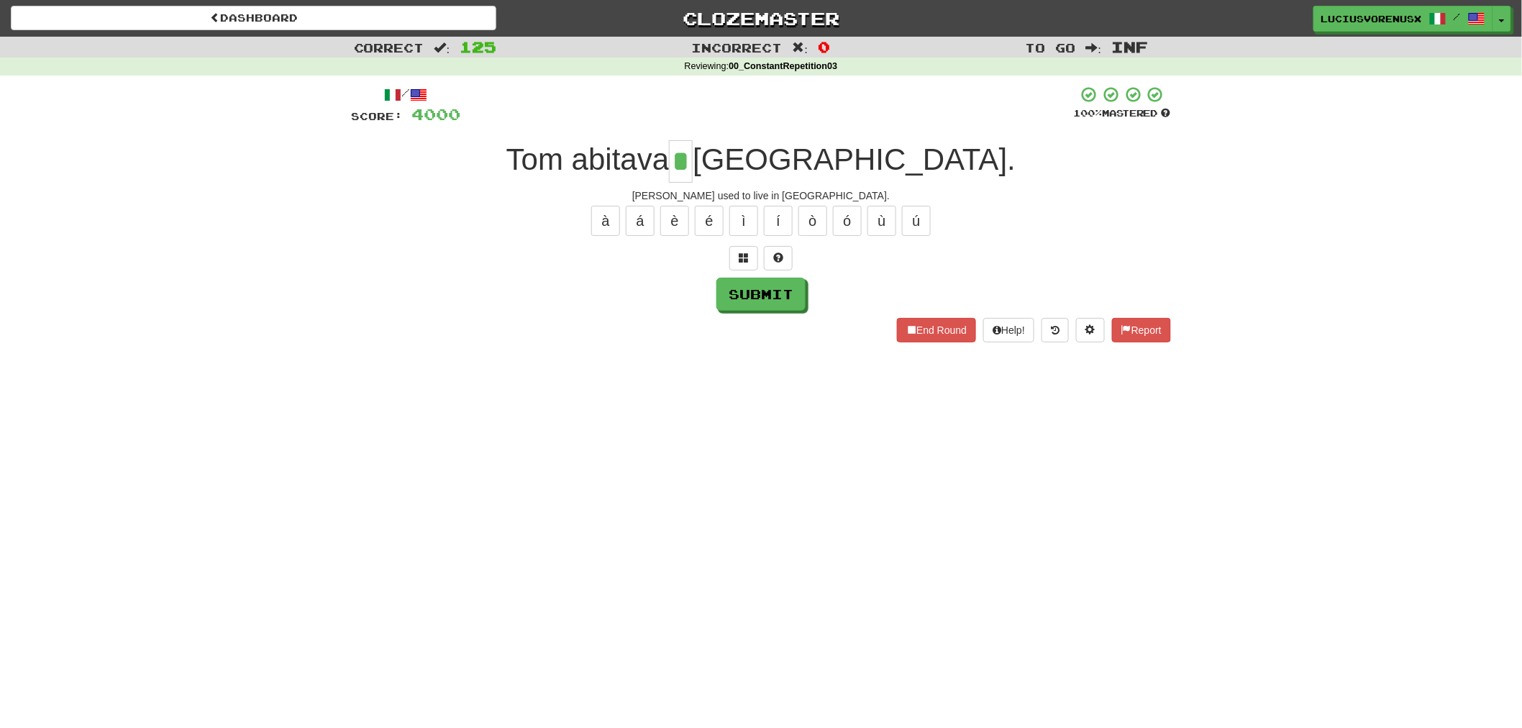
type input "*"
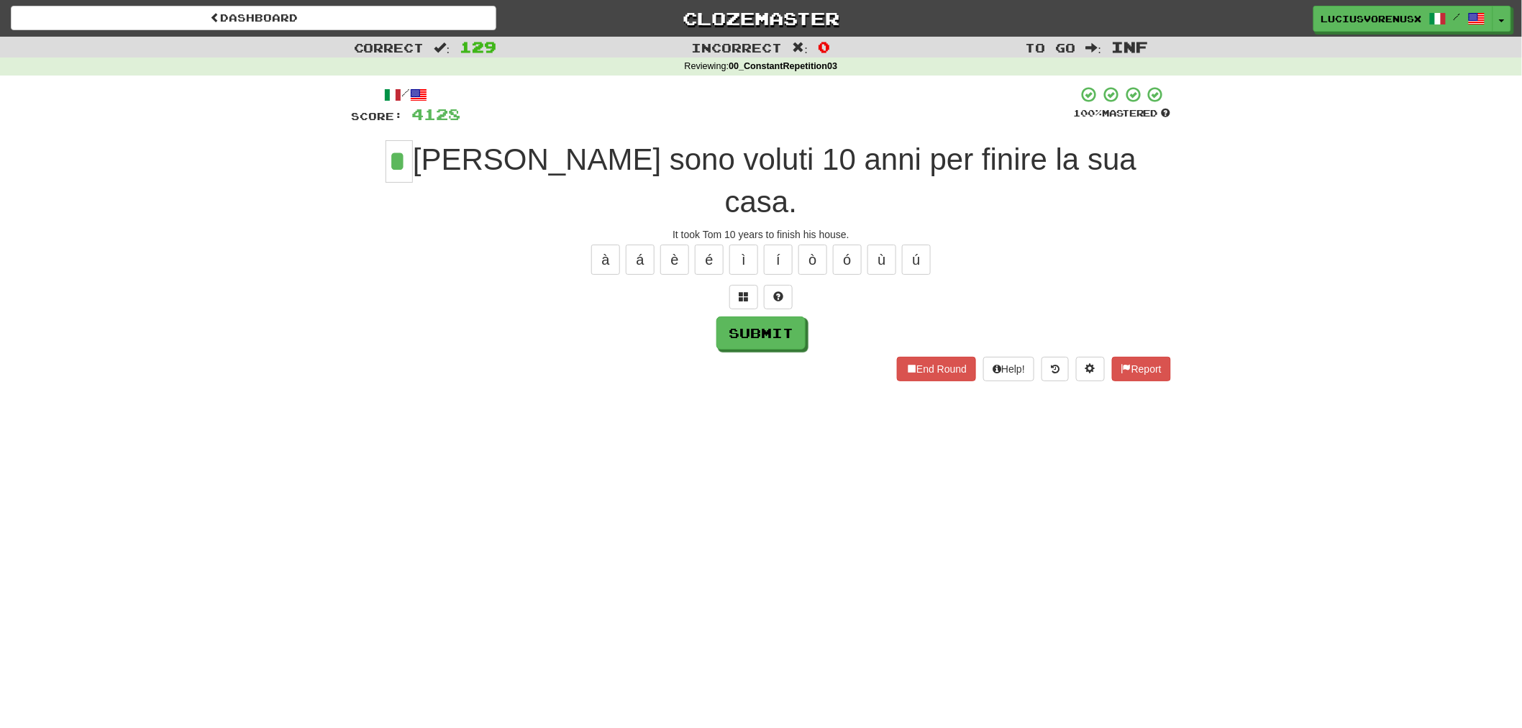
type input "*"
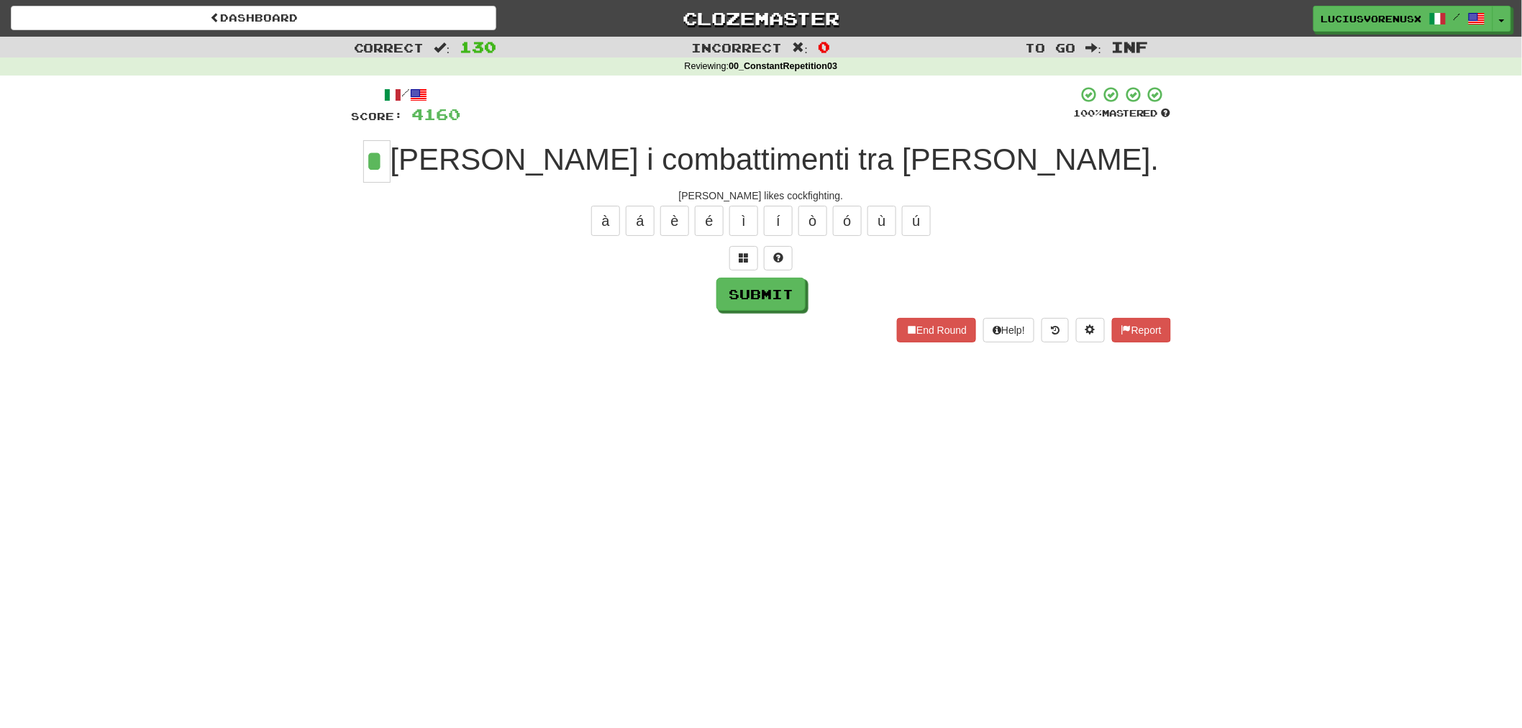
type input "*"
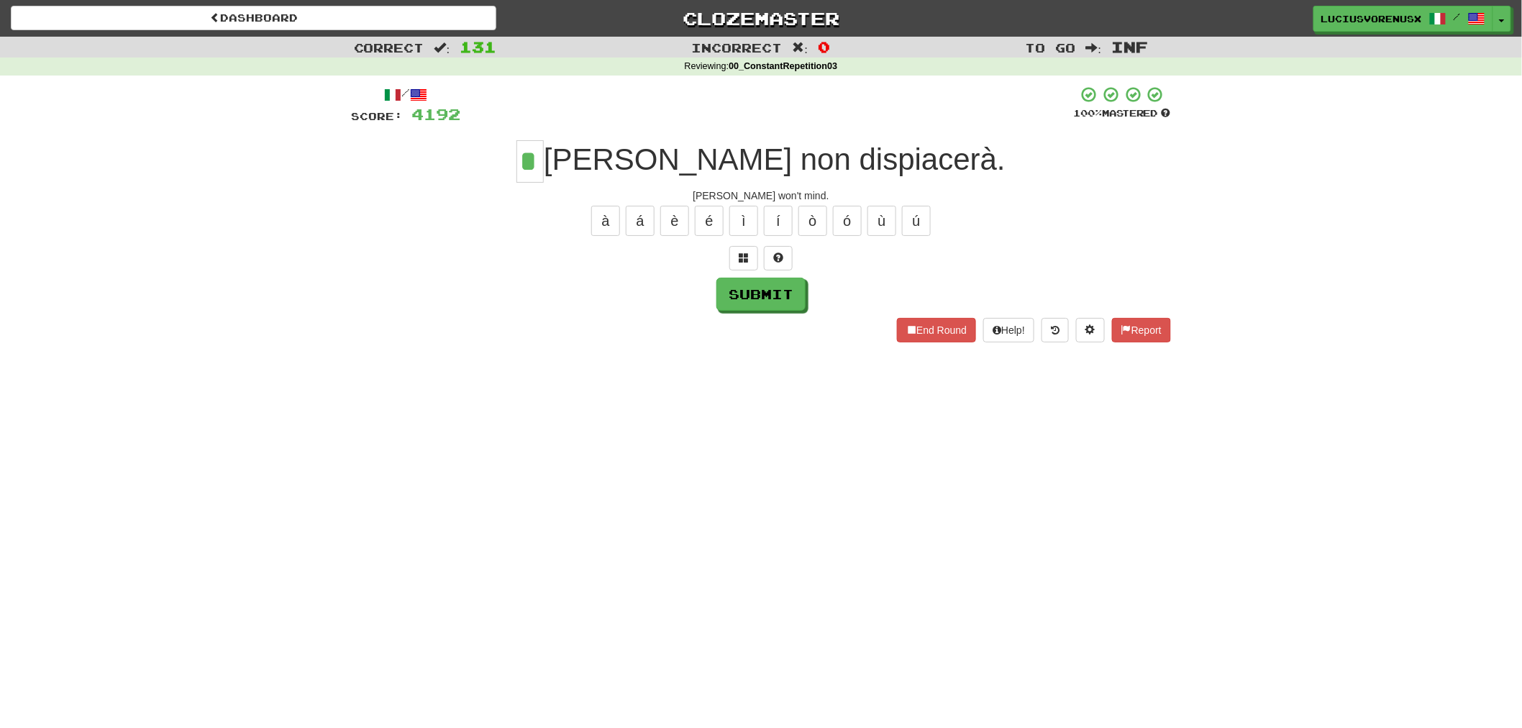
type input "*"
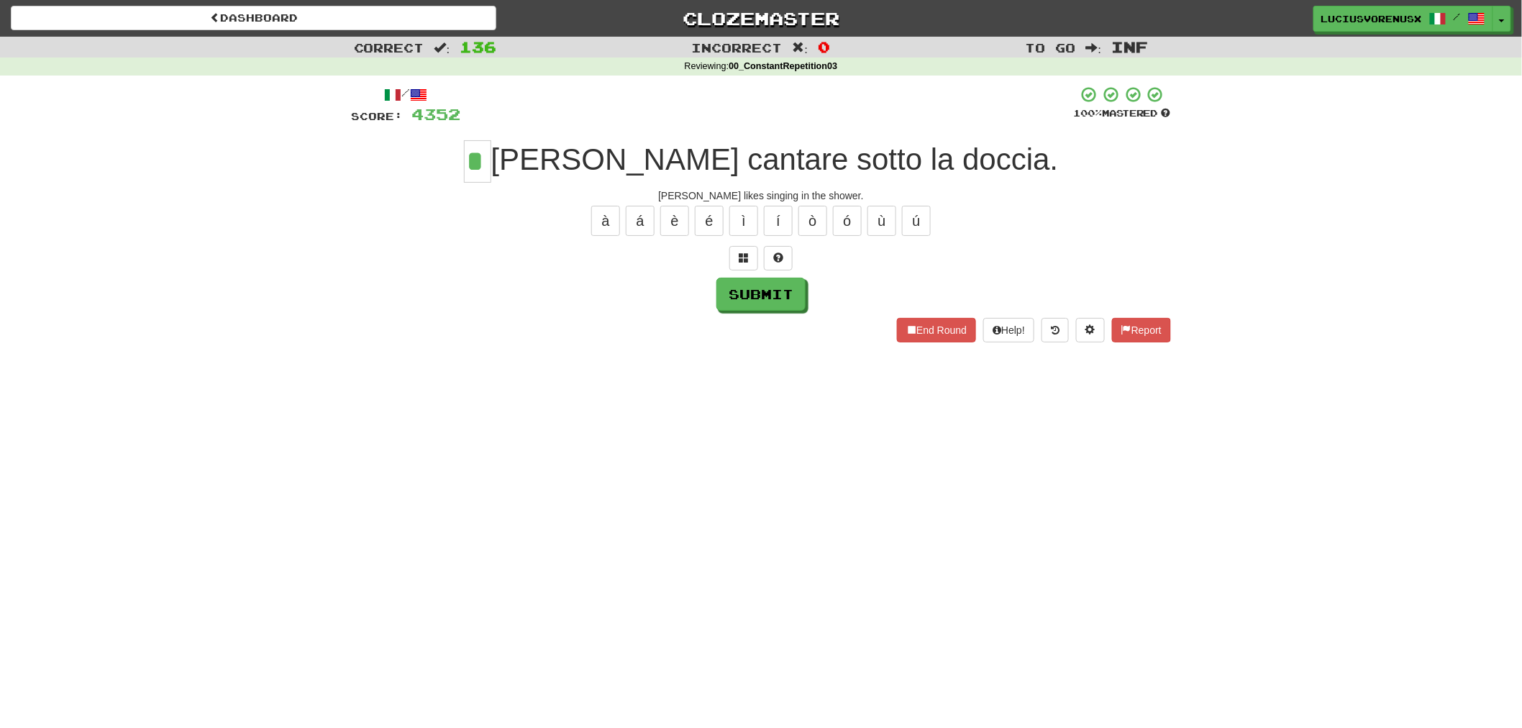
type input "*"
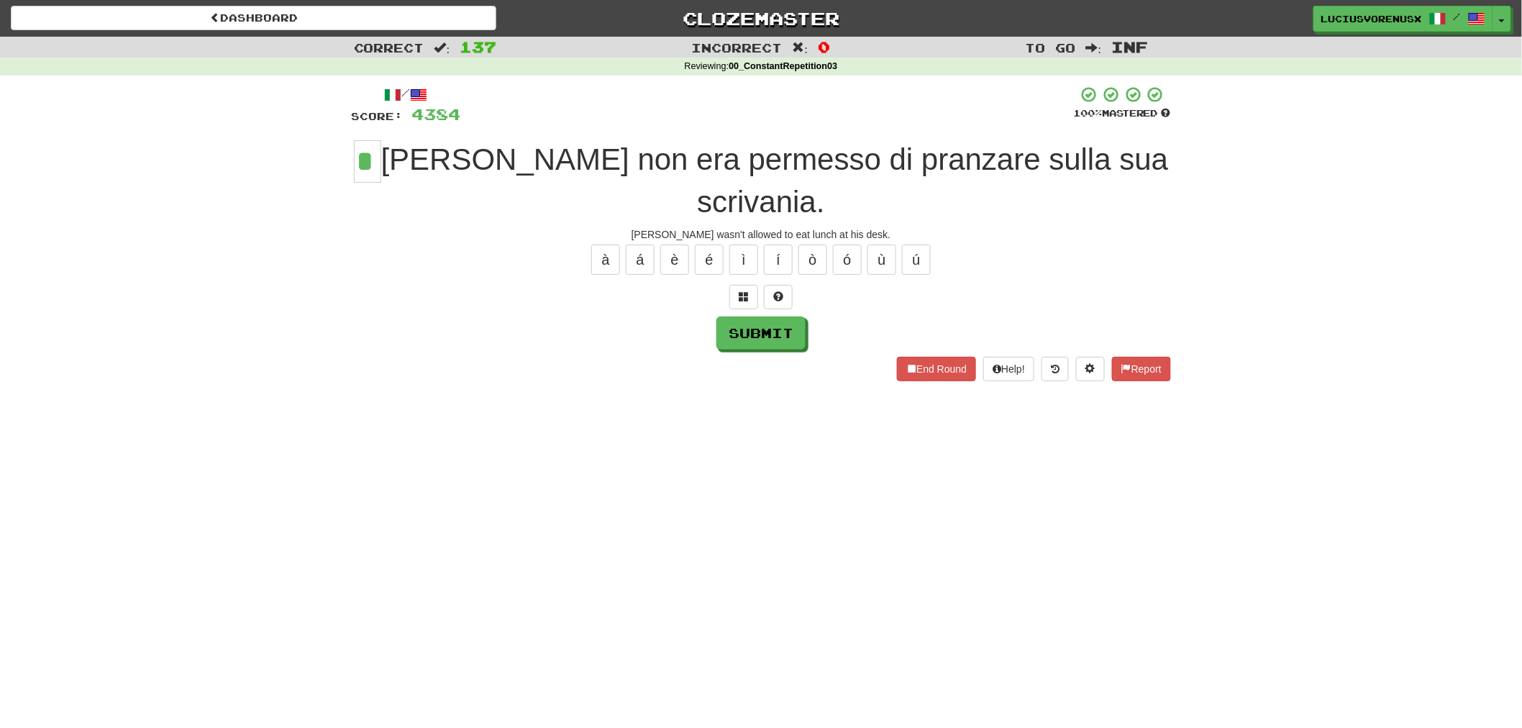
type input "*"
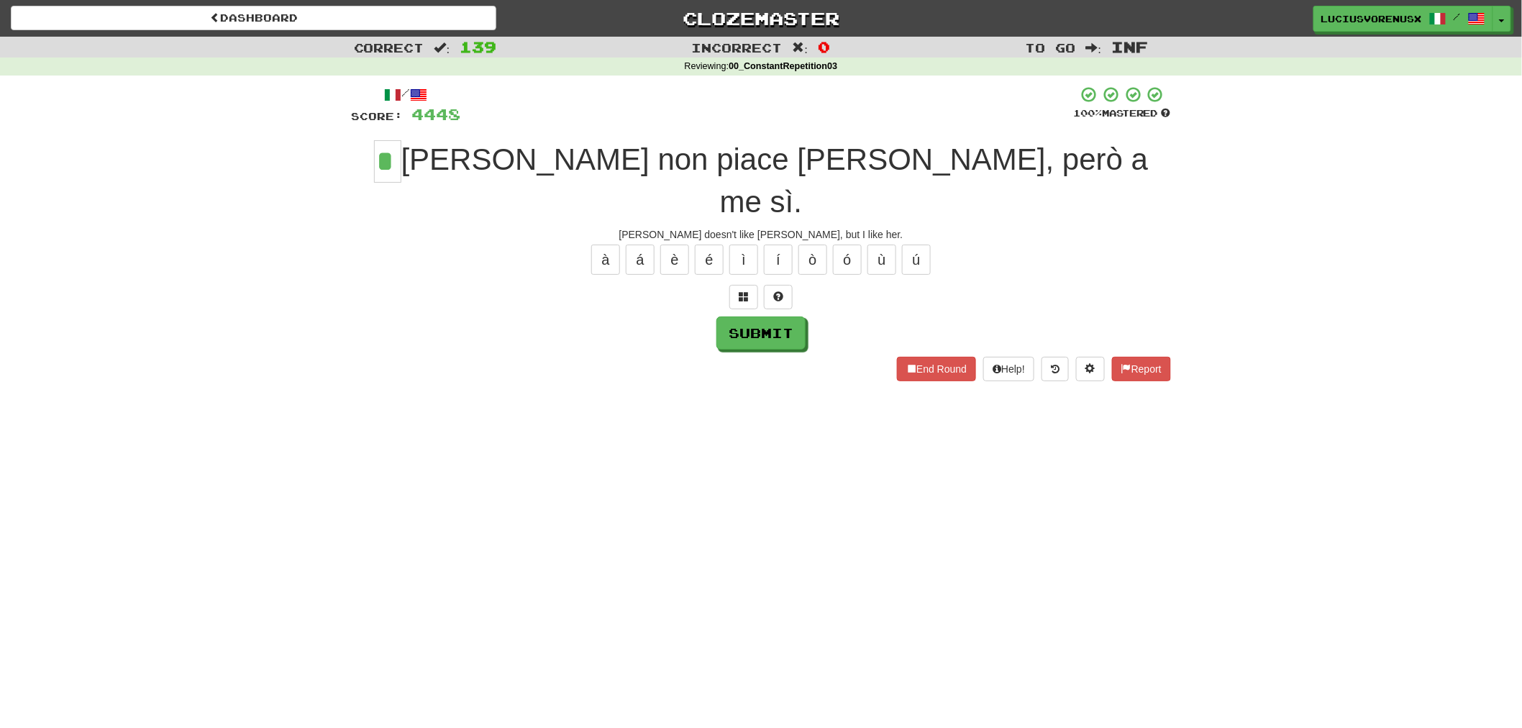
type input "*"
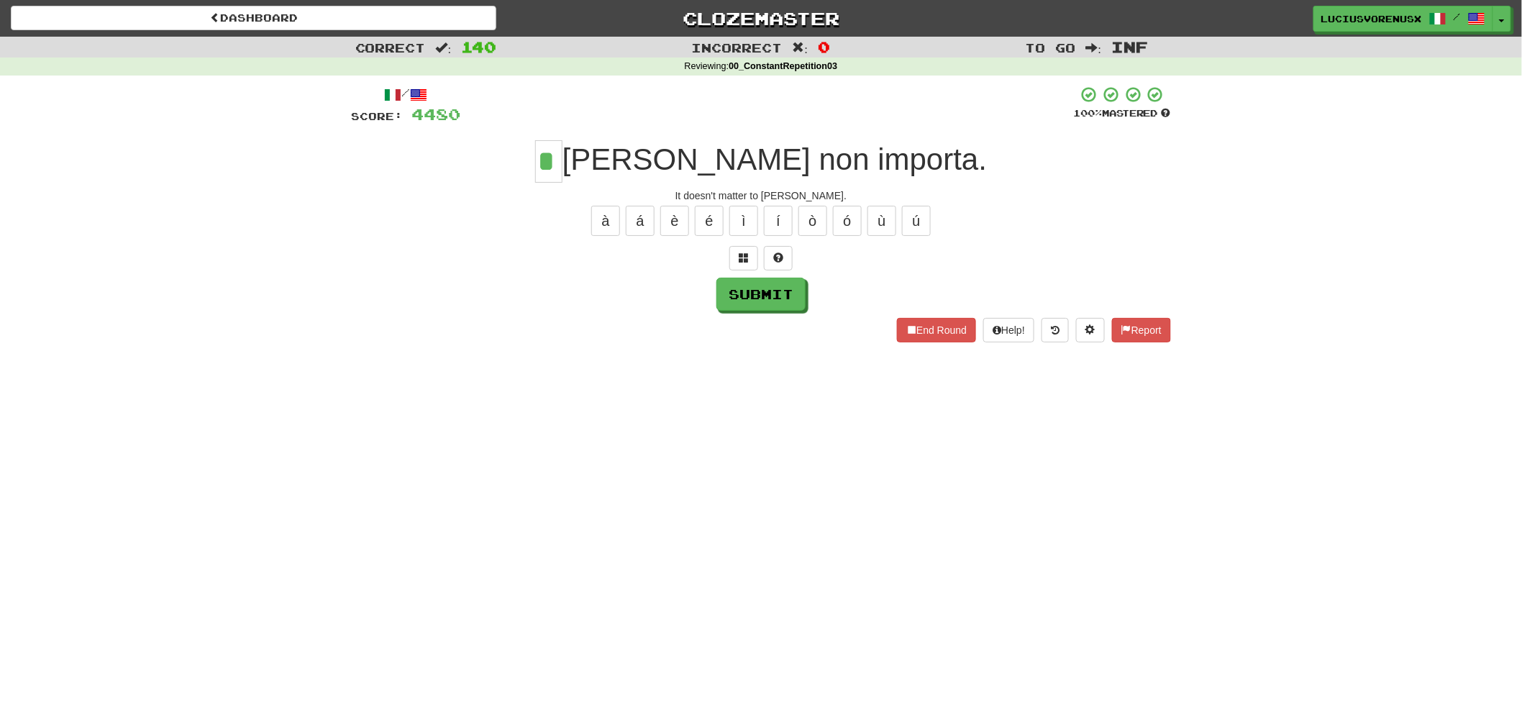
type input "*"
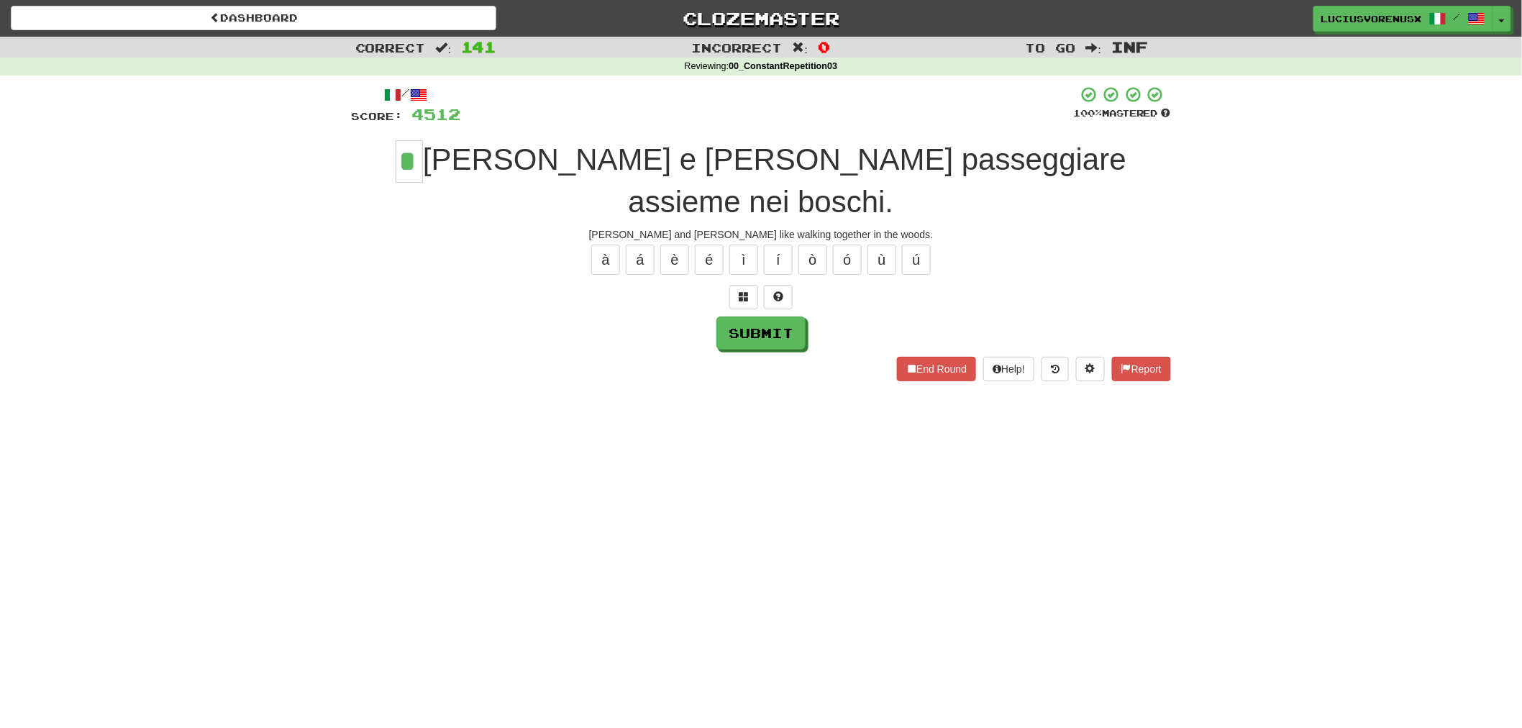
type input "*"
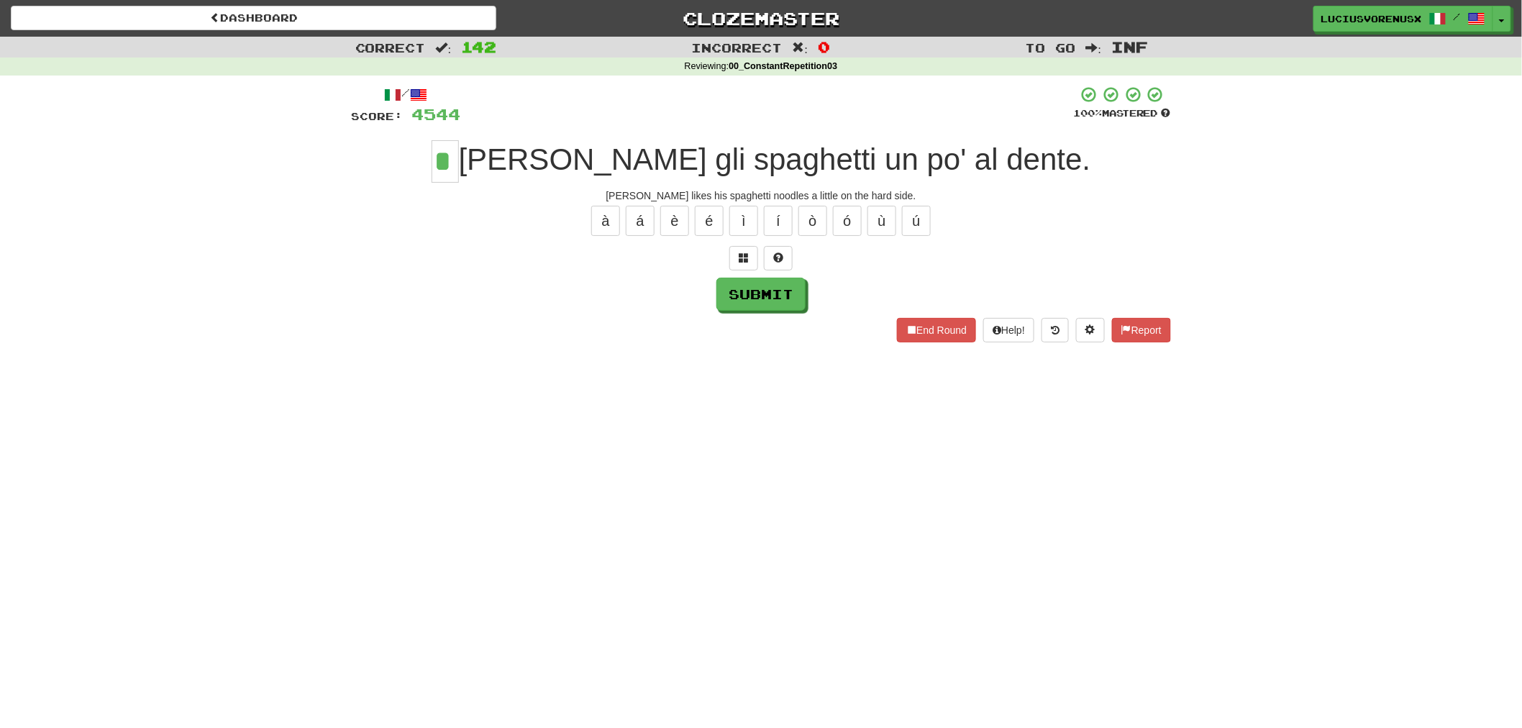
type input "*"
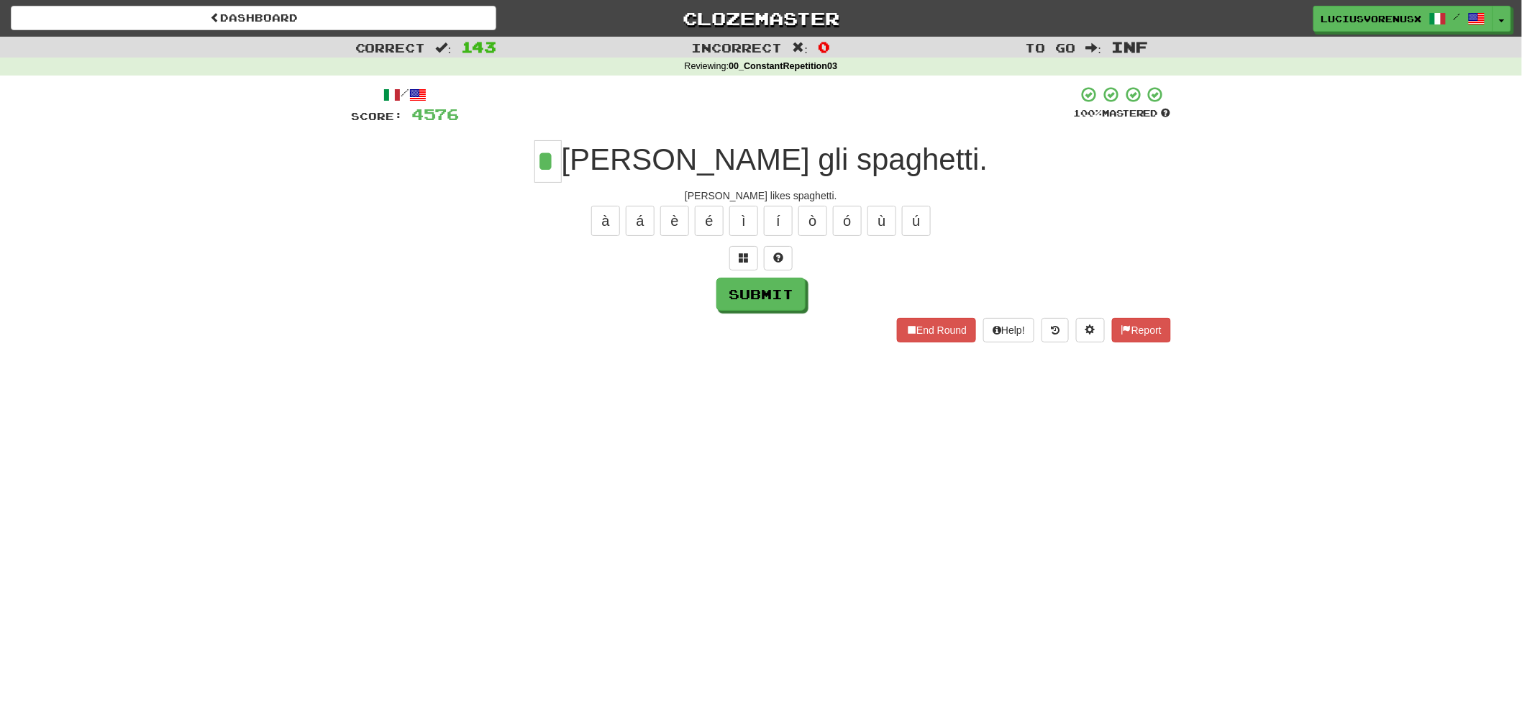
type input "*"
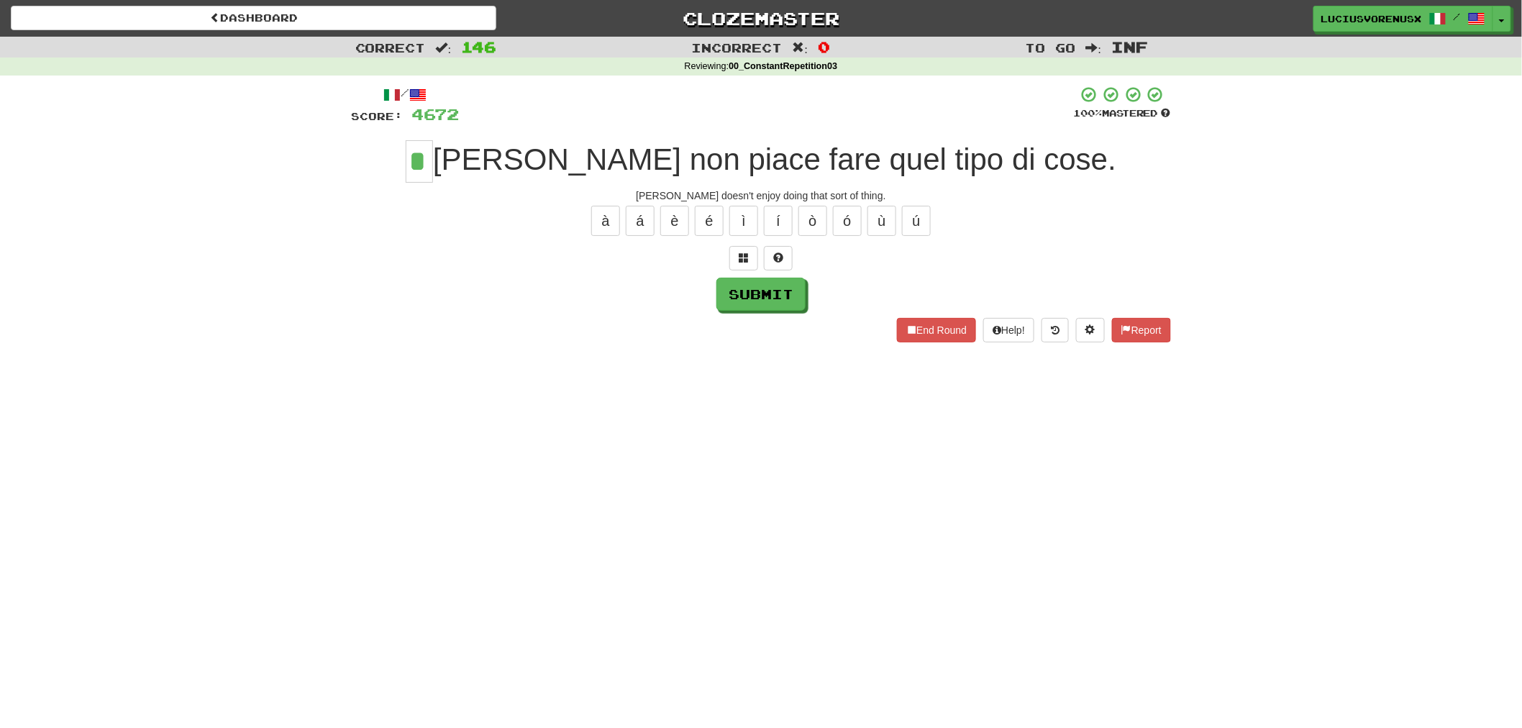
type input "*"
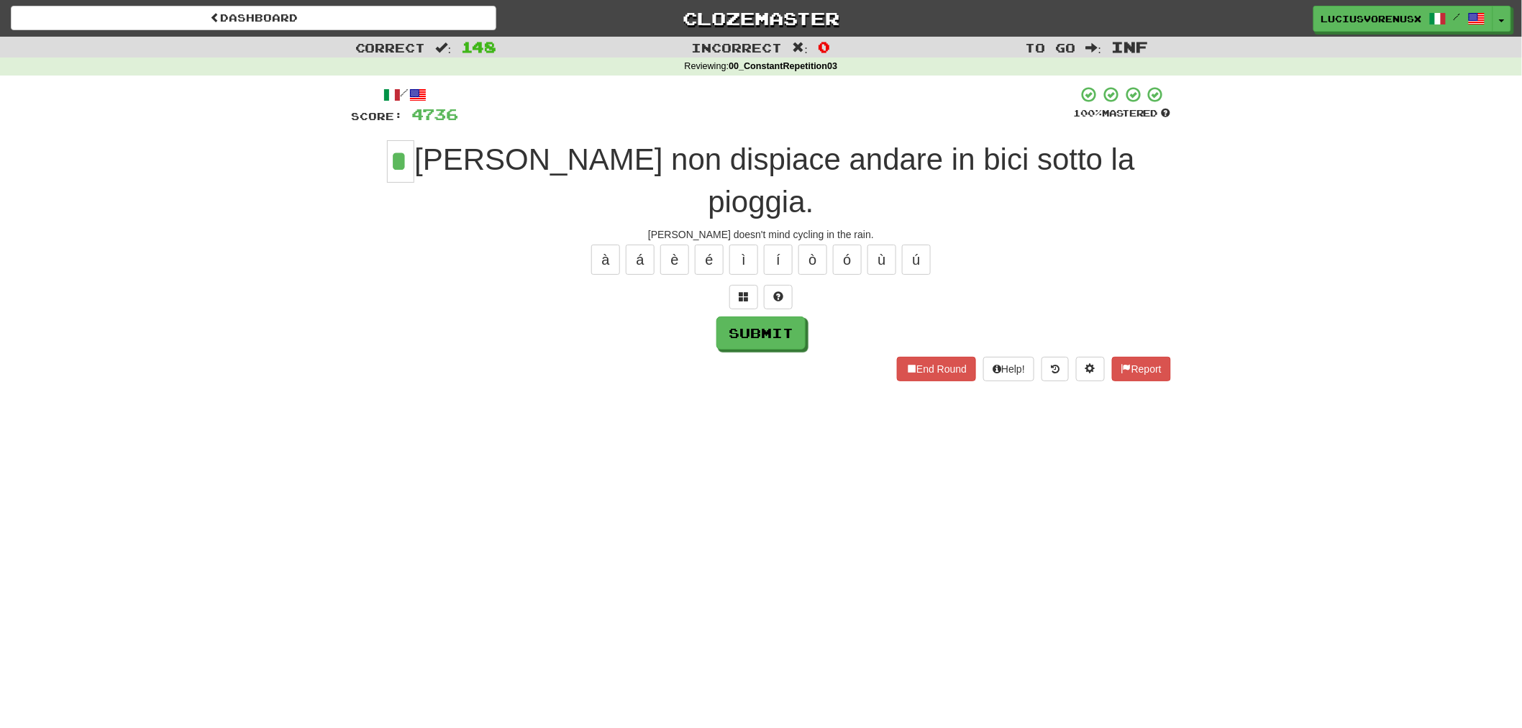
type input "*"
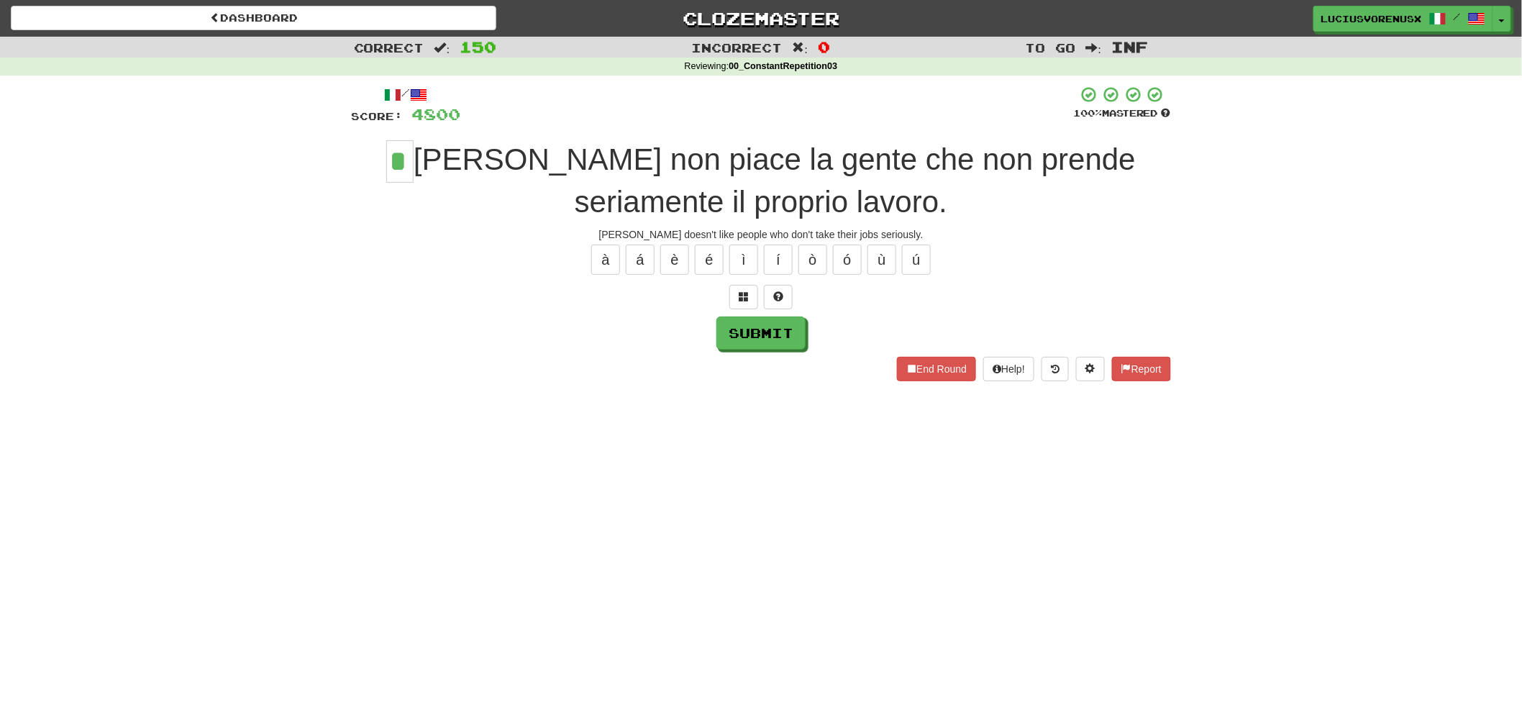
type input "*"
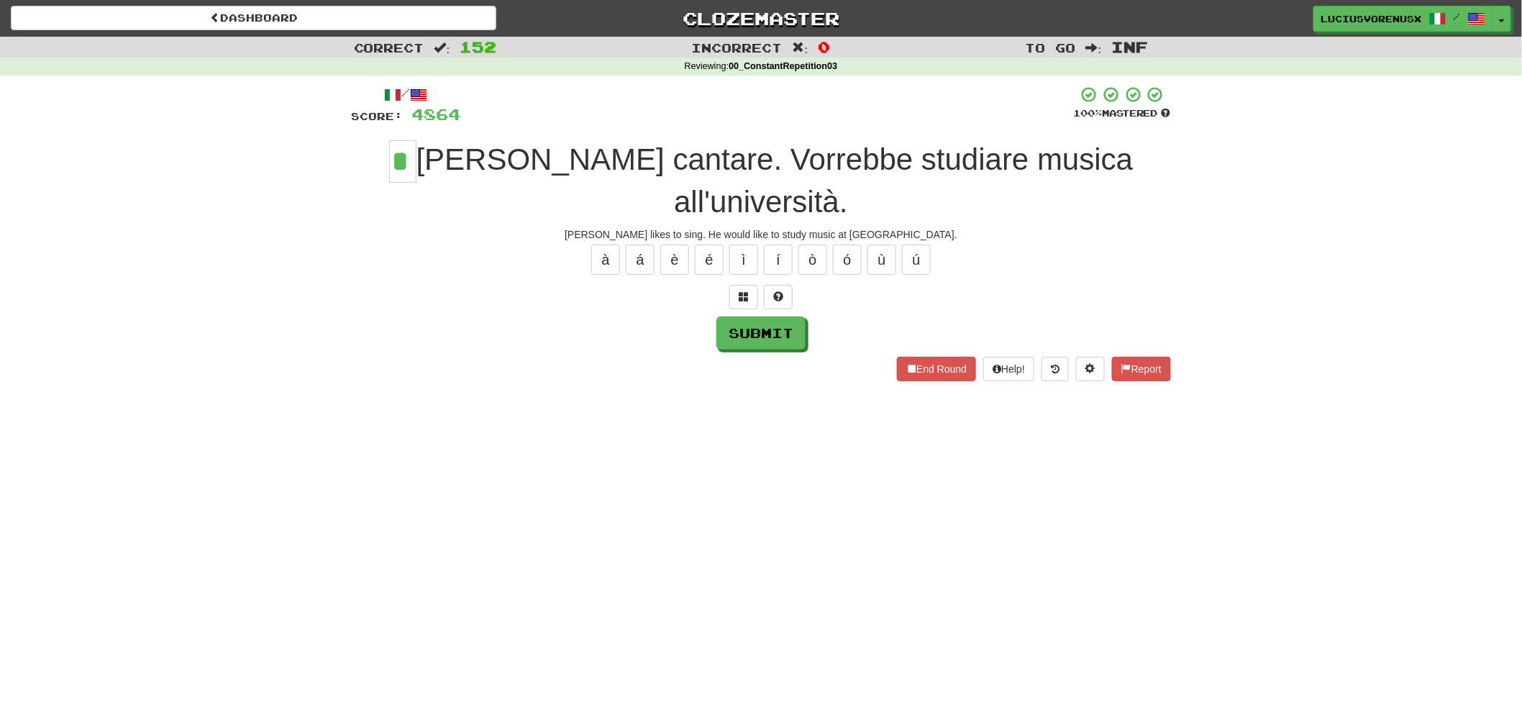
type input "*"
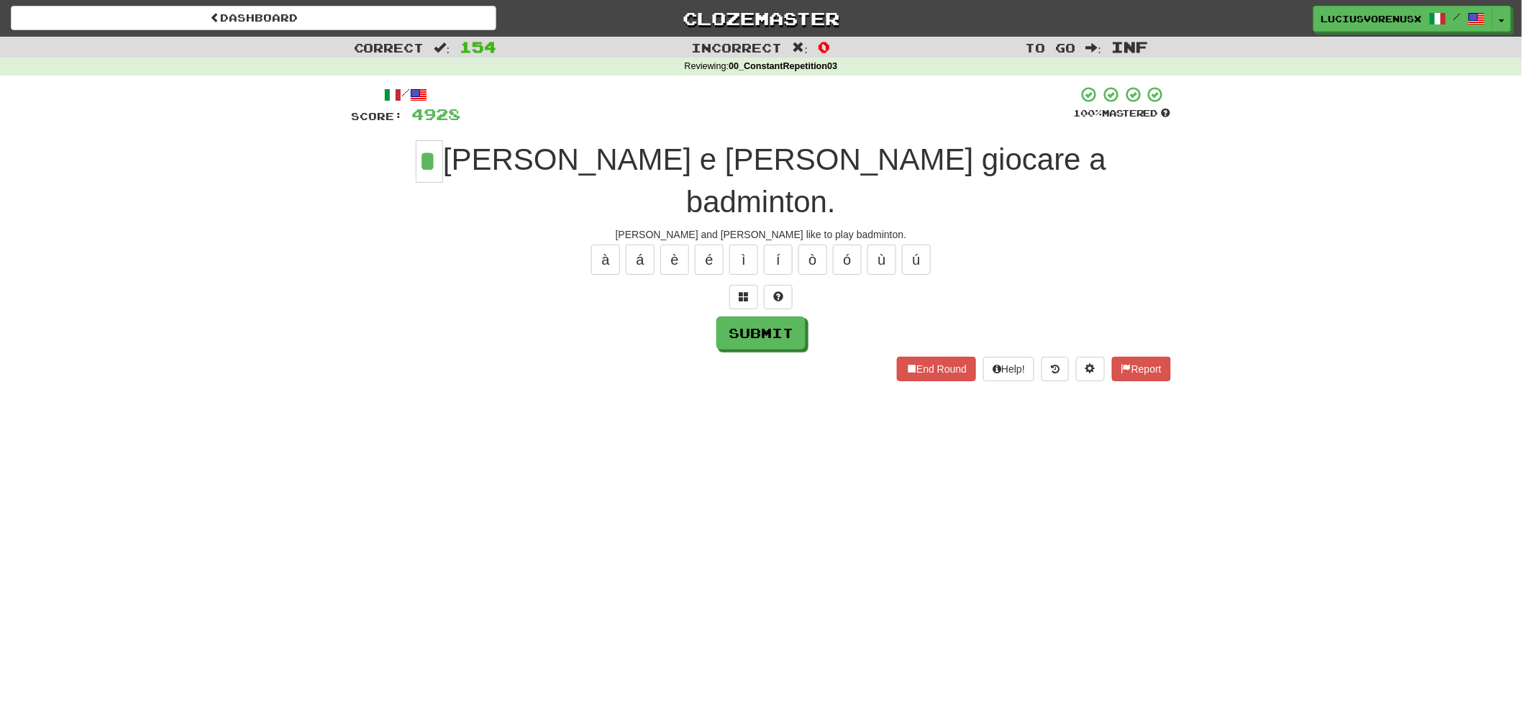
type input "*"
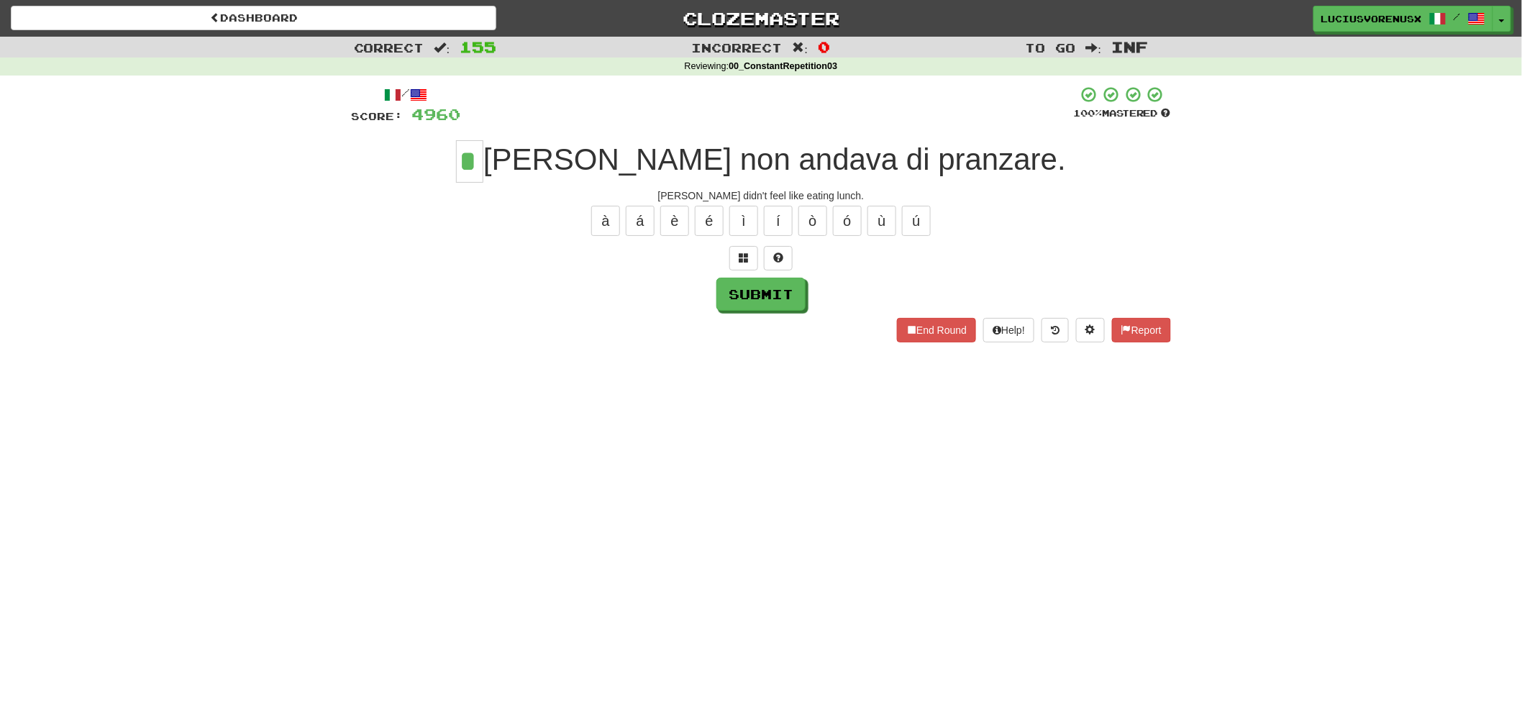
type input "*"
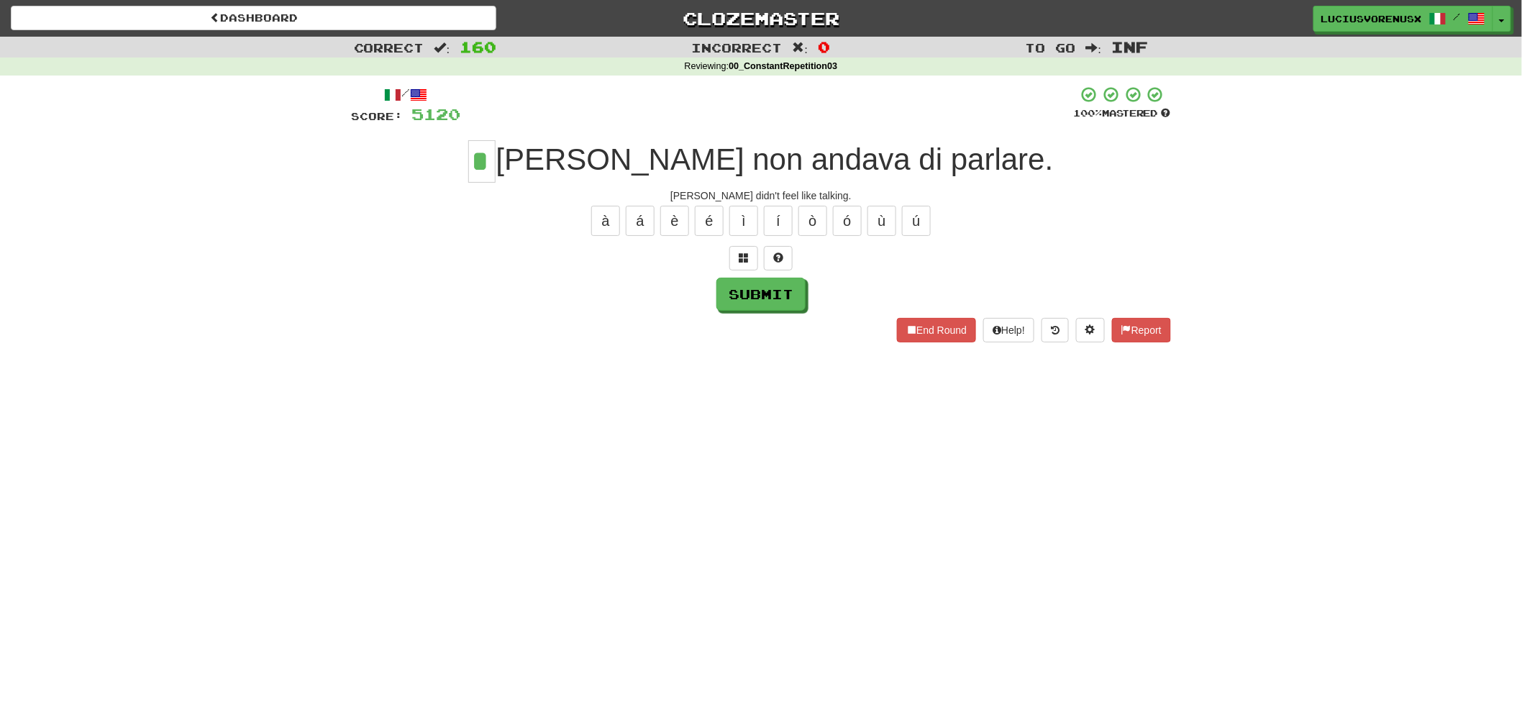
type input "*"
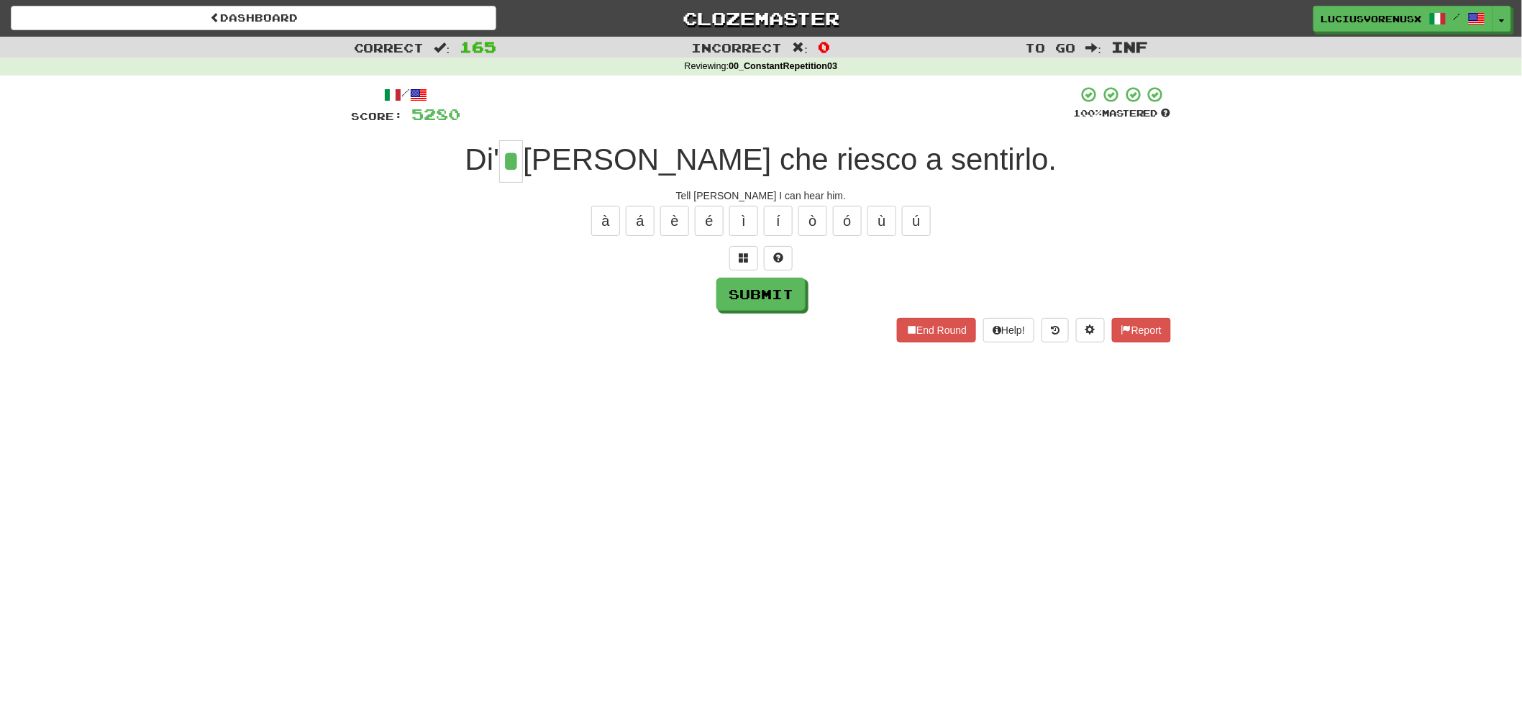
type input "*"
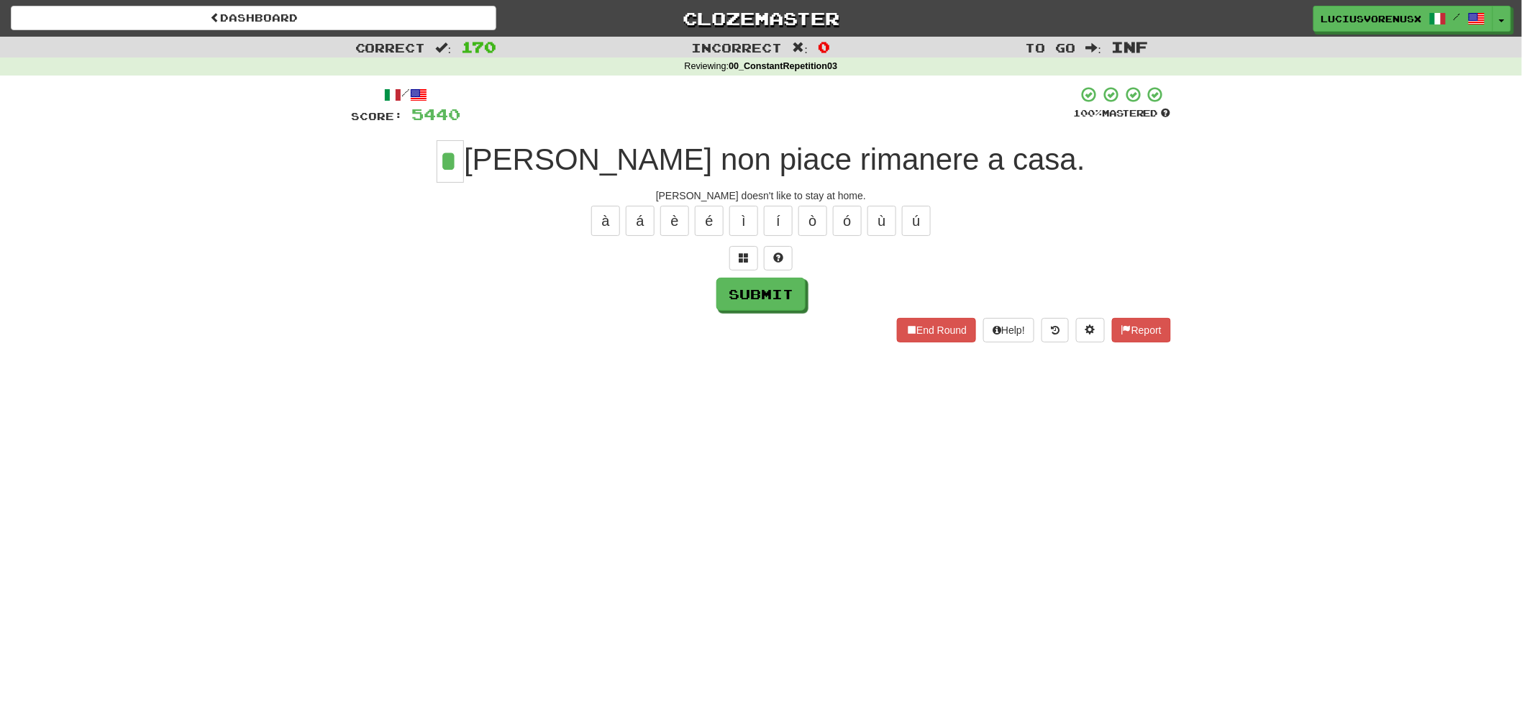
type input "*"
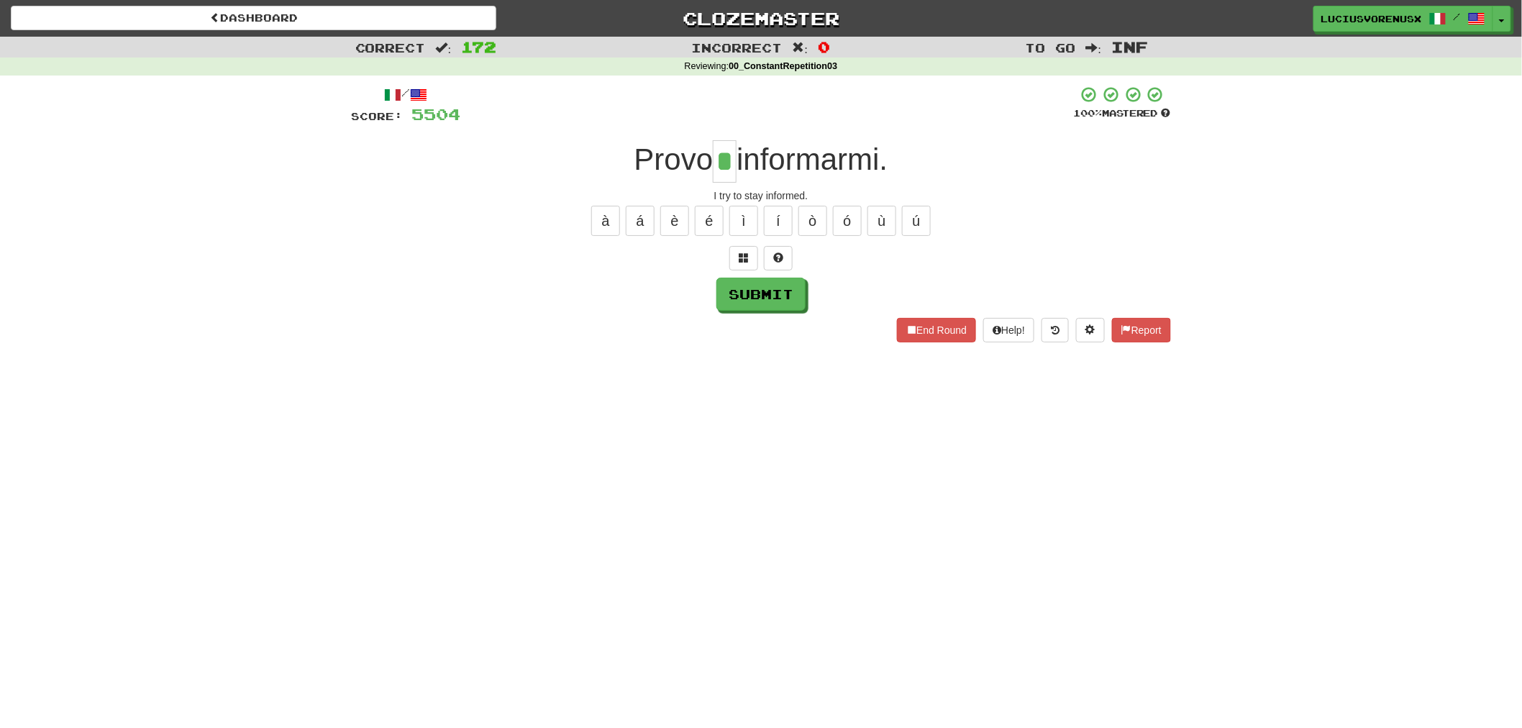
type input "*"
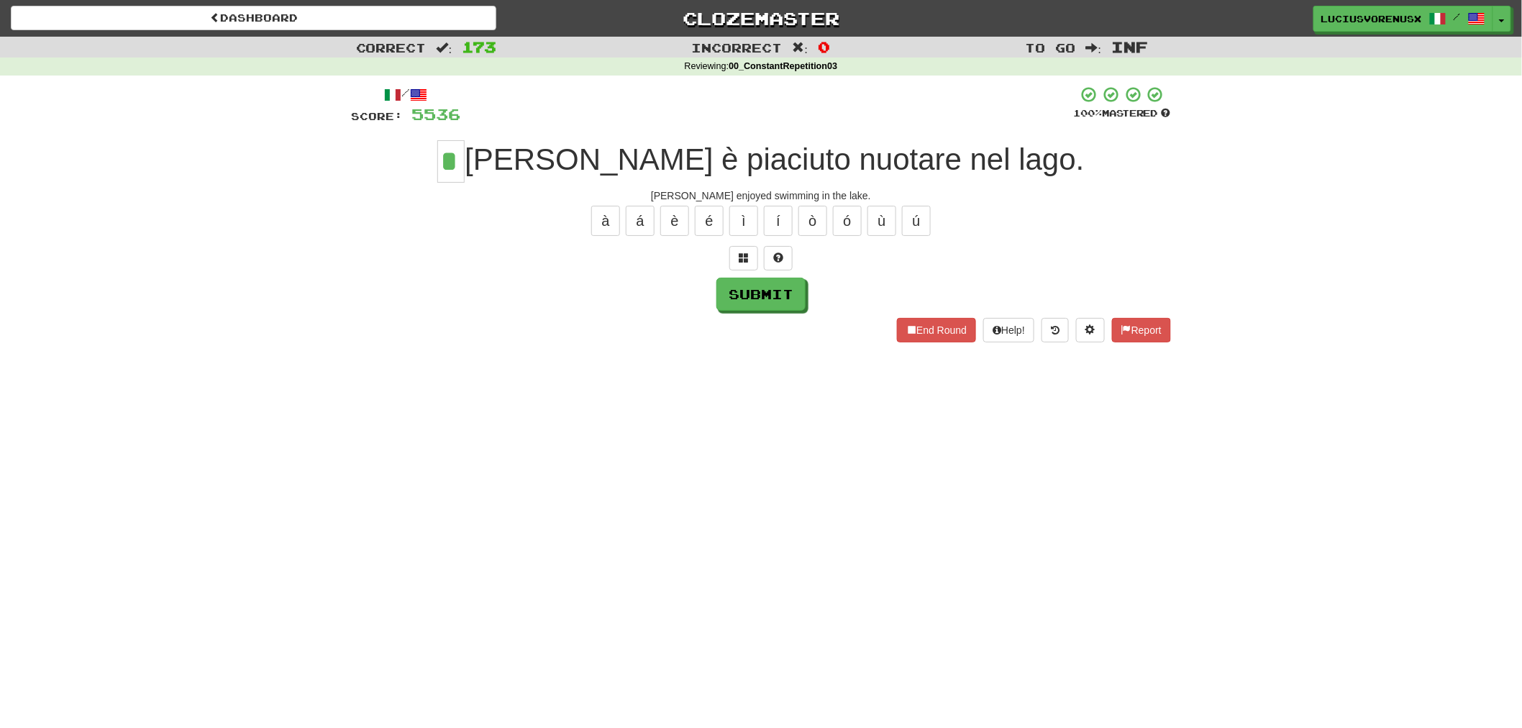
type input "*"
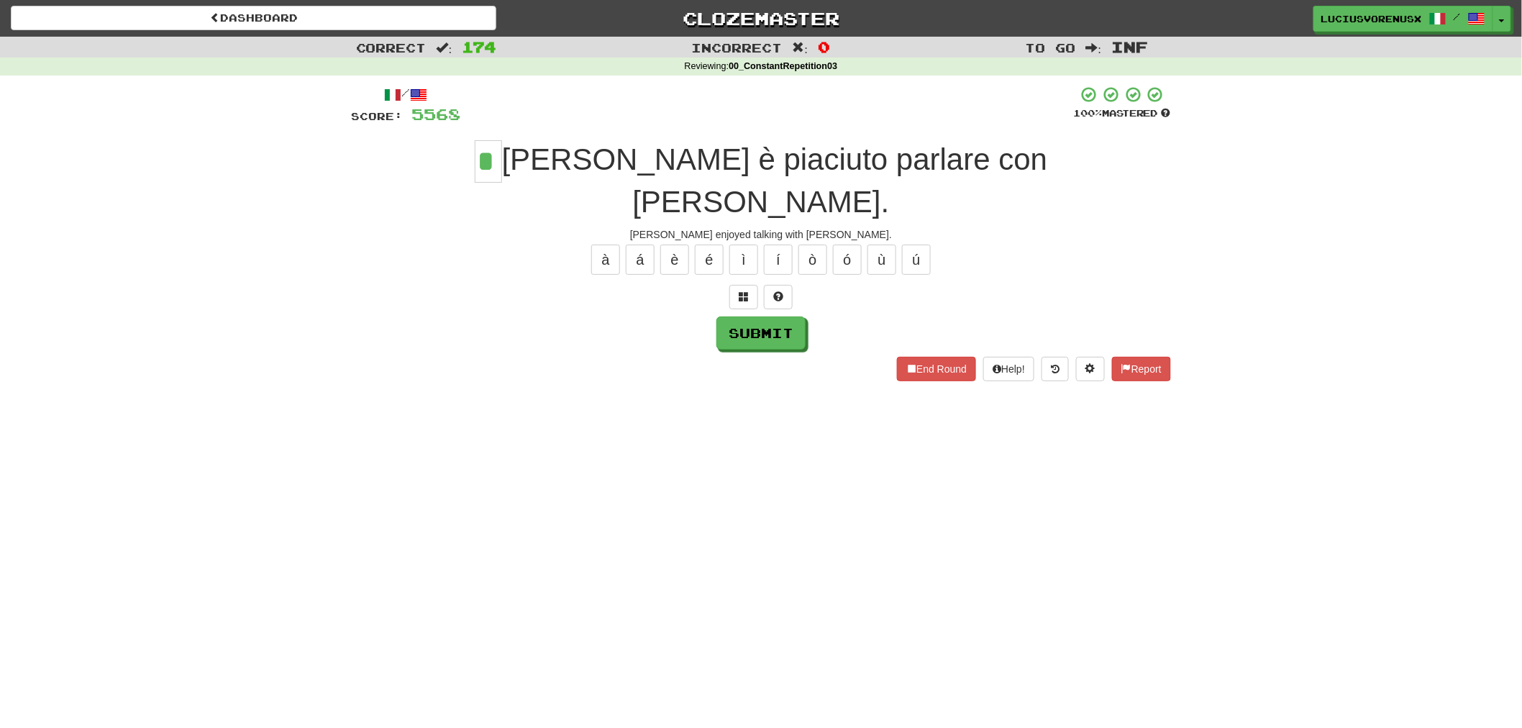
type input "*"
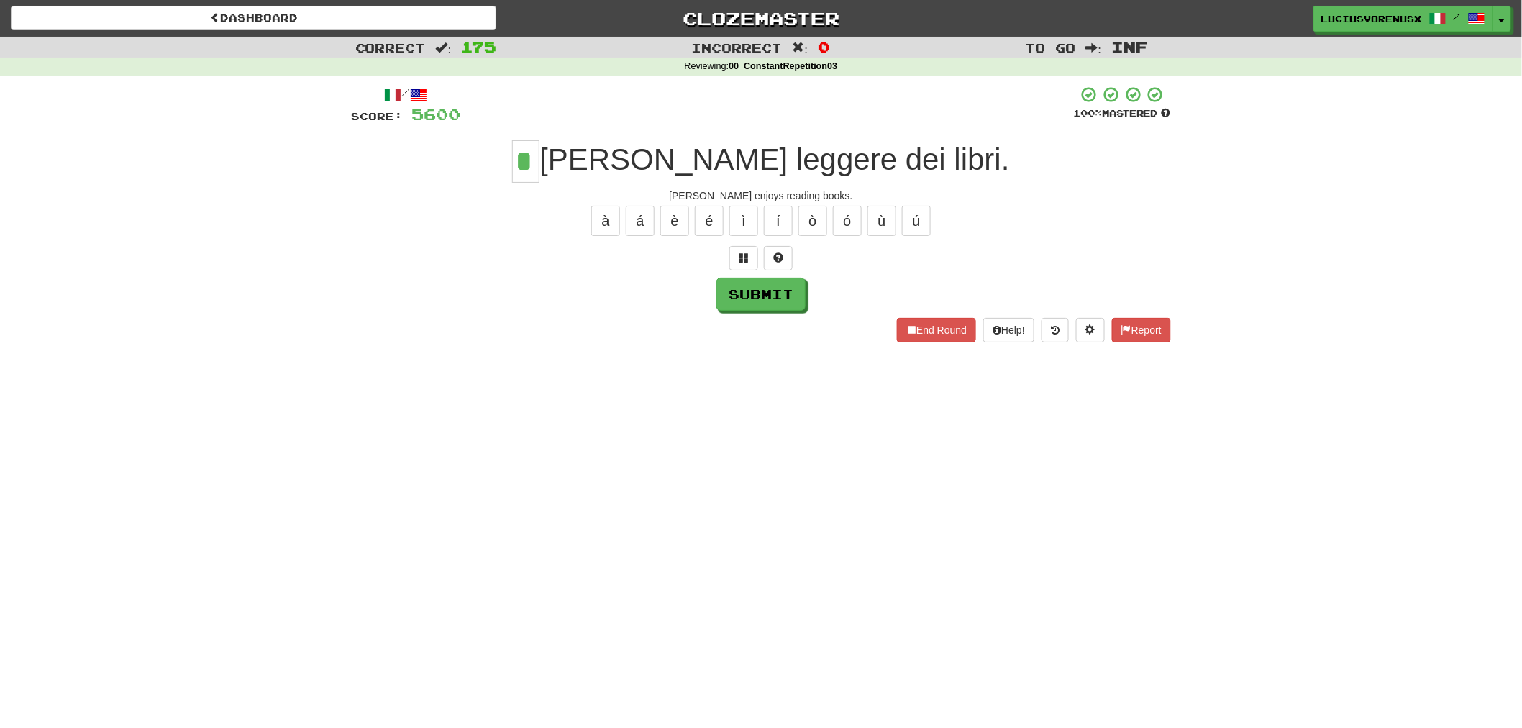
type input "*"
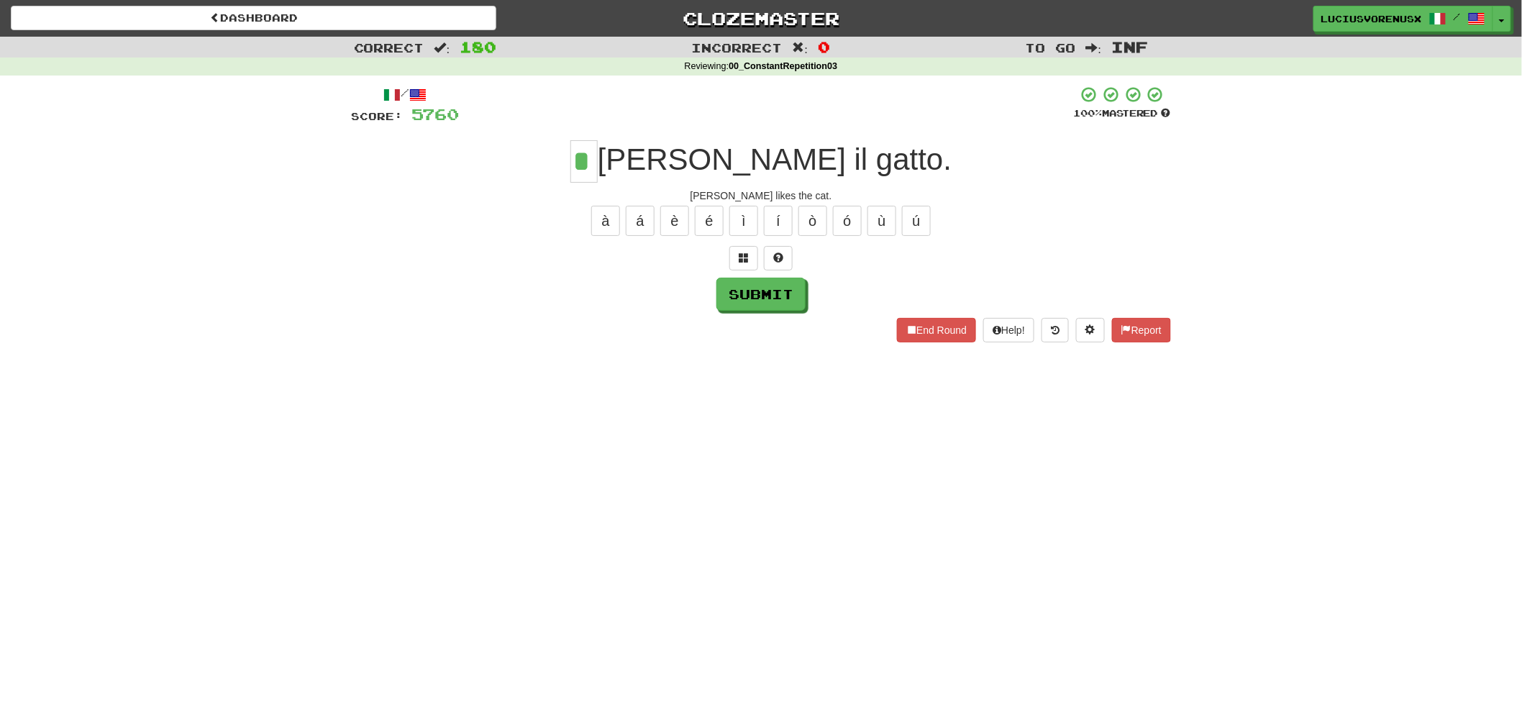
type input "*"
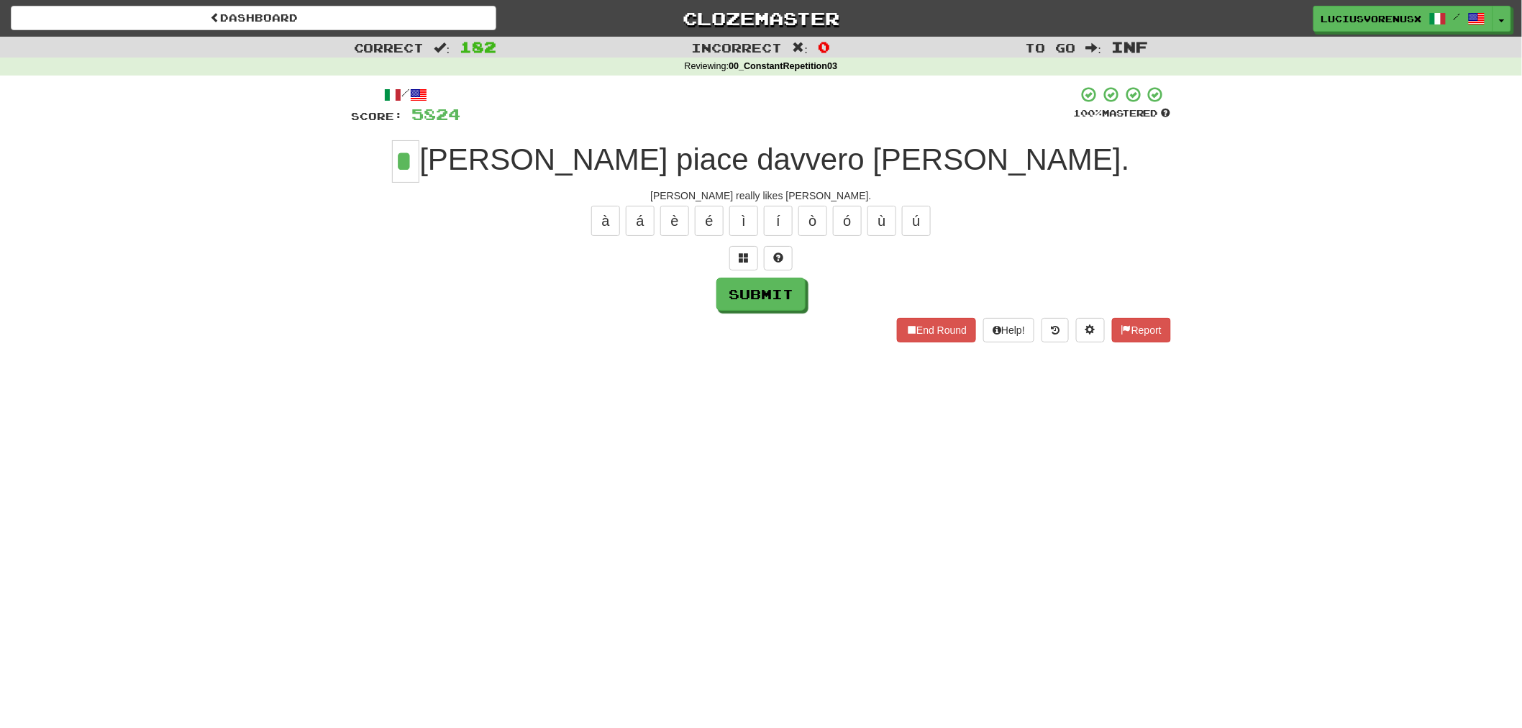
type input "*"
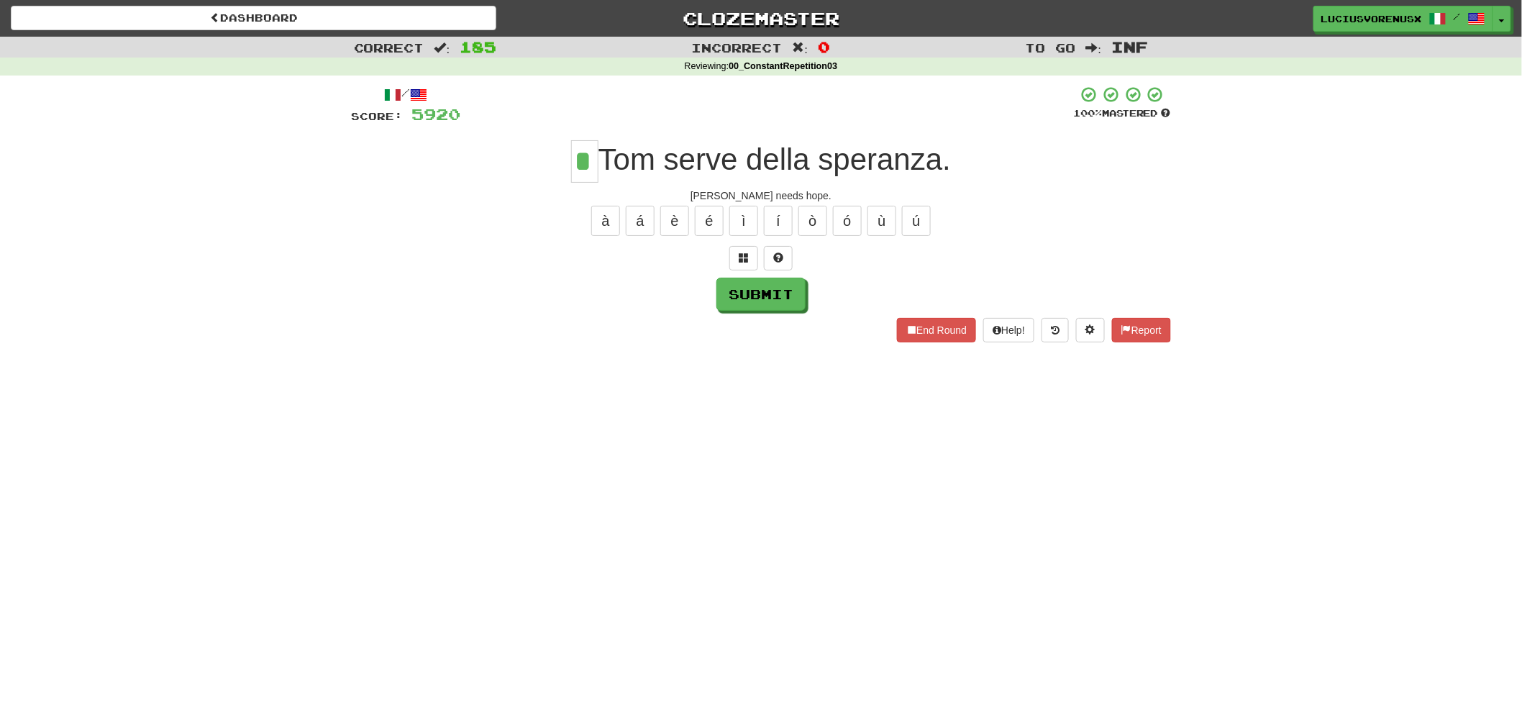
type input "*"
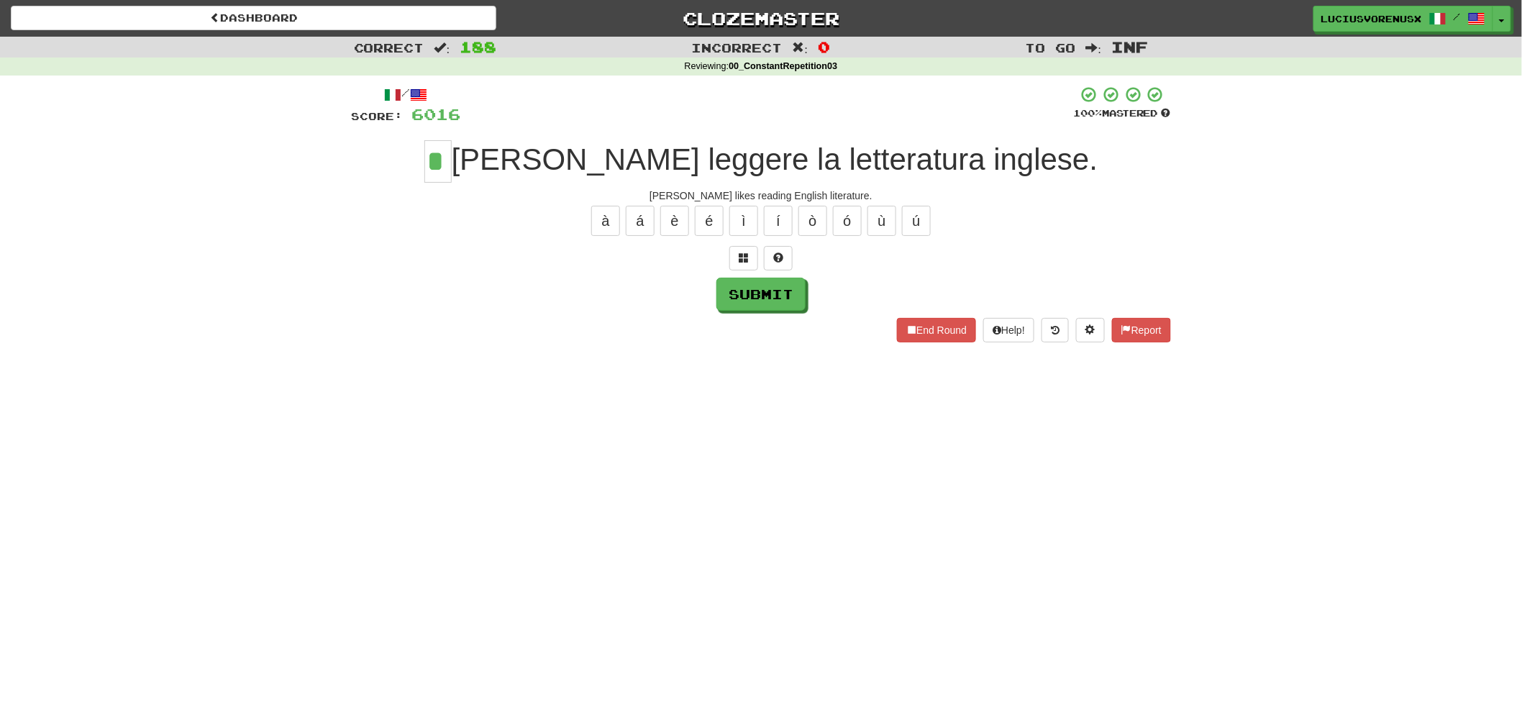
type input "*"
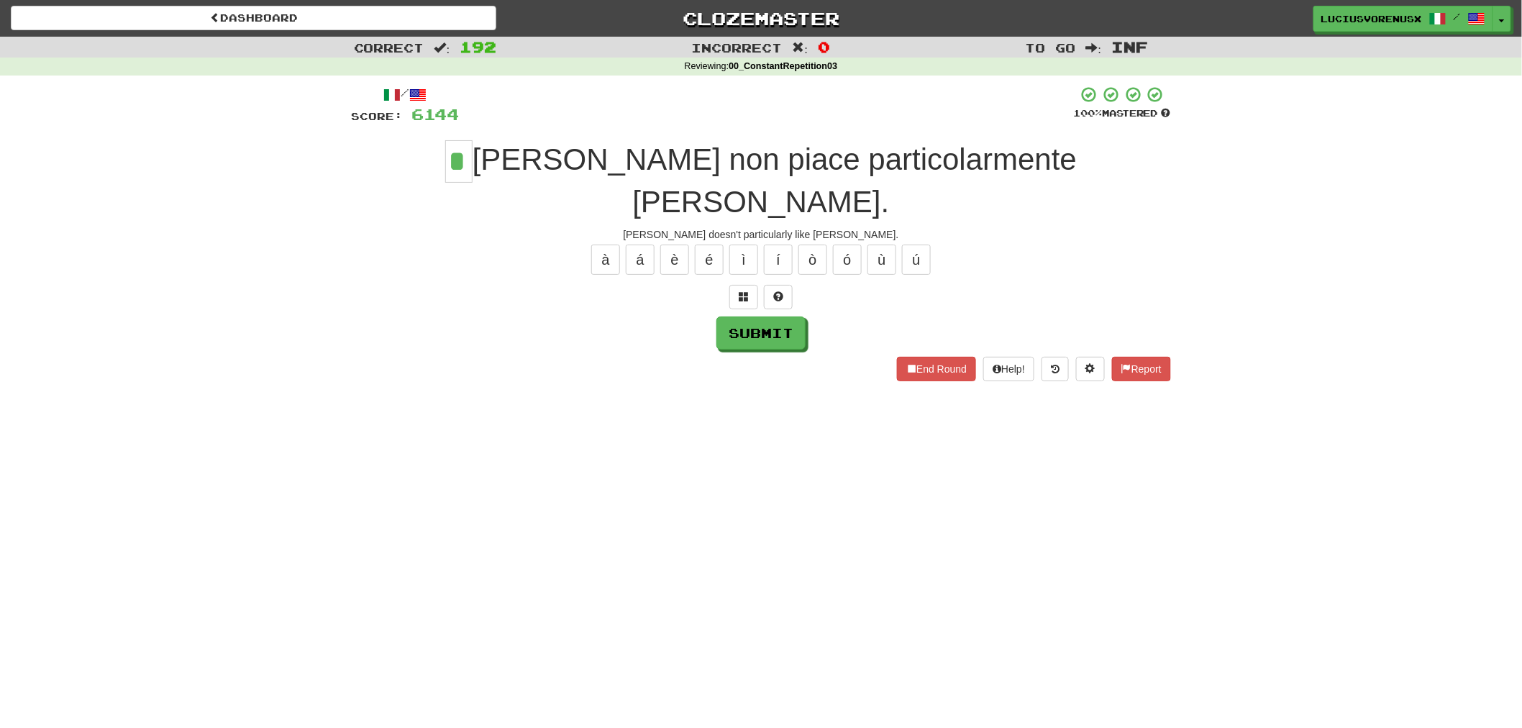
type input "*"
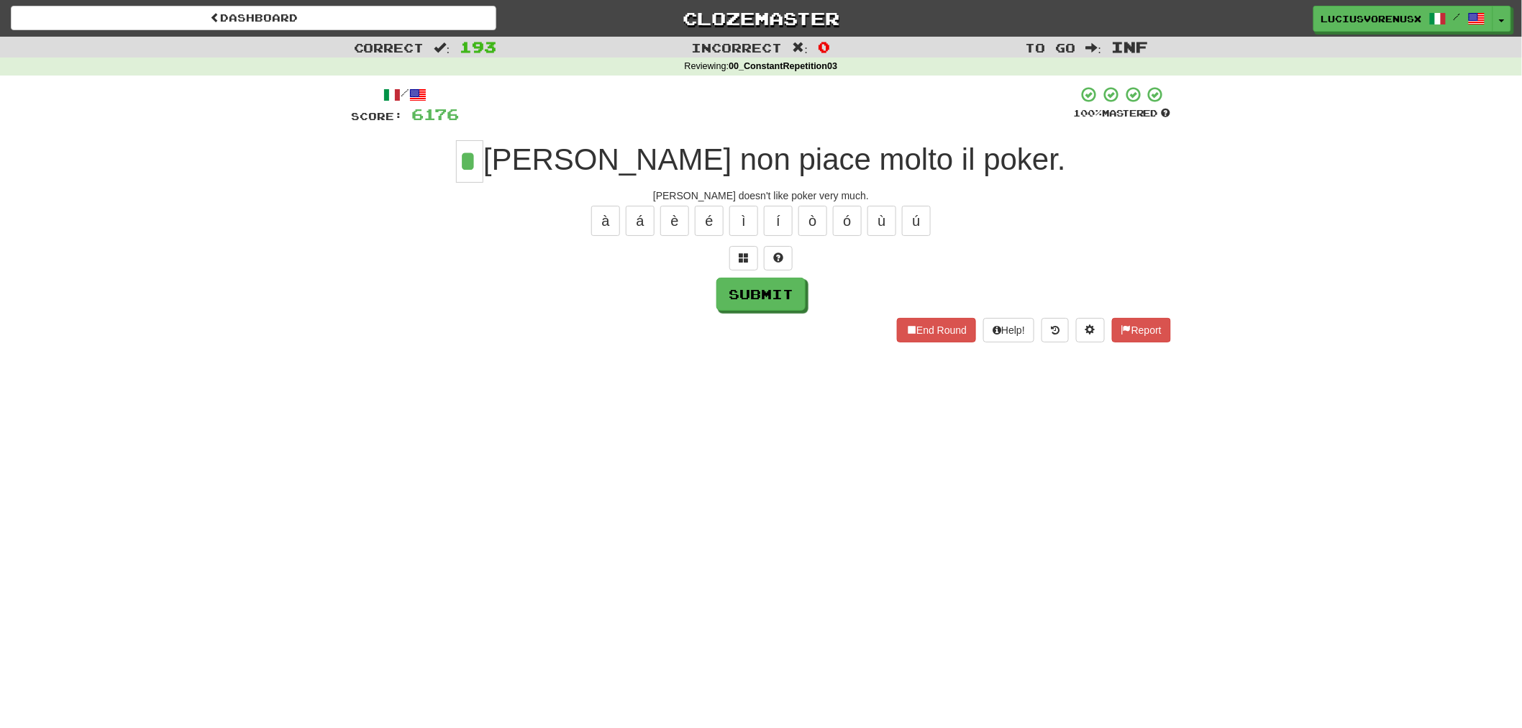
type input "*"
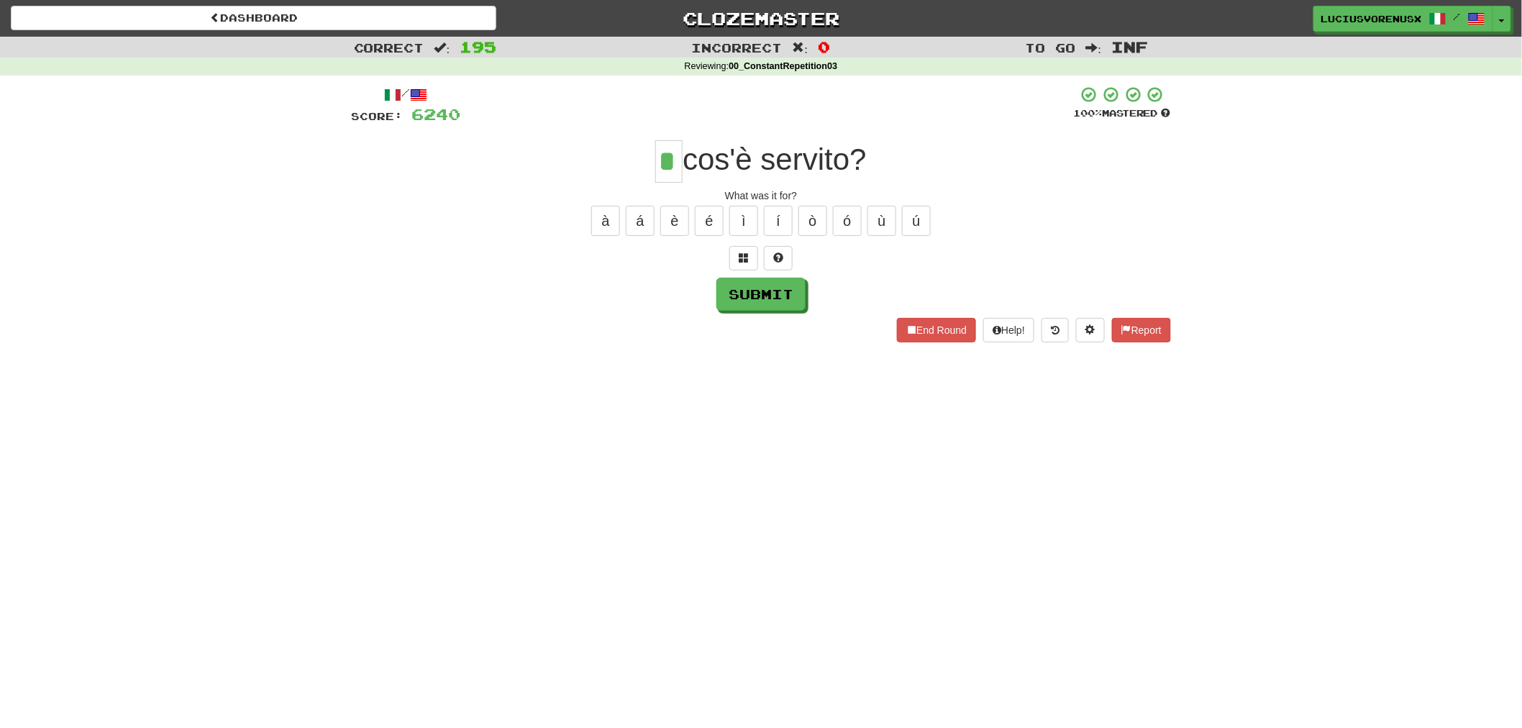
type input "*"
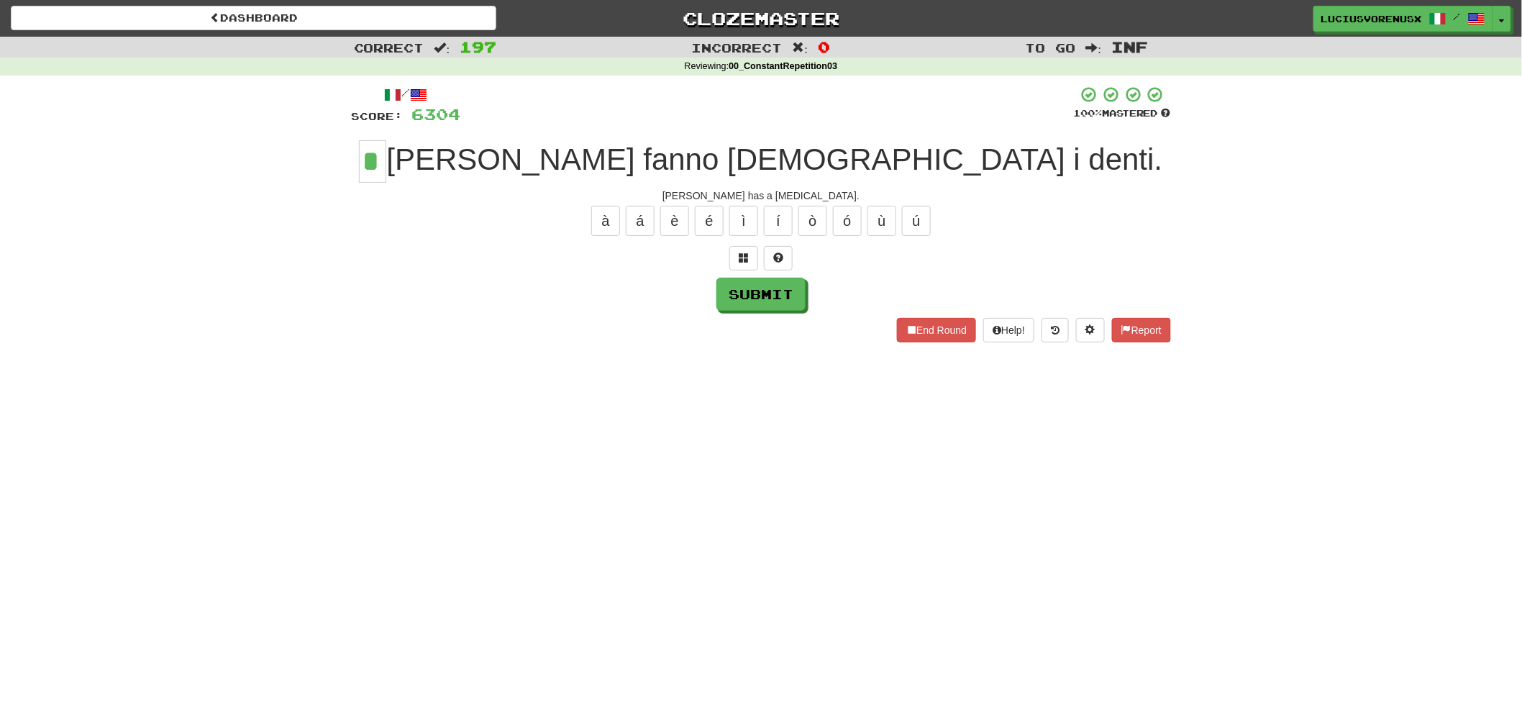
type input "*"
